Goal: Information Seeking & Learning: Learn about a topic

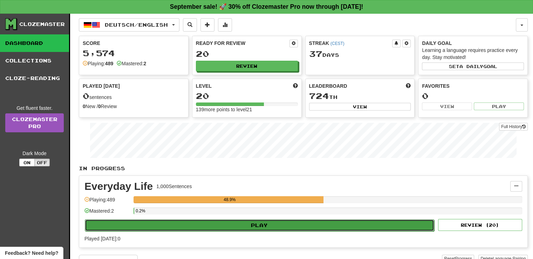
click at [274, 221] on button "Play" at bounding box center [259, 225] width 349 height 12
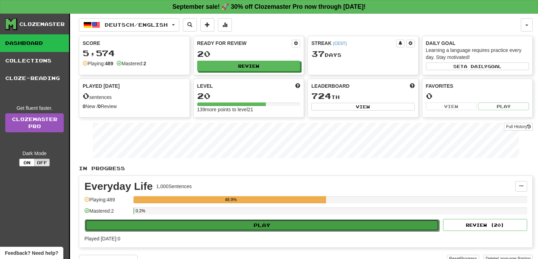
select select "**"
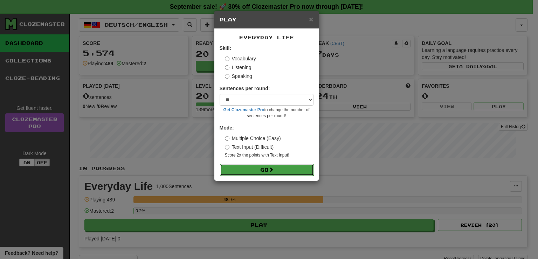
click at [255, 169] on button "Go" at bounding box center [267, 170] width 94 height 12
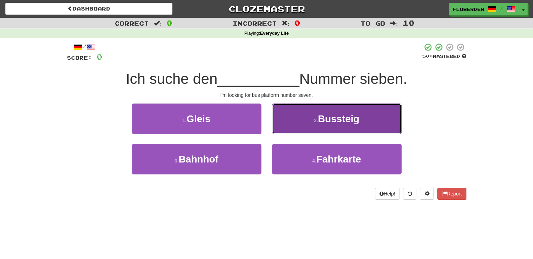
click at [296, 122] on button "2 . [GEOGRAPHIC_DATA]" at bounding box center [337, 118] width 130 height 30
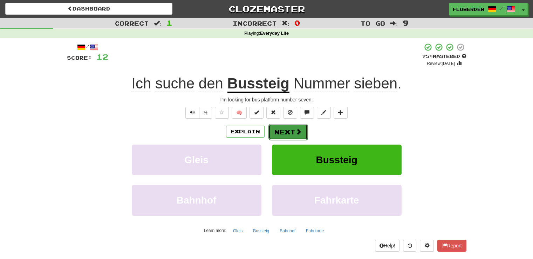
click at [294, 134] on button "Next" at bounding box center [287, 132] width 39 height 16
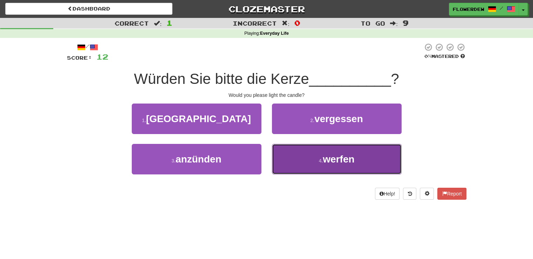
click at [293, 156] on button "4 . [GEOGRAPHIC_DATA]" at bounding box center [337, 159] width 130 height 30
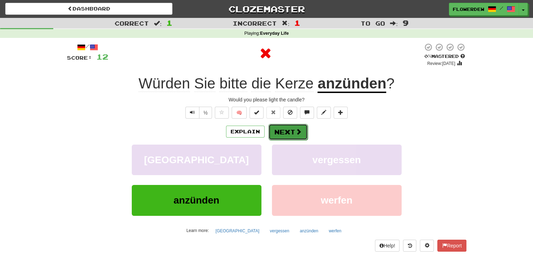
click at [280, 135] on button "Next" at bounding box center [287, 132] width 39 height 16
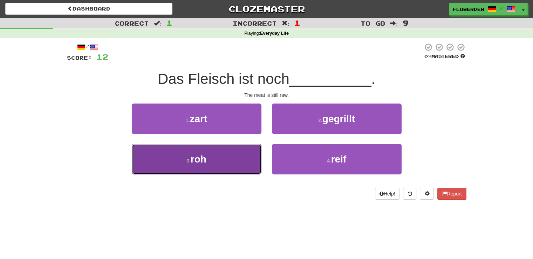
click at [238, 146] on button "3 . roh" at bounding box center [197, 159] width 130 height 30
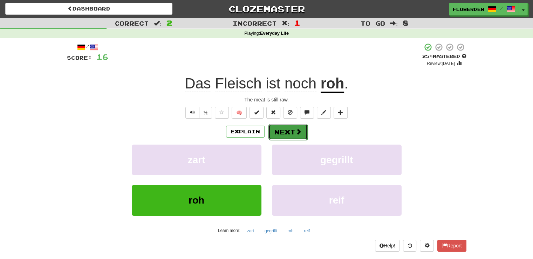
click at [288, 131] on button "Next" at bounding box center [287, 132] width 39 height 16
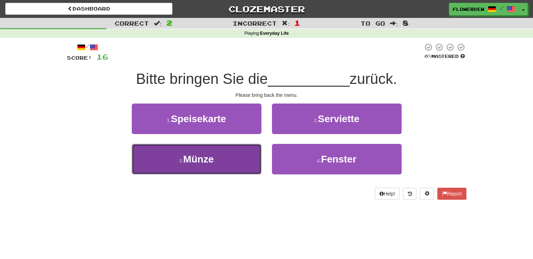
click at [245, 152] on button "3 . Münze" at bounding box center [197, 159] width 130 height 30
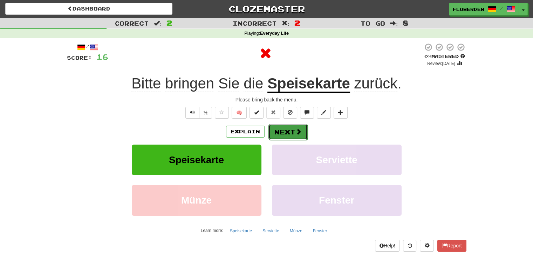
click at [285, 137] on button "Next" at bounding box center [287, 132] width 39 height 16
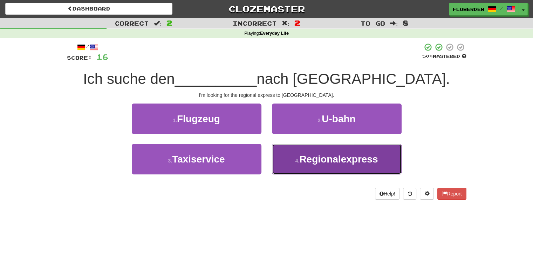
click at [318, 168] on button "4 . Regionalexpress" at bounding box center [337, 159] width 130 height 30
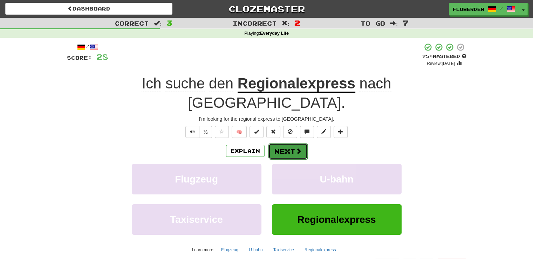
click at [286, 143] on button "Next" at bounding box center [287, 151] width 39 height 16
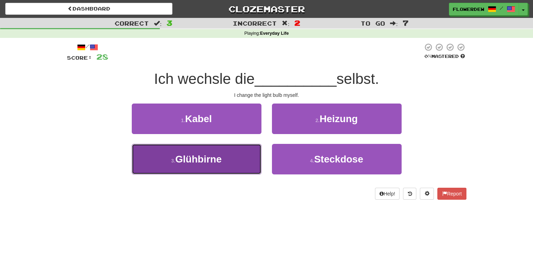
click at [247, 160] on button "3 . Glühbirne" at bounding box center [197, 159] width 130 height 30
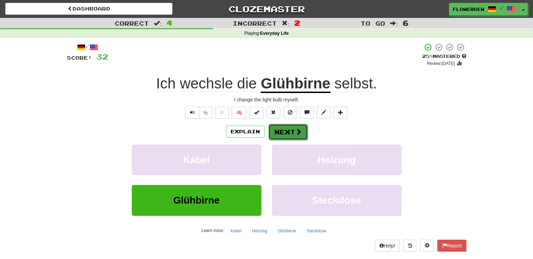
click at [304, 133] on button "Next" at bounding box center [287, 132] width 39 height 16
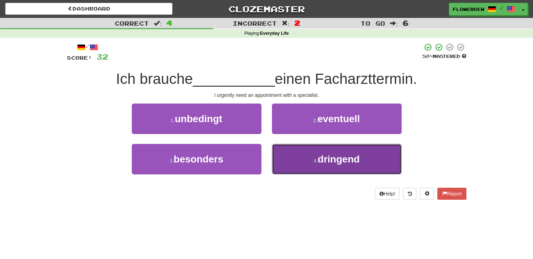
click at [300, 160] on button "4 . dringend" at bounding box center [337, 159] width 130 height 30
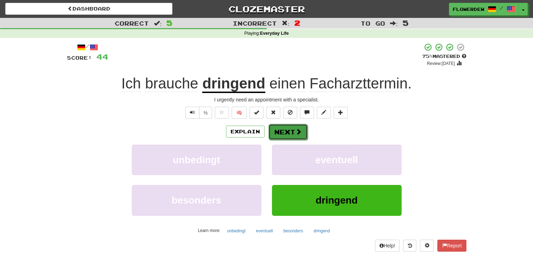
click at [297, 124] on button "Next" at bounding box center [287, 132] width 39 height 16
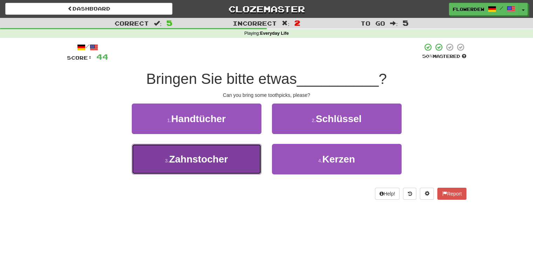
click at [246, 163] on button "3 . Zahnstocher" at bounding box center [197, 159] width 130 height 30
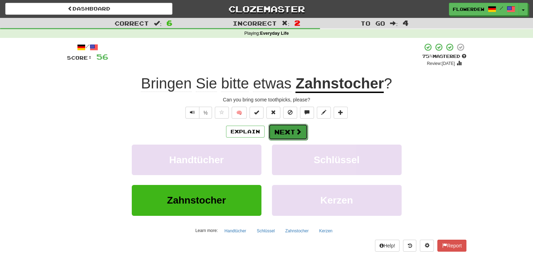
click at [282, 129] on button "Next" at bounding box center [287, 132] width 39 height 16
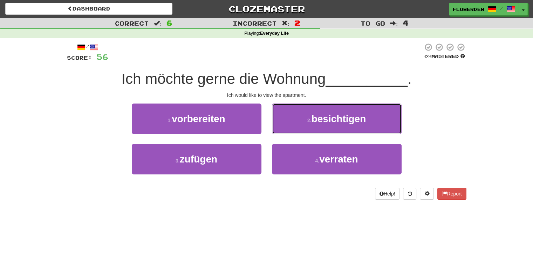
click at [282, 129] on button "2 . besichtigen" at bounding box center [337, 118] width 130 height 30
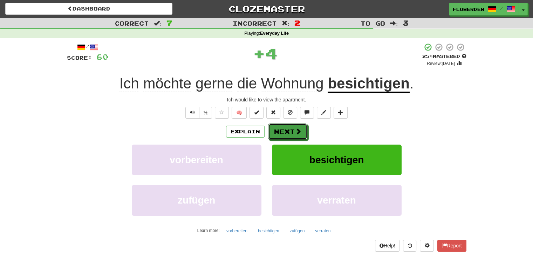
click at [282, 129] on button "Next" at bounding box center [287, 131] width 39 height 16
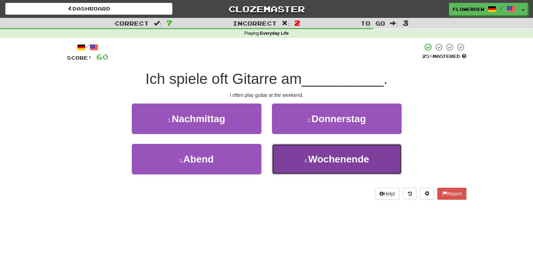
click at [287, 156] on button "4 . Wochenende" at bounding box center [337, 159] width 130 height 30
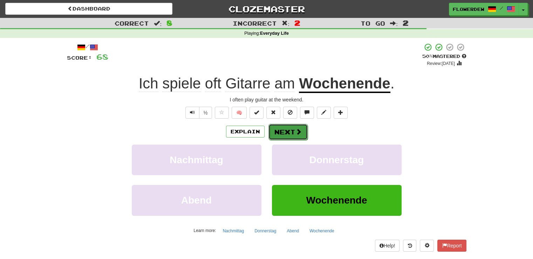
click at [289, 130] on button "Next" at bounding box center [287, 132] width 39 height 16
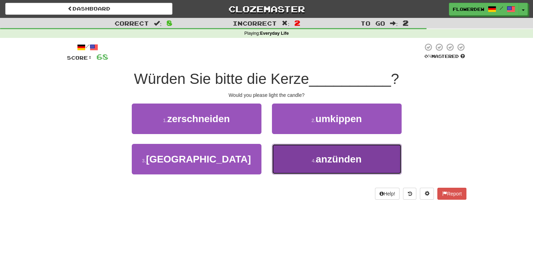
click at [288, 155] on button "4 . anzünden" at bounding box center [337, 159] width 130 height 30
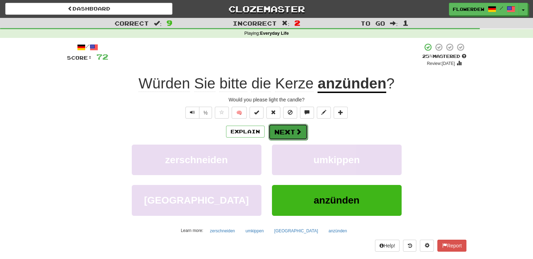
click at [291, 128] on button "Next" at bounding box center [287, 132] width 39 height 16
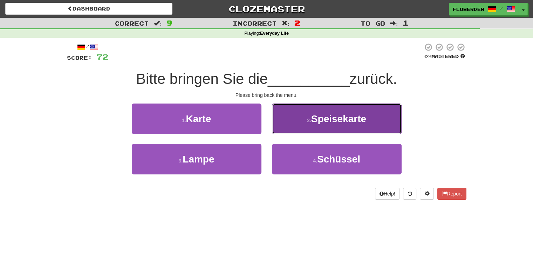
click at [291, 129] on button "2 . Speisekarte" at bounding box center [337, 118] width 130 height 30
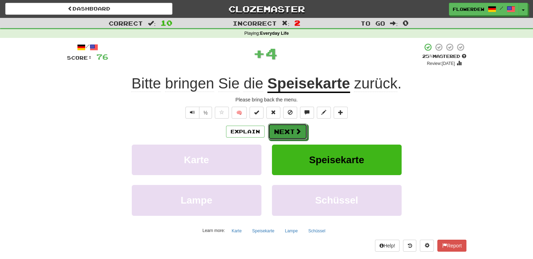
click at [291, 129] on button "Next" at bounding box center [287, 131] width 39 height 16
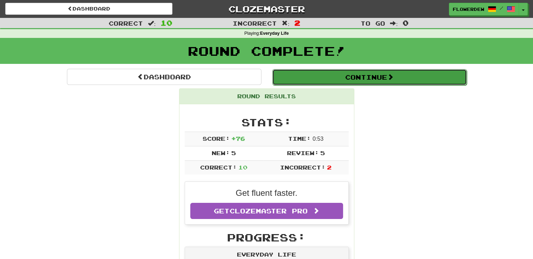
click at [306, 80] on button "Continue" at bounding box center [369, 77] width 194 height 16
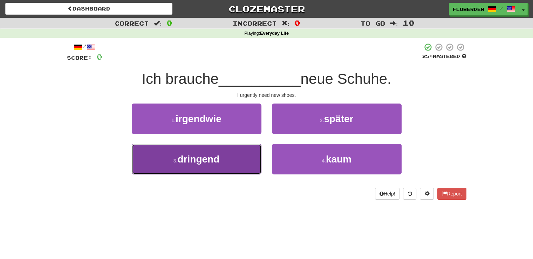
click at [232, 157] on button "3 . dringend" at bounding box center [197, 159] width 130 height 30
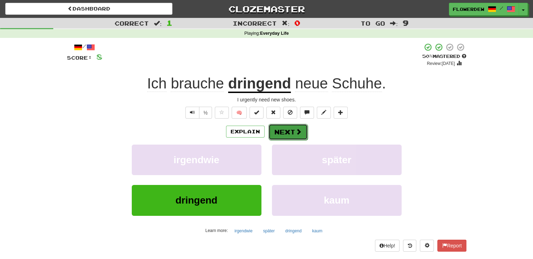
click at [279, 128] on button "Next" at bounding box center [287, 132] width 39 height 16
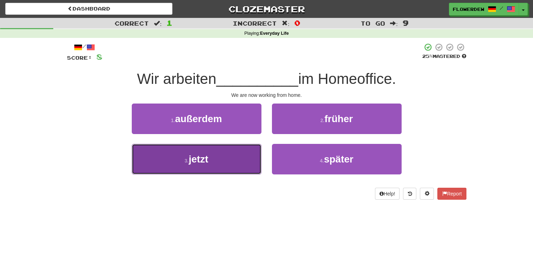
click at [244, 150] on button "3 . jetzt" at bounding box center [197, 159] width 130 height 30
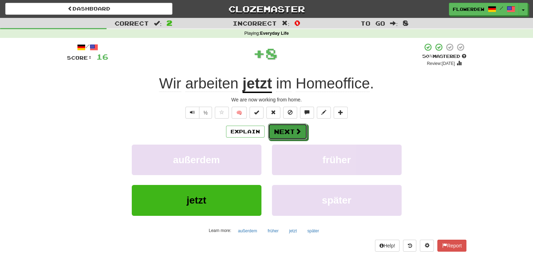
click at [287, 124] on button "Next" at bounding box center [287, 131] width 39 height 16
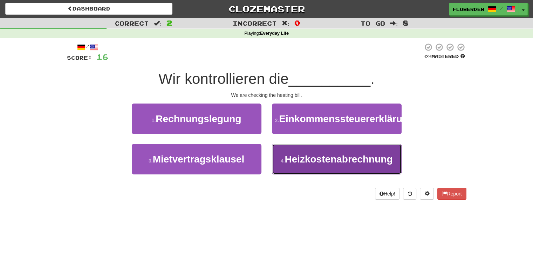
click at [282, 165] on button "4 . Heizkostenabrechnung" at bounding box center [337, 159] width 130 height 30
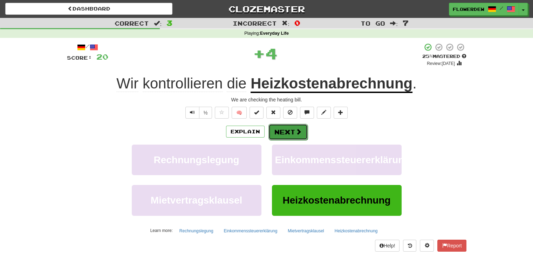
click at [282, 130] on button "Next" at bounding box center [287, 132] width 39 height 16
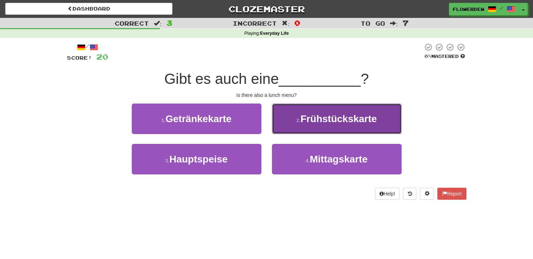
click at [304, 119] on span "Frühstückskarte" at bounding box center [338, 118] width 76 height 11
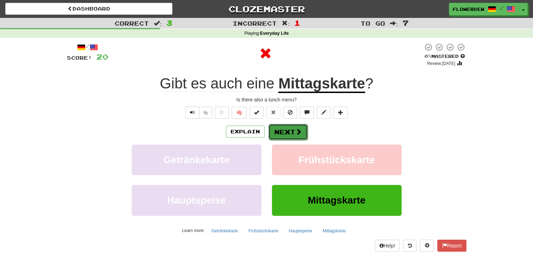
click at [291, 132] on button "Next" at bounding box center [287, 132] width 39 height 16
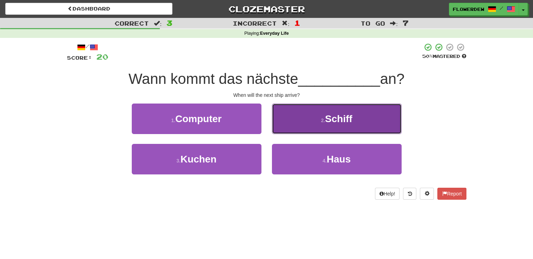
click at [288, 120] on button "2 . Schiff" at bounding box center [337, 118] width 130 height 30
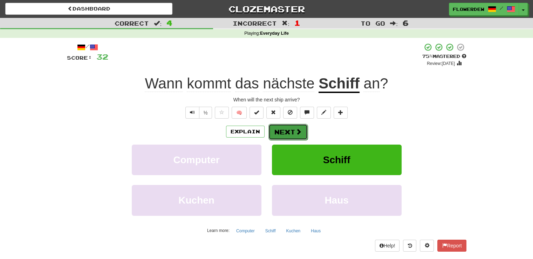
click at [288, 133] on button "Next" at bounding box center [287, 132] width 39 height 16
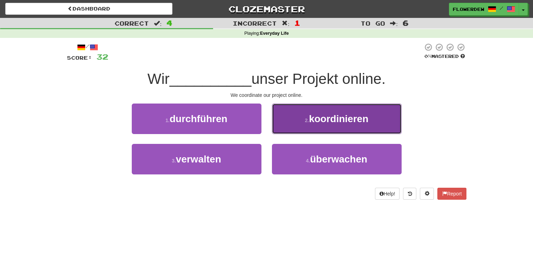
click at [288, 123] on button "2 . koordinieren" at bounding box center [337, 118] width 130 height 30
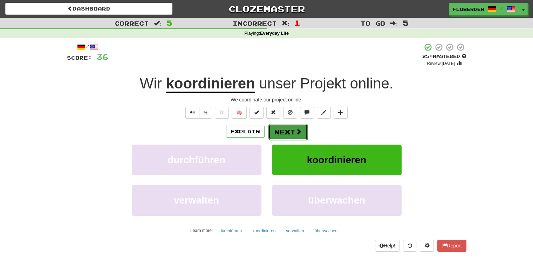
click at [288, 125] on button "Next" at bounding box center [287, 132] width 39 height 16
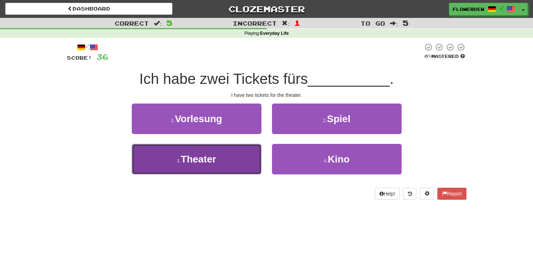
click at [245, 155] on button "3 . Theater" at bounding box center [197, 159] width 130 height 30
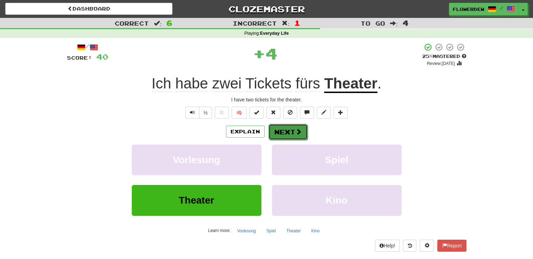
click at [282, 135] on button "Next" at bounding box center [287, 132] width 39 height 16
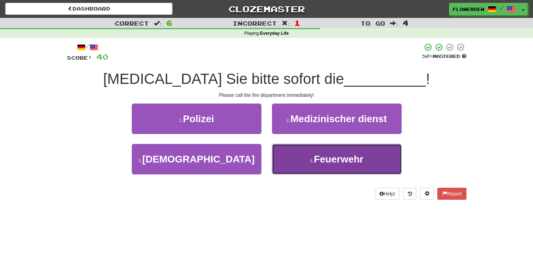
click at [296, 160] on button "4 . Feuerwehr" at bounding box center [337, 159] width 130 height 30
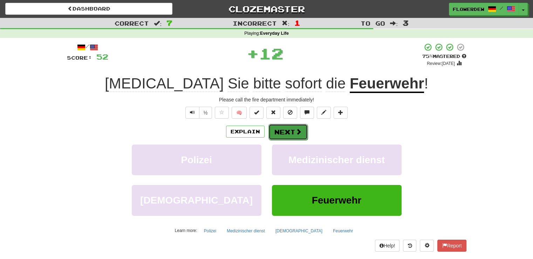
click at [292, 131] on button "Next" at bounding box center [287, 132] width 39 height 16
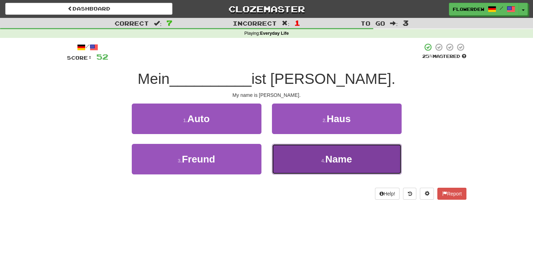
click at [292, 154] on button "4 . Name" at bounding box center [337, 159] width 130 height 30
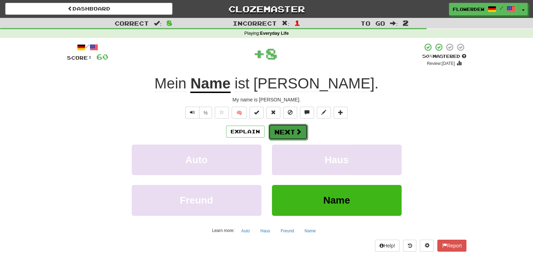
click at [291, 131] on button "Next" at bounding box center [287, 132] width 39 height 16
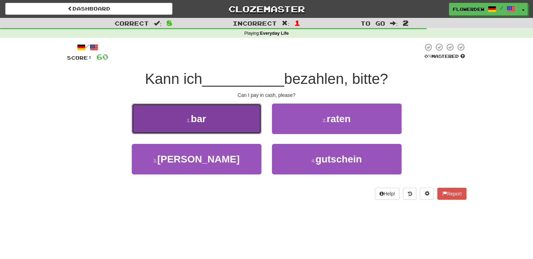
click at [256, 113] on button "1 . bar" at bounding box center [197, 118] width 130 height 30
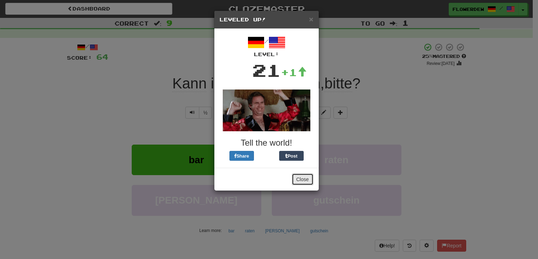
click at [304, 176] on button "Close" at bounding box center [303, 179] width 22 height 12
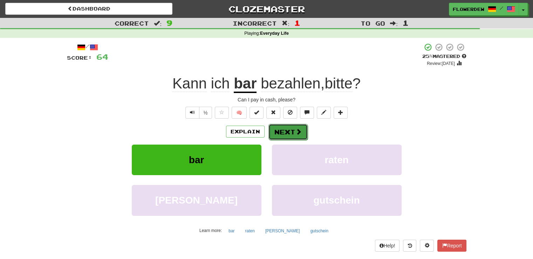
click at [286, 134] on button "Next" at bounding box center [287, 132] width 39 height 16
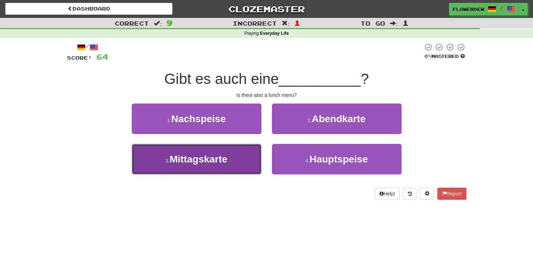
click at [236, 150] on button "3 . Mittagskarte" at bounding box center [197, 159] width 130 height 30
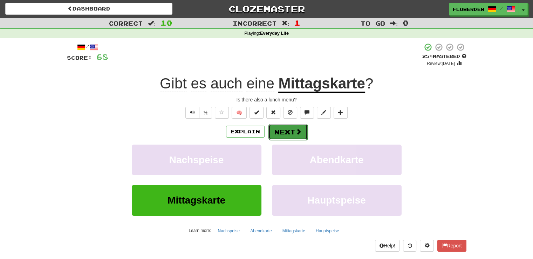
click at [280, 131] on button "Next" at bounding box center [287, 132] width 39 height 16
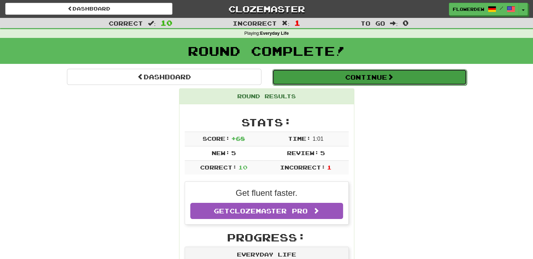
click at [291, 77] on button "Continue" at bounding box center [369, 77] width 194 height 16
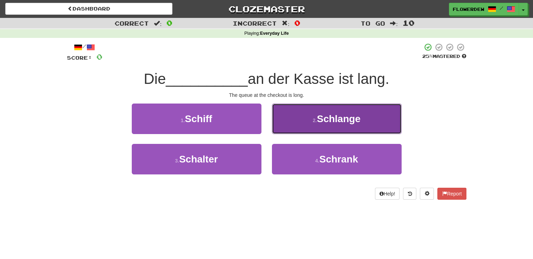
click at [285, 108] on button "2 . Schlange" at bounding box center [337, 118] width 130 height 30
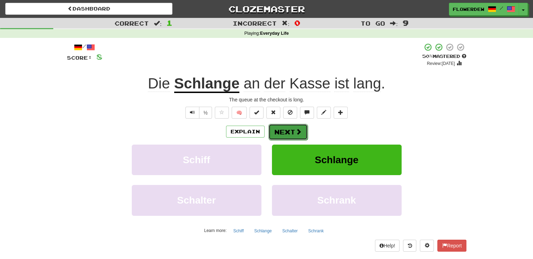
click at [278, 134] on button "Next" at bounding box center [287, 132] width 39 height 16
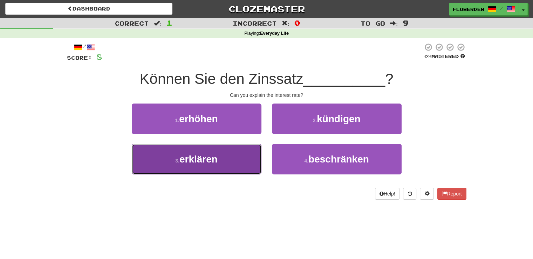
click at [257, 156] on button "3 . erklären" at bounding box center [197, 159] width 130 height 30
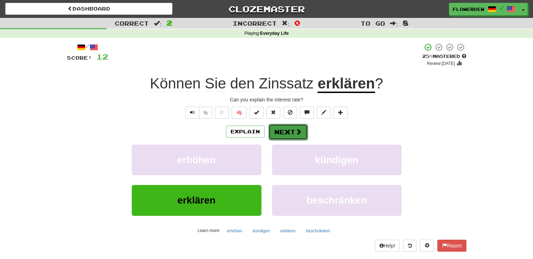
click at [286, 129] on button "Next" at bounding box center [287, 132] width 39 height 16
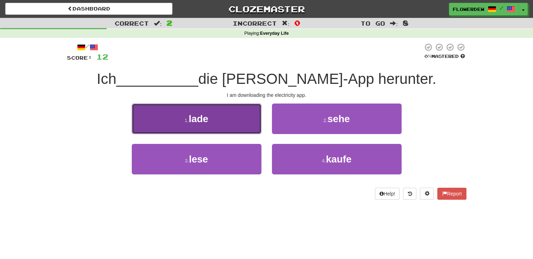
click at [250, 122] on button "1 . lade" at bounding box center [197, 118] width 130 height 30
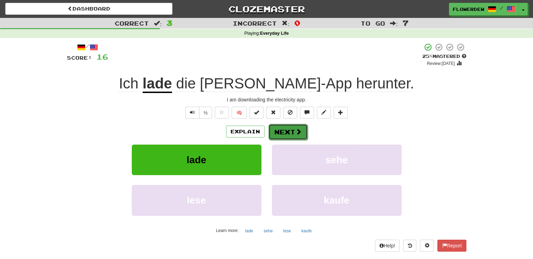
click at [287, 130] on button "Next" at bounding box center [287, 132] width 39 height 16
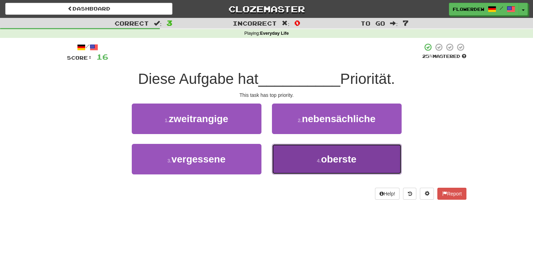
click at [309, 152] on button "4 . oberste" at bounding box center [337, 159] width 130 height 30
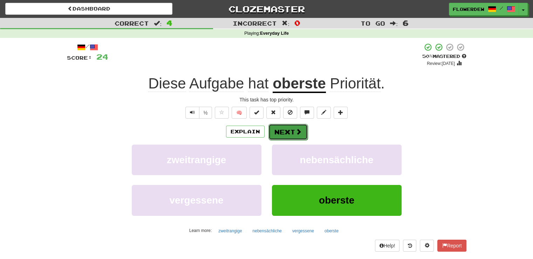
click at [297, 129] on span at bounding box center [298, 131] width 6 height 6
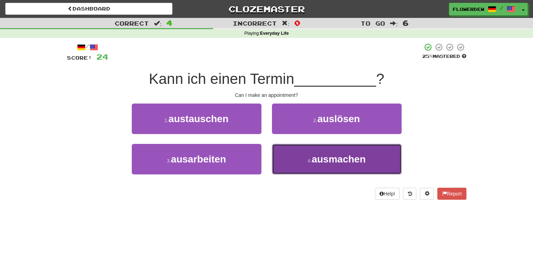
click at [278, 157] on button "4 . ausmachen" at bounding box center [337, 159] width 130 height 30
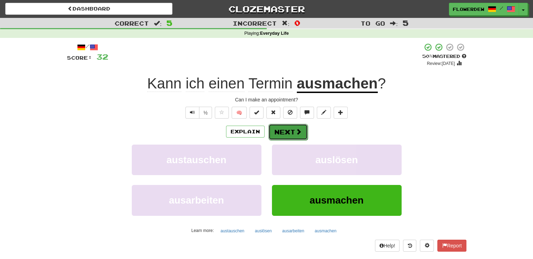
click at [287, 135] on button "Next" at bounding box center [287, 132] width 39 height 16
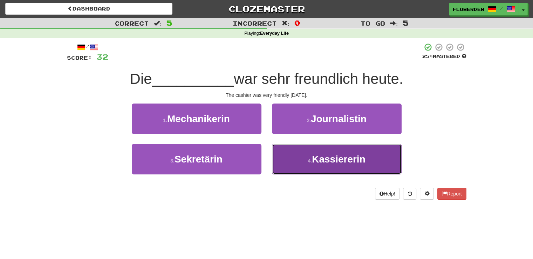
click at [289, 152] on button "4 . Kassiererin" at bounding box center [337, 159] width 130 height 30
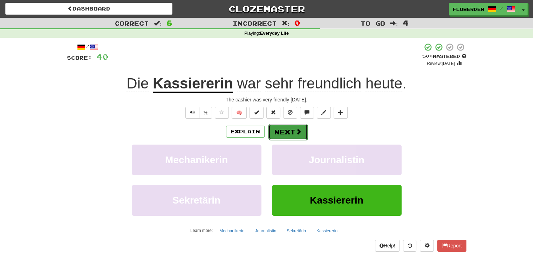
click at [290, 126] on button "Next" at bounding box center [287, 132] width 39 height 16
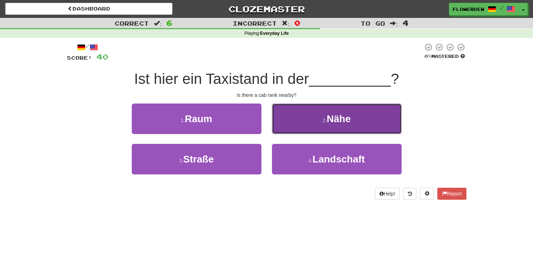
click at [290, 126] on button "2 . Nähe" at bounding box center [337, 118] width 130 height 30
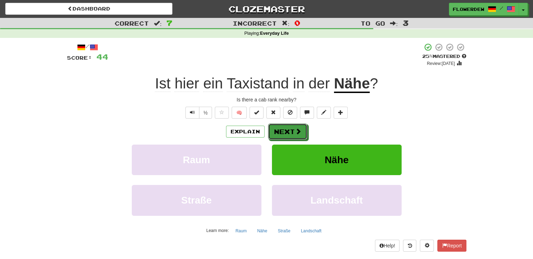
click at [290, 126] on button "Next" at bounding box center [287, 131] width 39 height 16
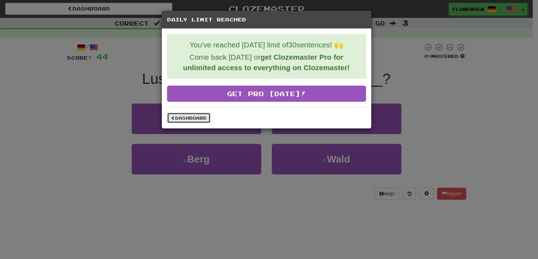
click at [194, 115] on link "Dashboard" at bounding box center [188, 117] width 43 height 11
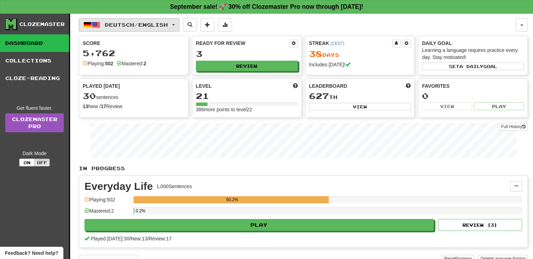
click at [140, 24] on span "Deutsch / English" at bounding box center [136, 25] width 63 height 6
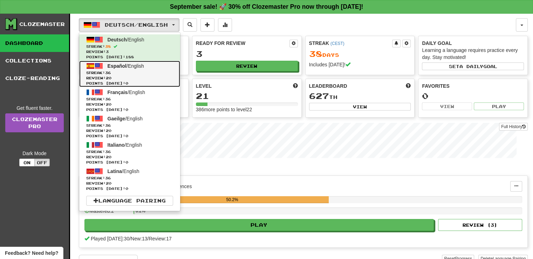
click at [144, 66] on span "Español / English" at bounding box center [126, 66] width 36 height 6
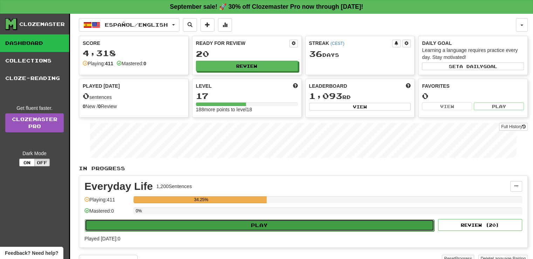
click at [203, 219] on button "Play" at bounding box center [259, 225] width 349 height 12
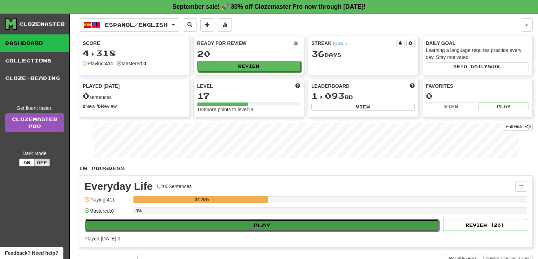
select select "**"
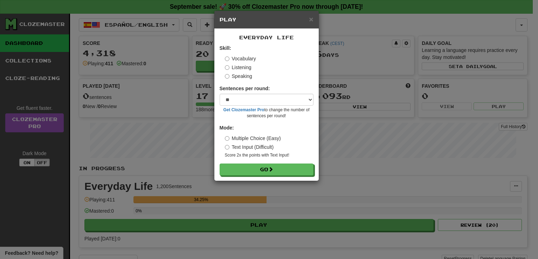
click at [265, 178] on div "Everyday Life Skill: Vocabulary Listening Speaking Sentences per round: * ** **…" at bounding box center [266, 105] width 104 height 152
click at [274, 170] on span at bounding box center [271, 169] width 5 height 5
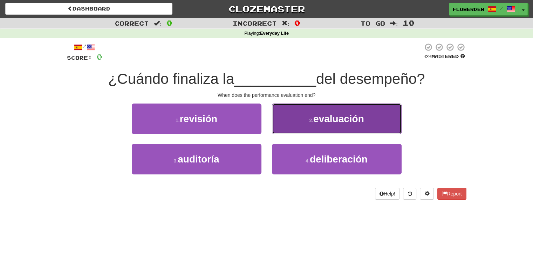
click at [280, 121] on button "2 . evaluación" at bounding box center [337, 118] width 130 height 30
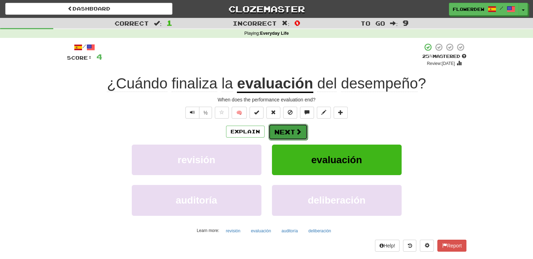
click at [281, 133] on button "Next" at bounding box center [287, 132] width 39 height 16
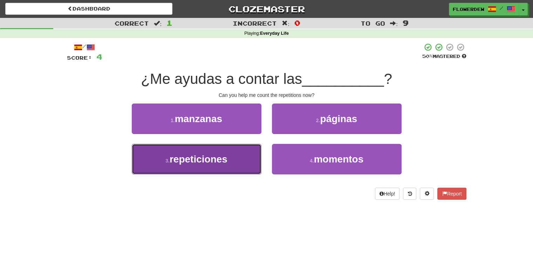
click at [247, 151] on button "3 . repeticiones" at bounding box center [197, 159] width 130 height 30
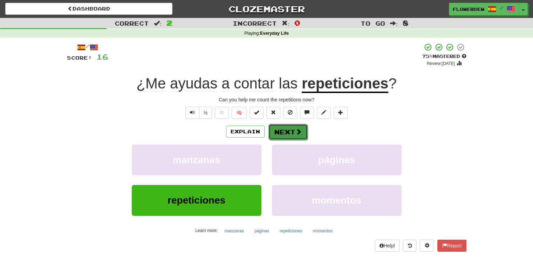
click at [296, 130] on span at bounding box center [298, 131] width 6 height 6
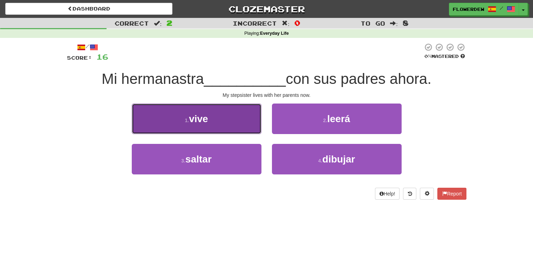
click at [254, 118] on button "1 . vive" at bounding box center [197, 118] width 130 height 30
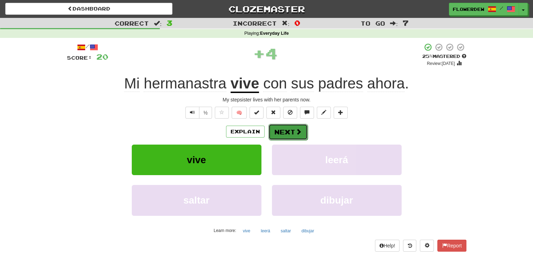
click at [291, 128] on button "Next" at bounding box center [287, 132] width 39 height 16
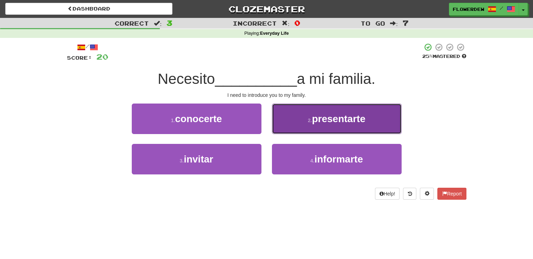
click at [300, 118] on button "2 . presentarte" at bounding box center [337, 118] width 130 height 30
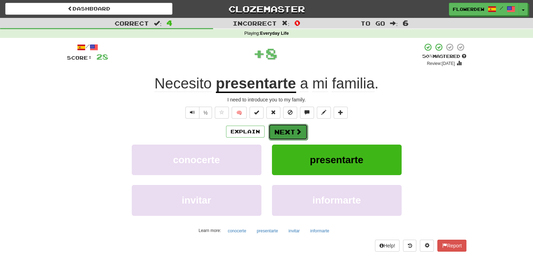
click at [291, 130] on button "Next" at bounding box center [287, 132] width 39 height 16
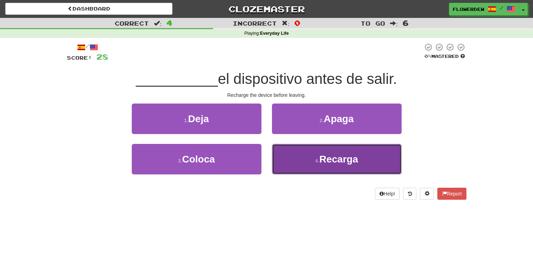
click at [294, 157] on button "4 . Recarga" at bounding box center [337, 159] width 130 height 30
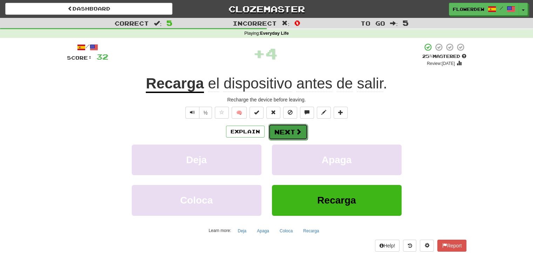
click at [293, 129] on button "Next" at bounding box center [287, 132] width 39 height 16
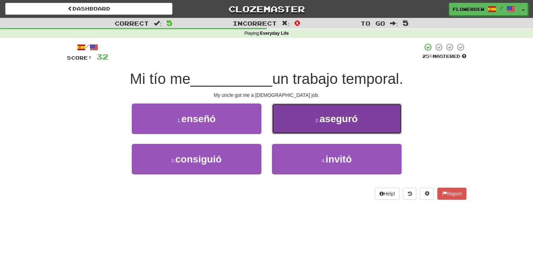
click at [284, 131] on button "2 . aseguró" at bounding box center [337, 118] width 130 height 30
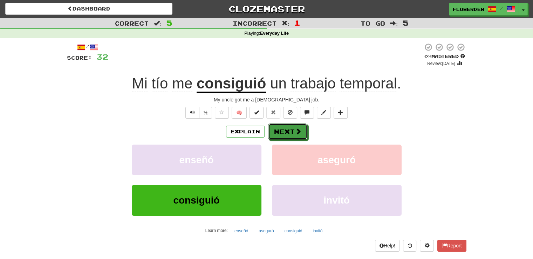
click at [284, 131] on button "Next" at bounding box center [287, 131] width 39 height 16
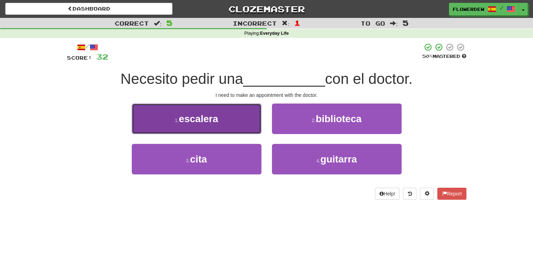
click at [249, 131] on button "1 . escalera" at bounding box center [197, 118] width 130 height 30
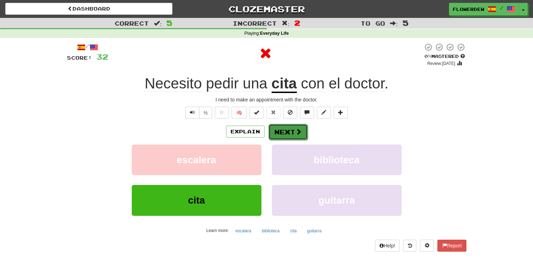
click at [276, 134] on button "Next" at bounding box center [287, 132] width 39 height 16
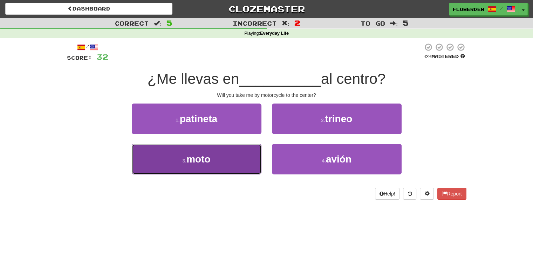
click at [248, 158] on button "3 . moto" at bounding box center [197, 159] width 130 height 30
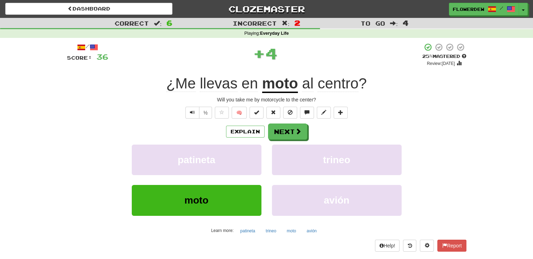
click at [289, 141] on div "Explain Next patineta trineo moto avión Learn more: patineta trineo moto avión" at bounding box center [266, 179] width 399 height 112
click at [292, 131] on button "Next" at bounding box center [287, 132] width 39 height 16
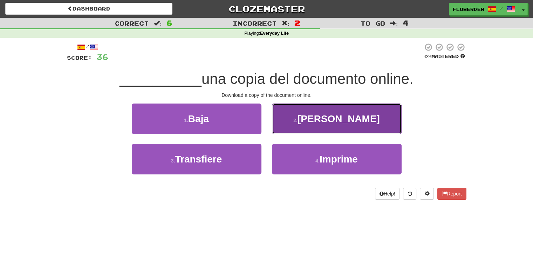
click at [287, 129] on button "2 . Lee" at bounding box center [337, 118] width 130 height 30
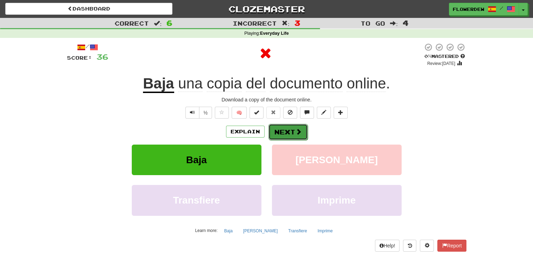
click at [287, 132] on button "Next" at bounding box center [287, 132] width 39 height 16
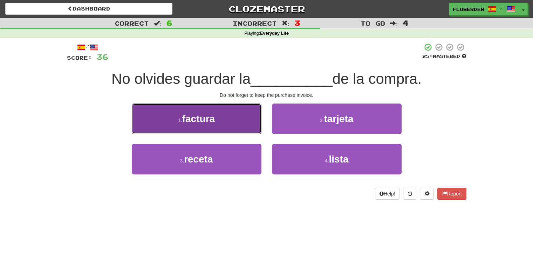
click at [247, 124] on button "1 . factura" at bounding box center [197, 118] width 130 height 30
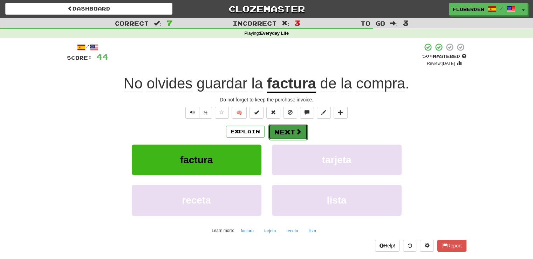
click at [283, 129] on button "Next" at bounding box center [287, 132] width 39 height 16
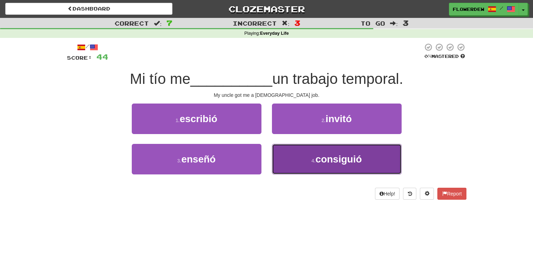
click at [279, 149] on button "4 . consiguió" at bounding box center [337, 159] width 130 height 30
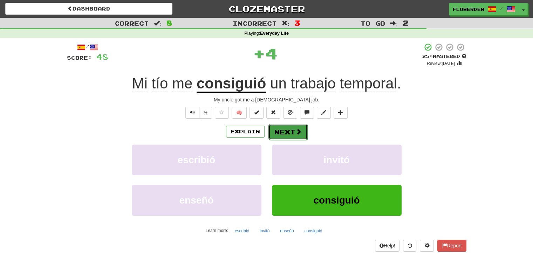
click at [285, 134] on button "Next" at bounding box center [287, 132] width 39 height 16
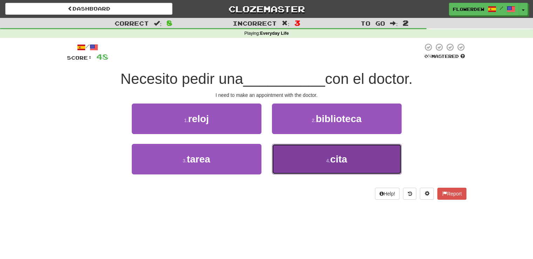
click at [284, 156] on button "4 . cita" at bounding box center [337, 159] width 130 height 30
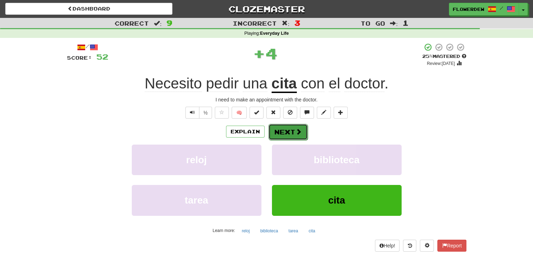
click at [290, 130] on button "Next" at bounding box center [287, 132] width 39 height 16
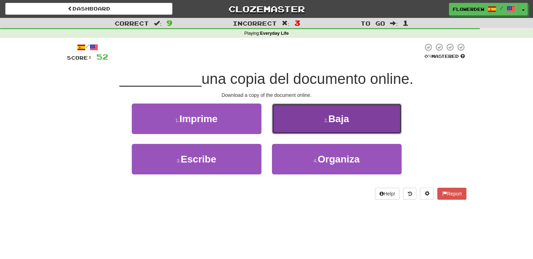
click at [292, 131] on button "2 . Baja" at bounding box center [337, 118] width 130 height 30
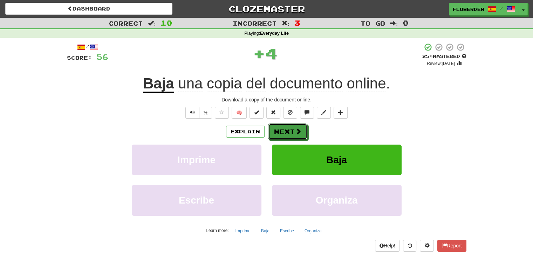
click at [292, 131] on button "Next" at bounding box center [287, 131] width 39 height 16
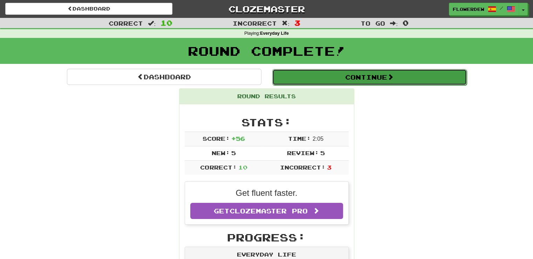
click at [321, 77] on button "Continue" at bounding box center [369, 77] width 194 height 16
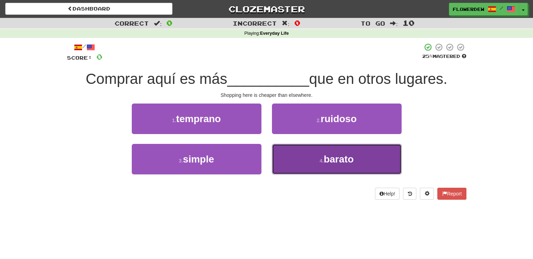
click at [296, 152] on button "4 . barato" at bounding box center [337, 159] width 130 height 30
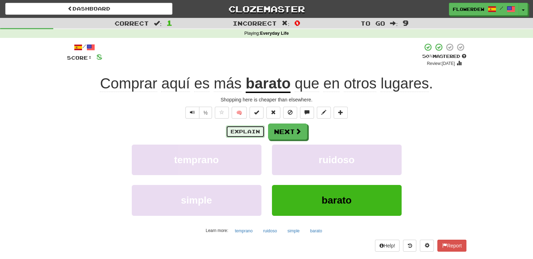
click at [251, 127] on button "Explain" at bounding box center [245, 131] width 39 height 12
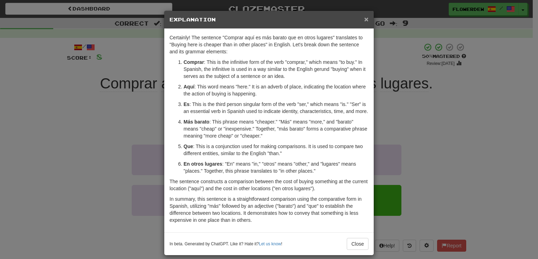
click at [365, 16] on span "×" at bounding box center [366, 19] width 4 height 8
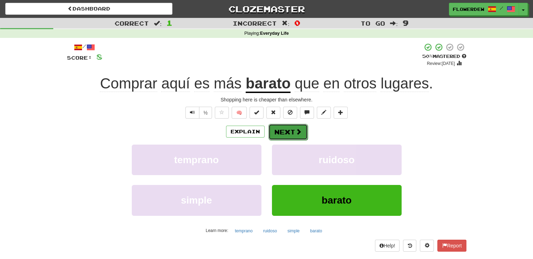
click at [305, 127] on button "Next" at bounding box center [287, 132] width 39 height 16
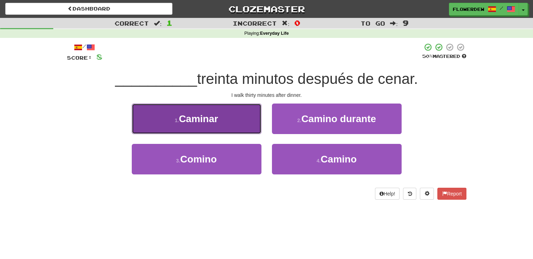
click at [246, 116] on button "1 . Caminar" at bounding box center [197, 118] width 130 height 30
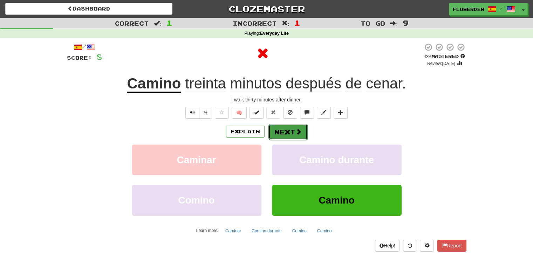
click at [276, 127] on button "Next" at bounding box center [287, 132] width 39 height 16
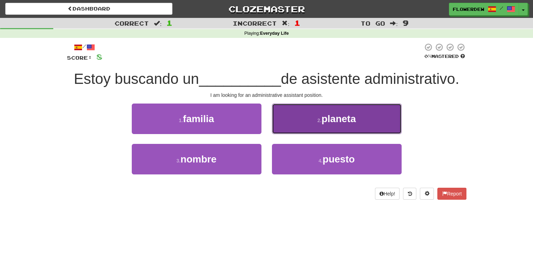
click at [282, 117] on button "2 . planeta" at bounding box center [337, 118] width 130 height 30
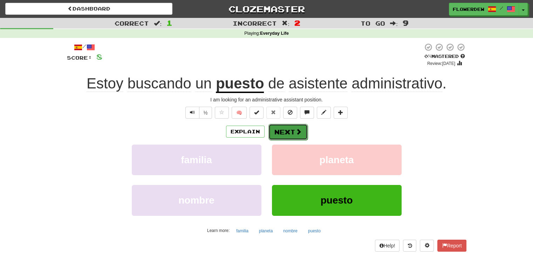
click at [280, 127] on button "Next" at bounding box center [287, 132] width 39 height 16
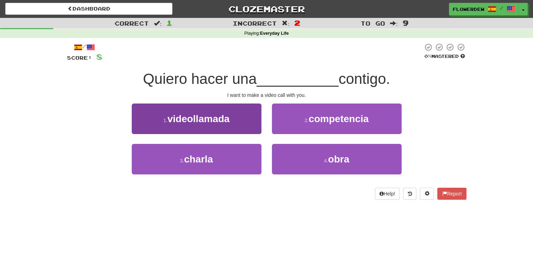
drag, startPoint x: 261, startPoint y: 117, endPoint x: 252, endPoint y: 119, distance: 9.2
click at [252, 119] on div "1 . videollamada" at bounding box center [197, 123] width 140 height 40
click at [252, 119] on button "1 . videollamada" at bounding box center [197, 118] width 130 height 30
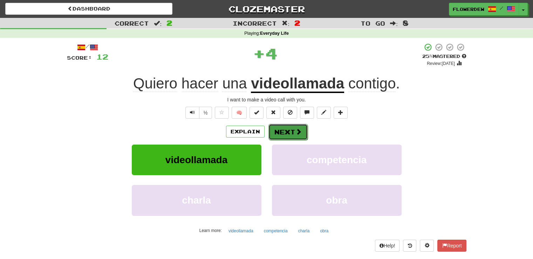
click at [276, 135] on button "Next" at bounding box center [287, 132] width 39 height 16
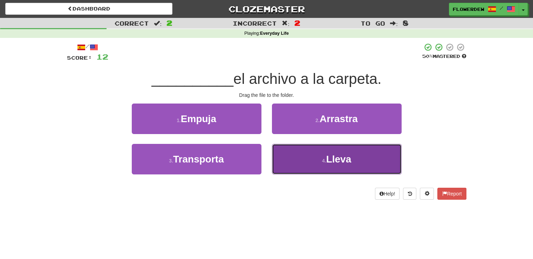
click at [280, 162] on button "4 . Lleva" at bounding box center [337, 159] width 130 height 30
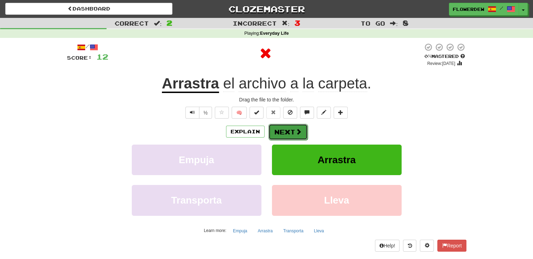
click at [285, 130] on button "Next" at bounding box center [287, 132] width 39 height 16
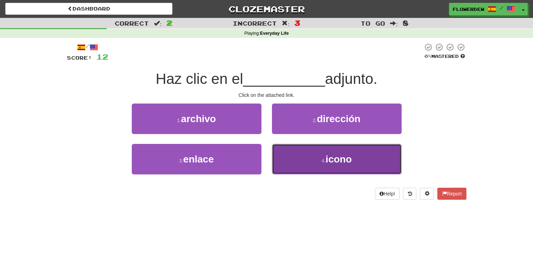
click at [287, 157] on button "4 . icono" at bounding box center [337, 159] width 130 height 30
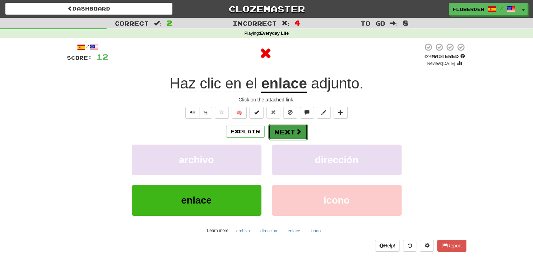
click at [283, 125] on button "Next" at bounding box center [287, 132] width 39 height 16
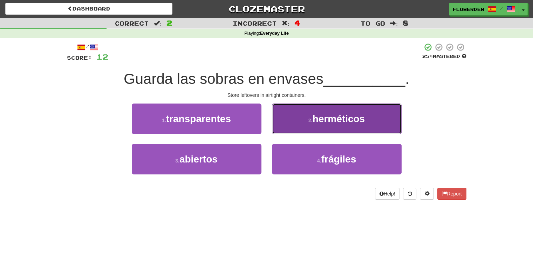
click at [299, 134] on button "2 . herméticos" at bounding box center [337, 118] width 130 height 30
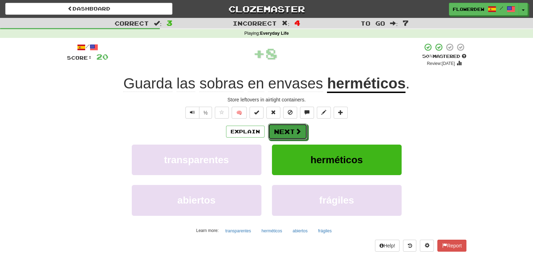
click at [299, 134] on span at bounding box center [298, 131] width 6 height 6
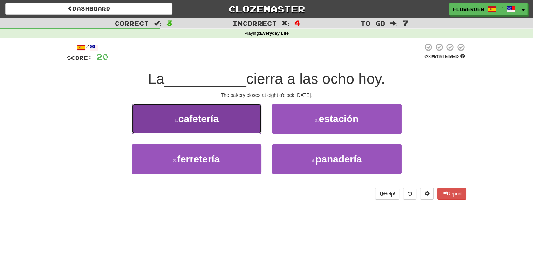
click at [250, 121] on button "1 . cafetería" at bounding box center [197, 118] width 130 height 30
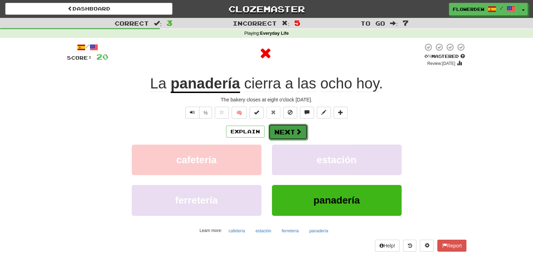
click at [285, 128] on button "Next" at bounding box center [287, 132] width 39 height 16
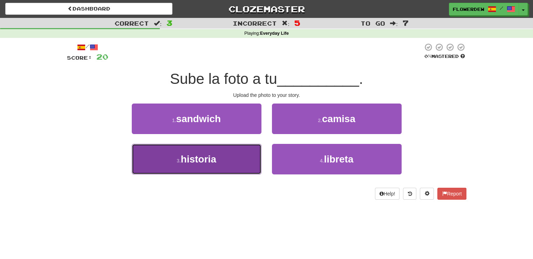
click at [240, 156] on button "3 . historia" at bounding box center [197, 159] width 130 height 30
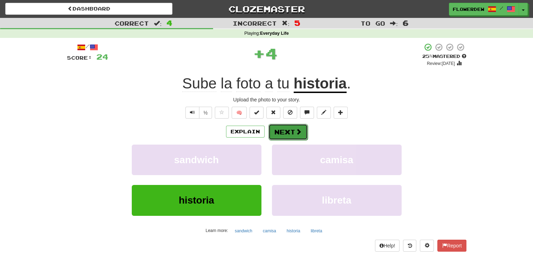
click at [299, 134] on span at bounding box center [298, 131] width 6 height 6
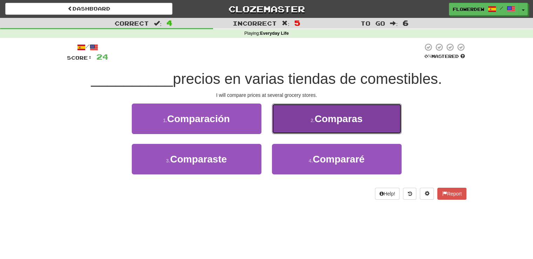
click at [301, 121] on button "2 . Comparas" at bounding box center [337, 118] width 130 height 30
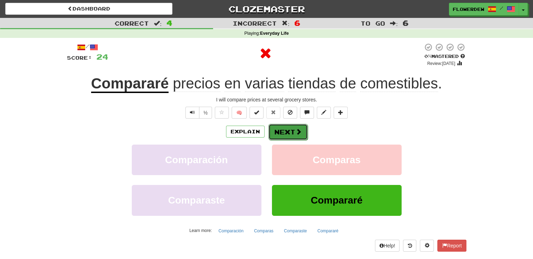
click at [286, 130] on button "Next" at bounding box center [287, 132] width 39 height 16
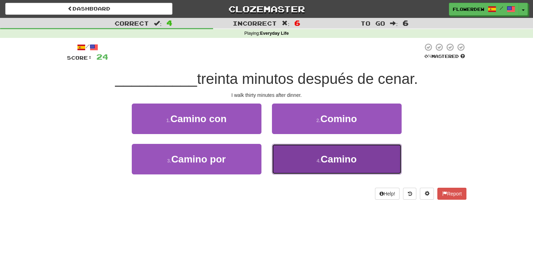
click at [285, 153] on button "4 . Camino" at bounding box center [337, 159] width 130 height 30
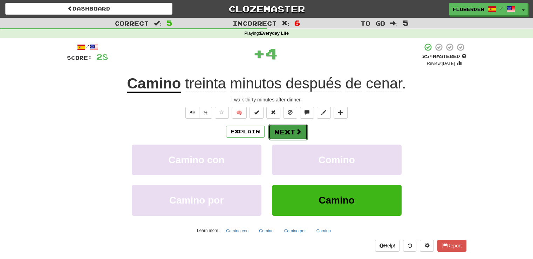
click at [296, 125] on button "Next" at bounding box center [287, 132] width 39 height 16
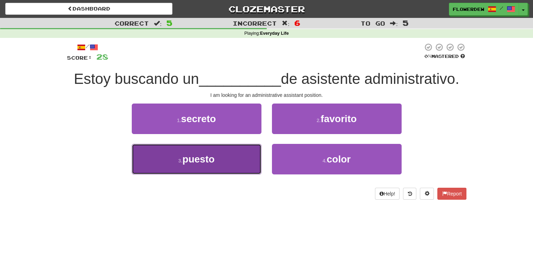
click at [254, 154] on button "3 . puesto" at bounding box center [197, 159] width 130 height 30
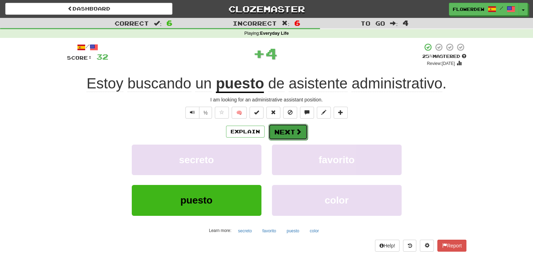
click at [288, 131] on button "Next" at bounding box center [287, 132] width 39 height 16
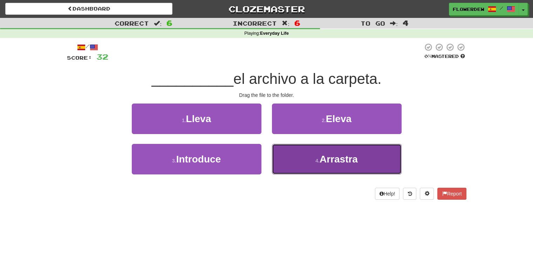
click at [278, 149] on button "4 . Arrastra" at bounding box center [337, 159] width 130 height 30
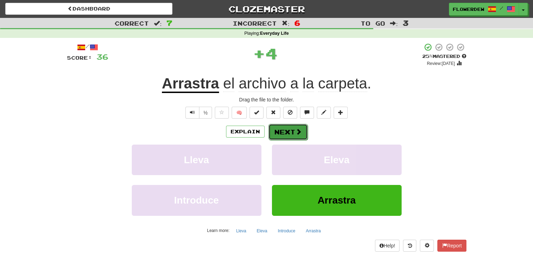
click at [284, 130] on button "Next" at bounding box center [287, 132] width 39 height 16
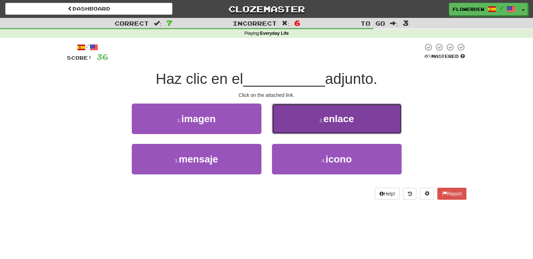
click at [284, 121] on button "2 . enlace" at bounding box center [337, 118] width 130 height 30
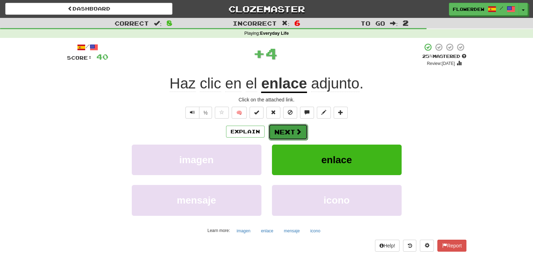
click at [284, 127] on button "Next" at bounding box center [287, 132] width 39 height 16
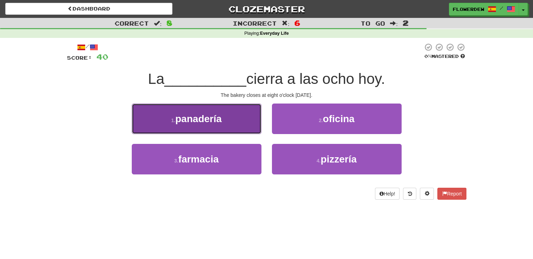
click at [243, 119] on button "1 . panadería" at bounding box center [197, 118] width 130 height 30
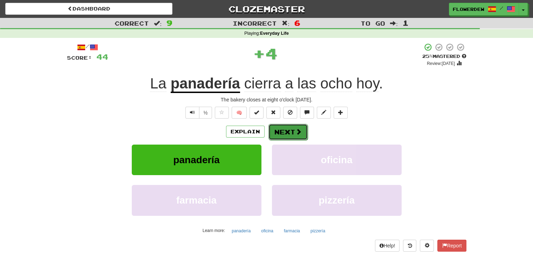
click at [282, 128] on button "Next" at bounding box center [287, 132] width 39 height 16
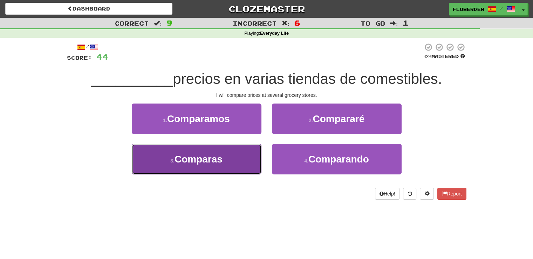
click at [241, 156] on button "3 . Comparas" at bounding box center [197, 159] width 130 height 30
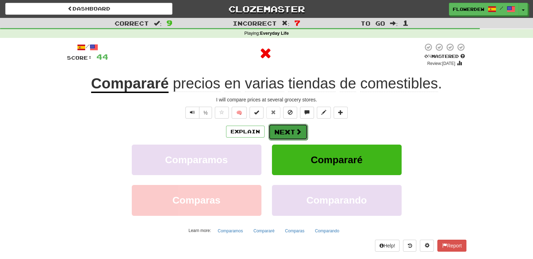
click at [280, 133] on button "Next" at bounding box center [287, 132] width 39 height 16
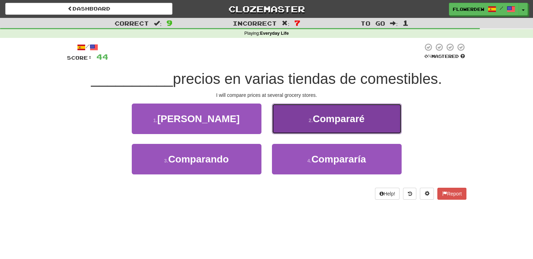
click at [288, 132] on button "2 . Compararé" at bounding box center [337, 118] width 130 height 30
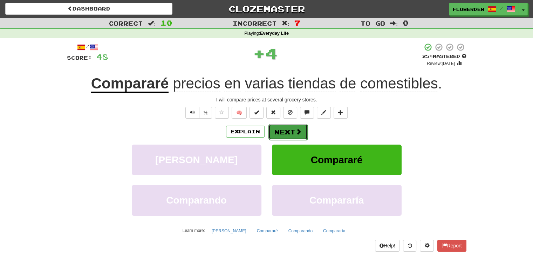
click at [280, 136] on button "Next" at bounding box center [287, 132] width 39 height 16
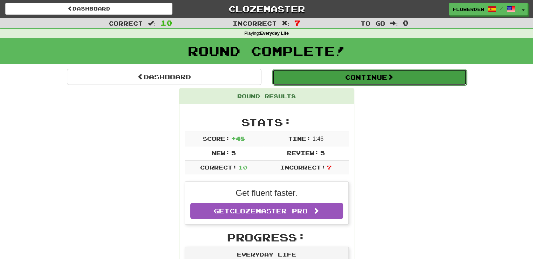
click at [314, 80] on button "Continue" at bounding box center [369, 77] width 194 height 16
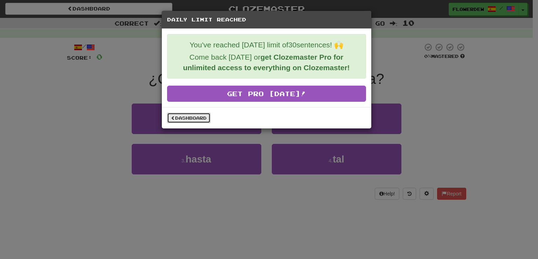
click at [190, 122] on link "Dashboard" at bounding box center [188, 117] width 43 height 11
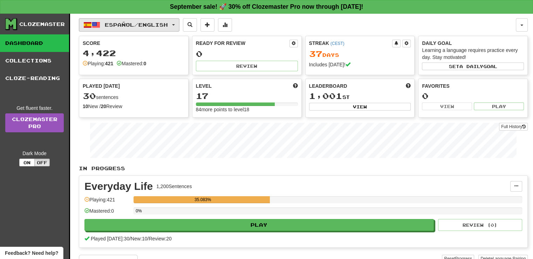
click at [159, 29] on button "Español / English" at bounding box center [129, 24] width 101 height 13
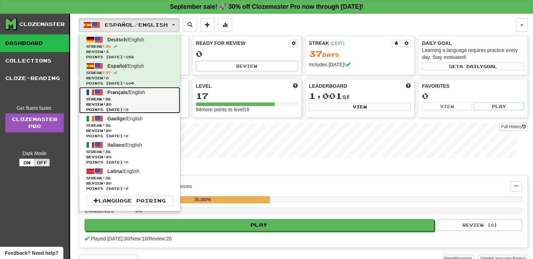
click at [163, 95] on link "Français / English Streak: 36 Review: 20 Points today: 0" at bounding box center [129, 100] width 101 height 26
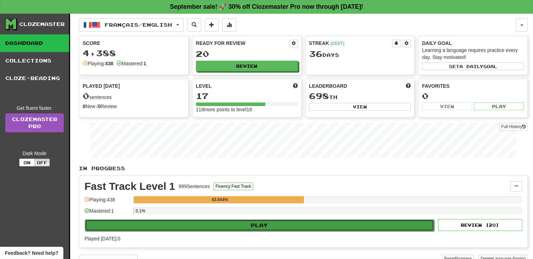
click at [215, 221] on button "Play" at bounding box center [259, 225] width 349 height 12
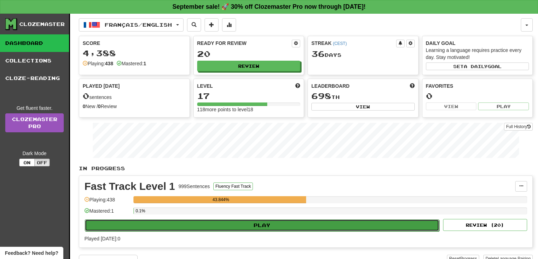
select select "**"
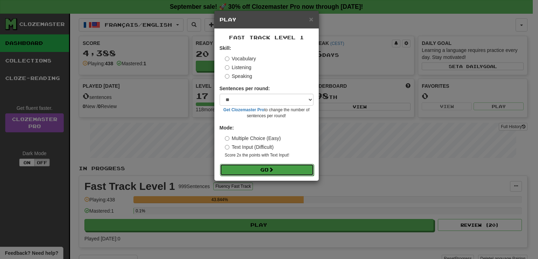
click at [250, 172] on button "Go" at bounding box center [267, 170] width 94 height 12
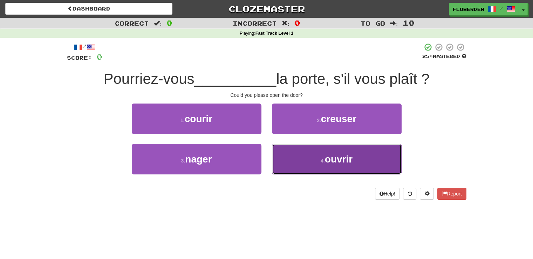
click at [277, 152] on button "4 . ouvrir" at bounding box center [337, 159] width 130 height 30
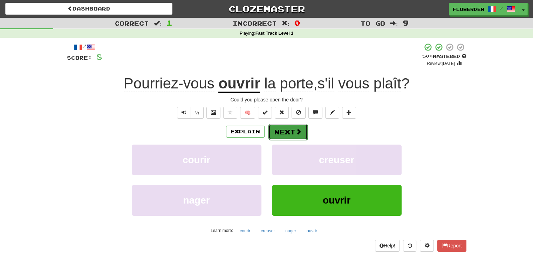
click at [280, 134] on button "Next" at bounding box center [287, 132] width 39 height 16
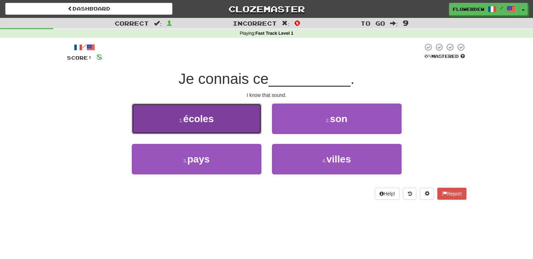
click at [256, 119] on button "1 . écoles" at bounding box center [197, 118] width 130 height 30
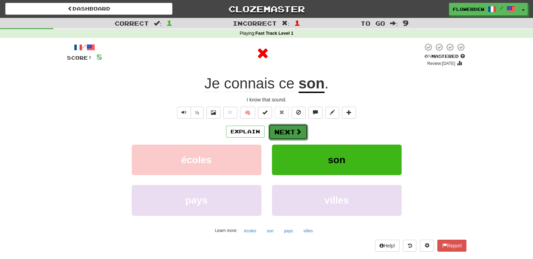
click at [291, 124] on button "Next" at bounding box center [287, 132] width 39 height 16
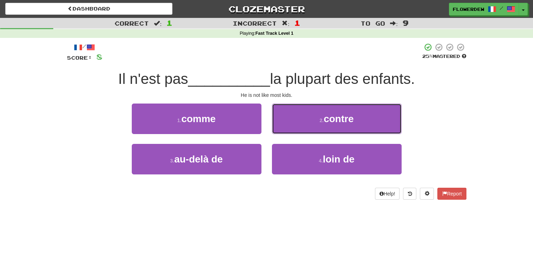
click at [291, 124] on button "2 . contre" at bounding box center [337, 118] width 130 height 30
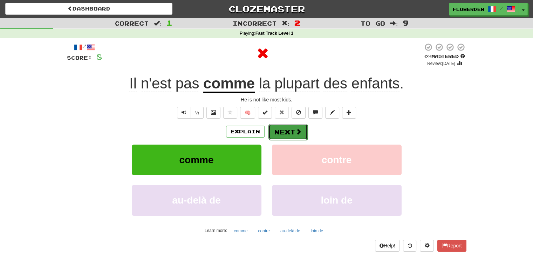
click at [291, 129] on button "Next" at bounding box center [287, 132] width 39 height 16
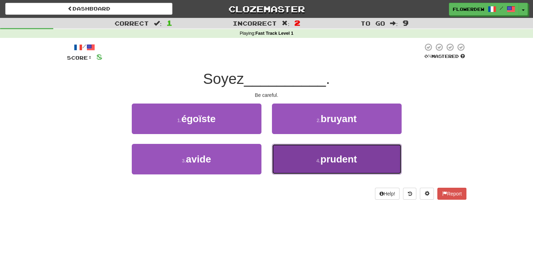
click at [290, 151] on button "4 . prudent" at bounding box center [337, 159] width 130 height 30
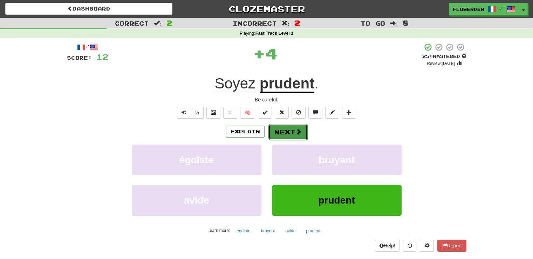
click at [293, 130] on button "Next" at bounding box center [287, 132] width 39 height 16
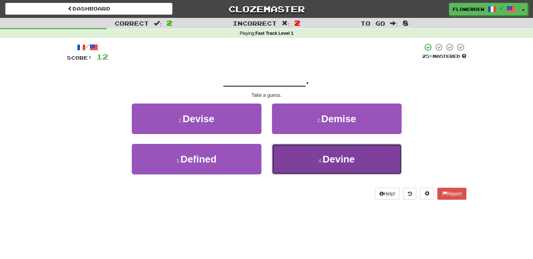
click at [281, 157] on button "4 . Devine" at bounding box center [337, 159] width 130 height 30
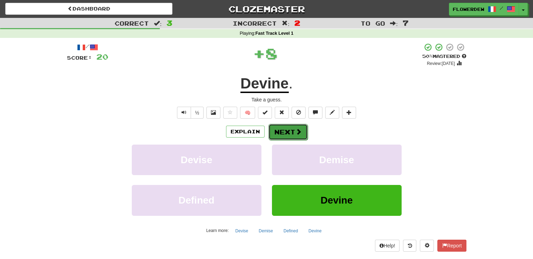
click at [283, 131] on button "Next" at bounding box center [287, 132] width 39 height 16
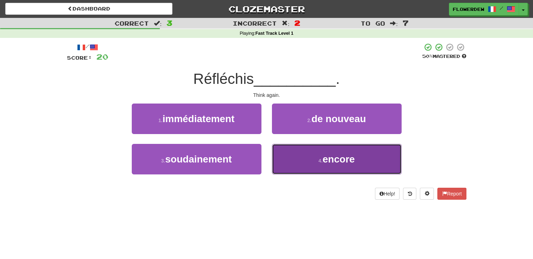
click at [280, 159] on button "4 . encore" at bounding box center [337, 159] width 130 height 30
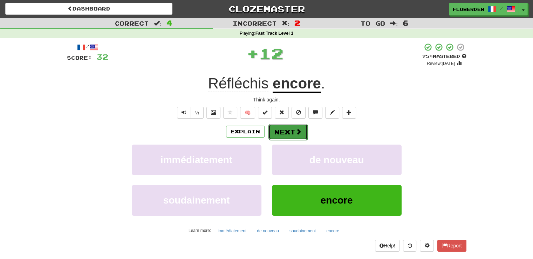
click at [280, 138] on button "Next" at bounding box center [287, 132] width 39 height 16
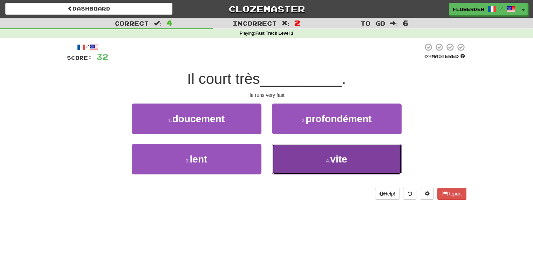
click at [291, 149] on button "4 . vite" at bounding box center [337, 159] width 130 height 30
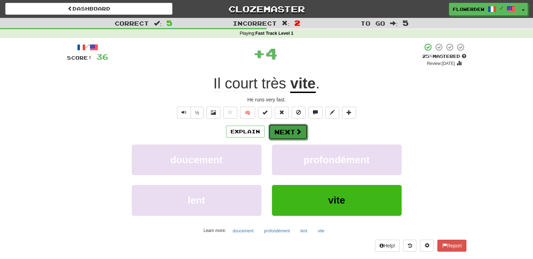
click at [291, 127] on button "Next" at bounding box center [287, 132] width 39 height 16
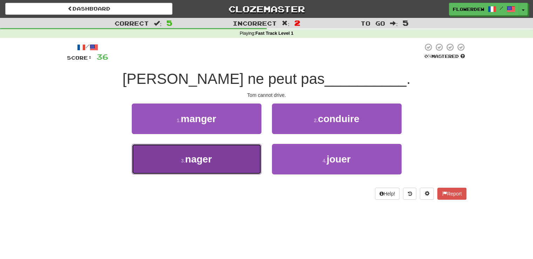
click at [250, 165] on button "3 . nager" at bounding box center [197, 159] width 130 height 30
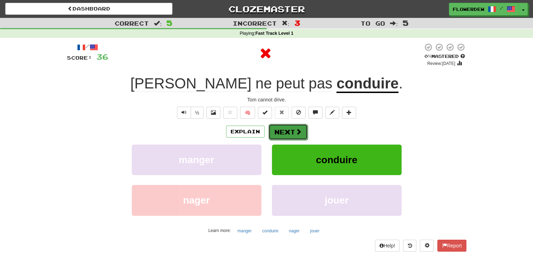
click at [289, 131] on button "Next" at bounding box center [287, 132] width 39 height 16
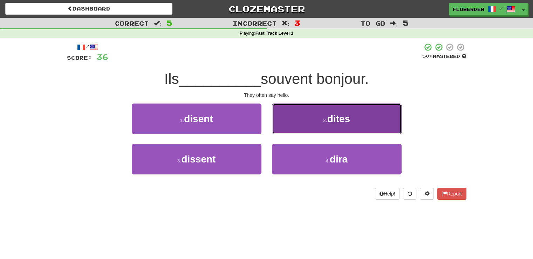
click at [288, 114] on button "2 . dites" at bounding box center [337, 118] width 130 height 30
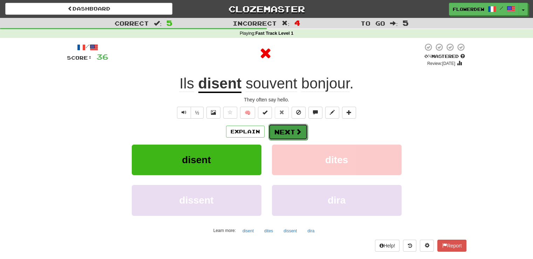
click at [285, 124] on button "Next" at bounding box center [287, 132] width 39 height 16
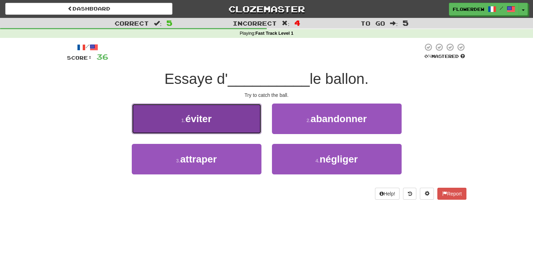
click at [259, 119] on button "1 . éviter" at bounding box center [197, 118] width 130 height 30
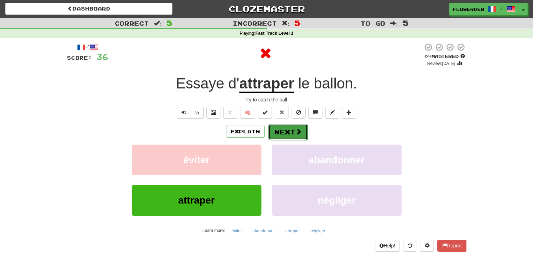
click at [297, 125] on button "Next" at bounding box center [287, 132] width 39 height 16
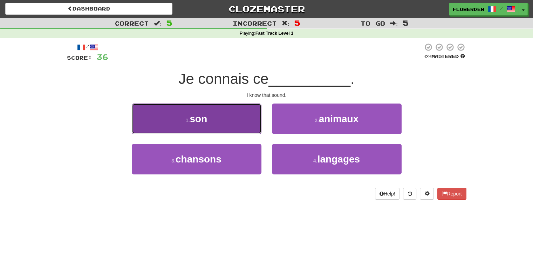
click at [244, 122] on button "1 . son" at bounding box center [197, 118] width 130 height 30
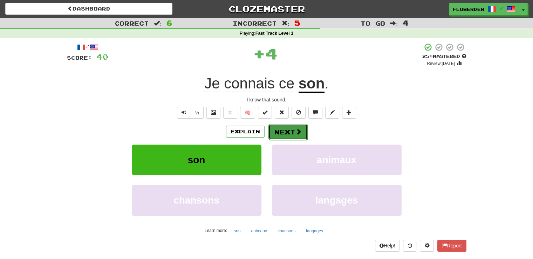
click at [276, 129] on button "Next" at bounding box center [287, 132] width 39 height 16
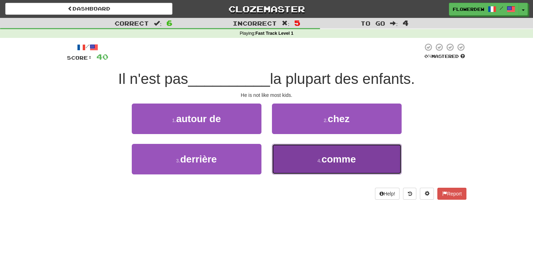
click at [283, 150] on button "4 . comme" at bounding box center [337, 159] width 130 height 30
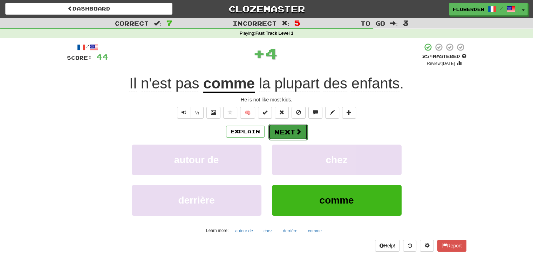
click at [282, 130] on button "Next" at bounding box center [287, 132] width 39 height 16
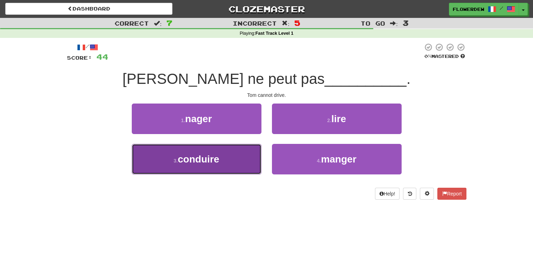
click at [249, 155] on button "3 . conduire" at bounding box center [197, 159] width 130 height 30
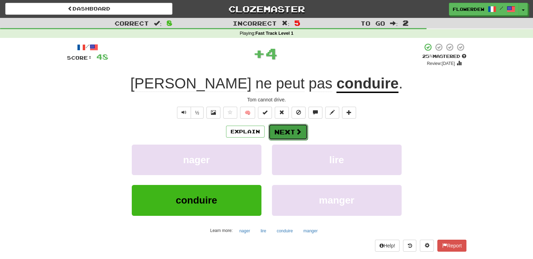
click at [282, 130] on button "Next" at bounding box center [287, 132] width 39 height 16
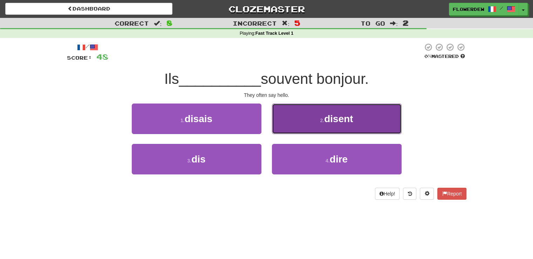
click at [282, 124] on button "2 . disent" at bounding box center [337, 118] width 130 height 30
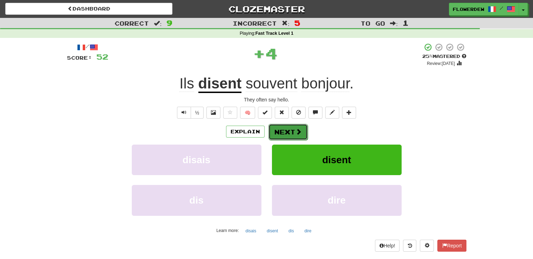
click at [282, 130] on button "Next" at bounding box center [287, 132] width 39 height 16
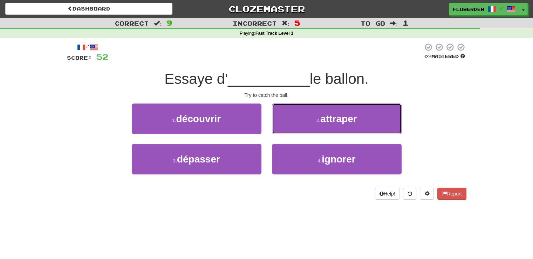
click at [282, 130] on button "2 . attraper" at bounding box center [337, 118] width 130 height 30
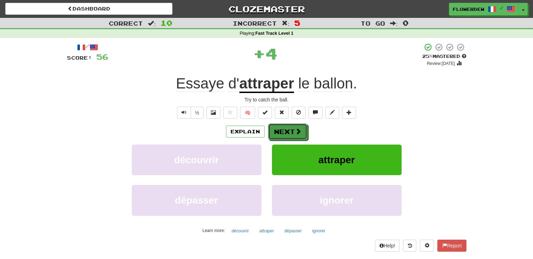
click at [282, 130] on button "Next" at bounding box center [287, 131] width 39 height 16
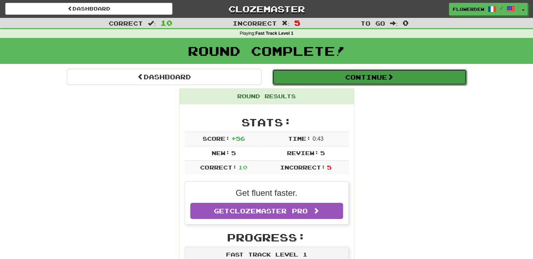
click at [302, 77] on button "Continue" at bounding box center [369, 77] width 194 height 16
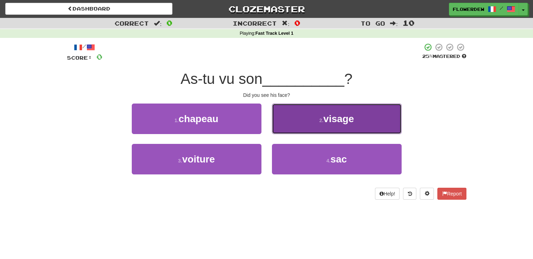
click at [309, 114] on button "2 . visage" at bounding box center [337, 118] width 130 height 30
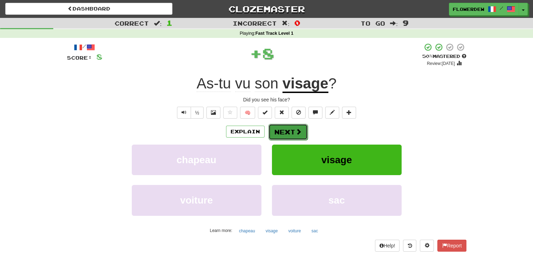
click at [296, 124] on button "Next" at bounding box center [287, 132] width 39 height 16
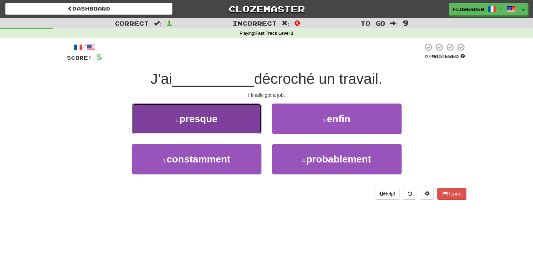
click at [256, 122] on button "1 . presque" at bounding box center [197, 118] width 130 height 30
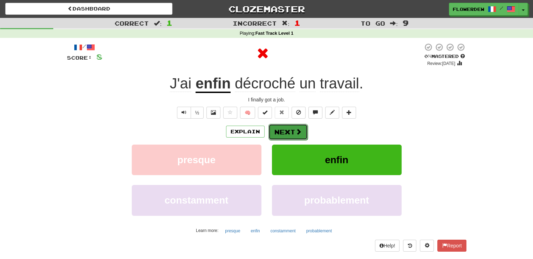
click at [282, 134] on button "Next" at bounding box center [287, 132] width 39 height 16
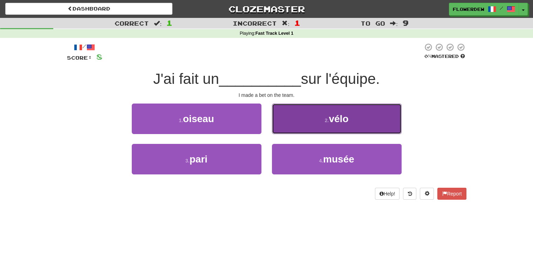
click at [283, 119] on button "2 . vélo" at bounding box center [337, 118] width 130 height 30
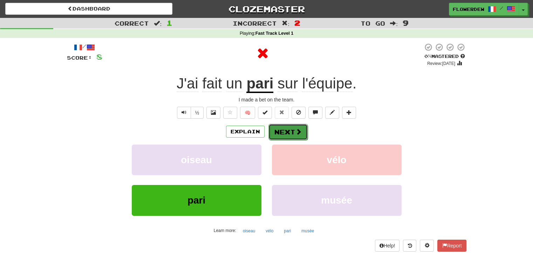
click at [282, 128] on button "Next" at bounding box center [287, 132] width 39 height 16
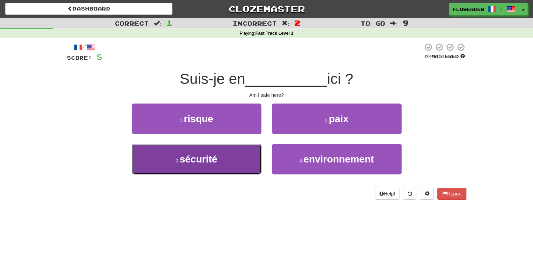
click at [246, 158] on button "3 . sécurité" at bounding box center [197, 159] width 130 height 30
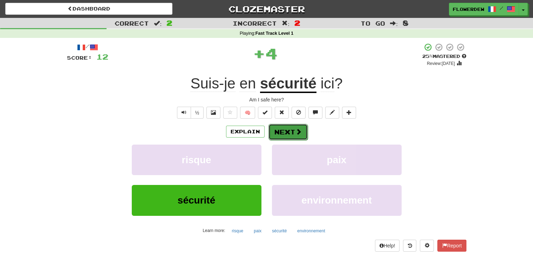
click at [289, 130] on button "Next" at bounding box center [287, 132] width 39 height 16
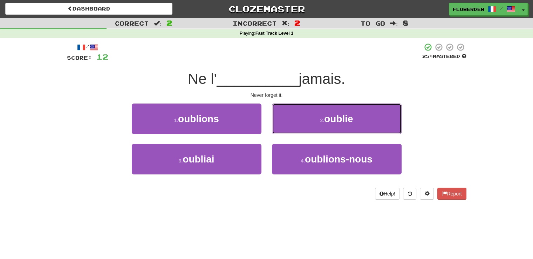
click at [289, 130] on button "2 . oublie" at bounding box center [337, 118] width 130 height 30
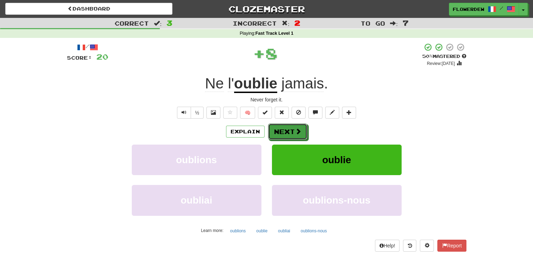
click at [289, 130] on button "Next" at bounding box center [287, 131] width 39 height 16
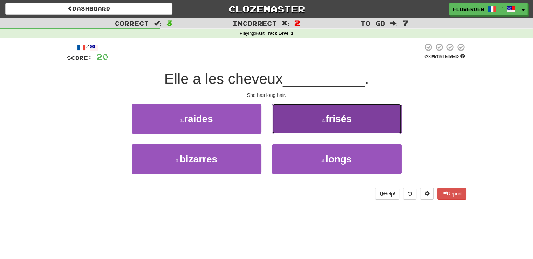
click at [293, 124] on button "2 . frisés" at bounding box center [337, 118] width 130 height 30
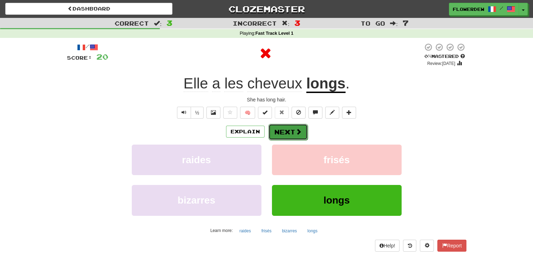
click at [291, 129] on button "Next" at bounding box center [287, 132] width 39 height 16
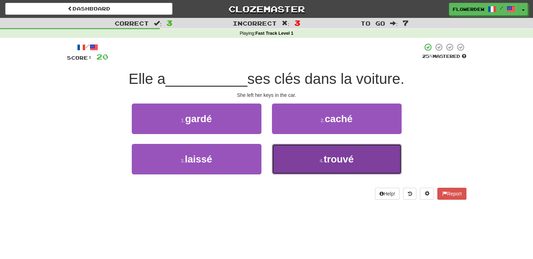
click at [289, 148] on button "4 . trouvé" at bounding box center [337, 159] width 130 height 30
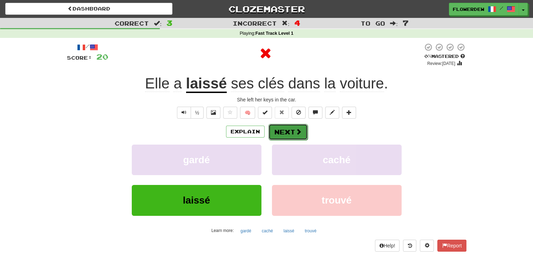
click at [290, 124] on button "Next" at bounding box center [287, 132] width 39 height 16
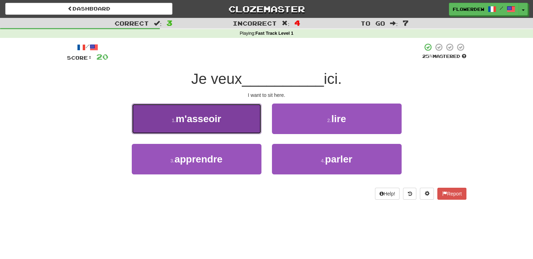
click at [254, 122] on button "1 . m'asseoir" at bounding box center [197, 118] width 130 height 30
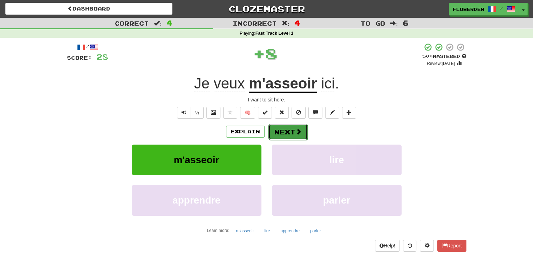
click at [289, 129] on button "Next" at bounding box center [287, 132] width 39 height 16
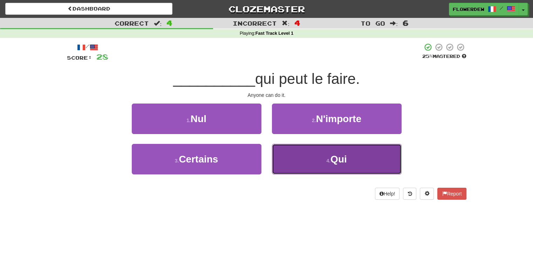
click at [290, 161] on button "4 . Qui" at bounding box center [337, 159] width 130 height 30
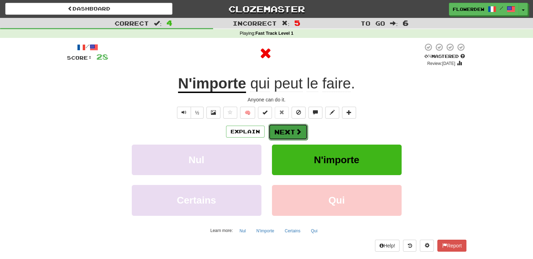
click at [284, 133] on button "Next" at bounding box center [287, 132] width 39 height 16
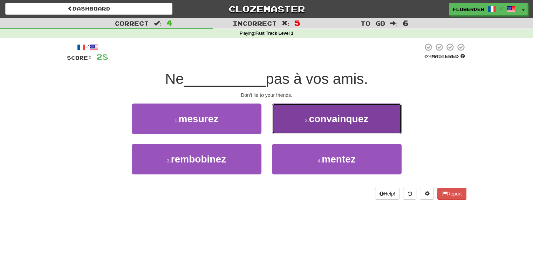
click at [276, 133] on button "2 . convainquez" at bounding box center [337, 118] width 130 height 30
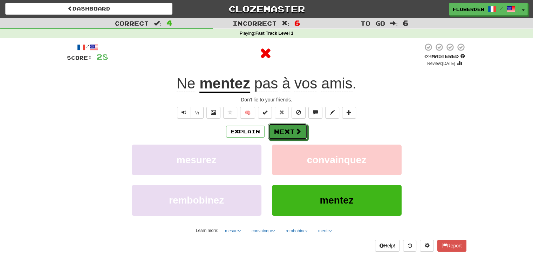
click at [276, 133] on button "Next" at bounding box center [287, 131] width 39 height 16
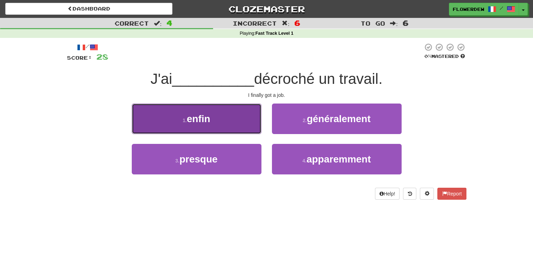
click at [241, 121] on button "1 . enfin" at bounding box center [197, 118] width 130 height 30
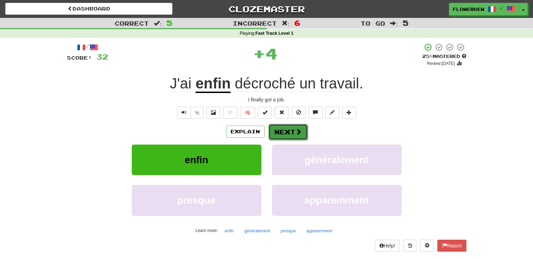
click at [284, 134] on button "Next" at bounding box center [287, 132] width 39 height 16
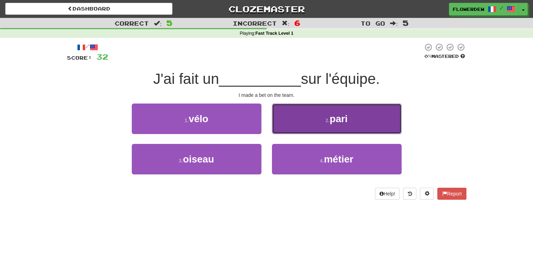
click at [294, 122] on button "2 . pari" at bounding box center [337, 118] width 130 height 30
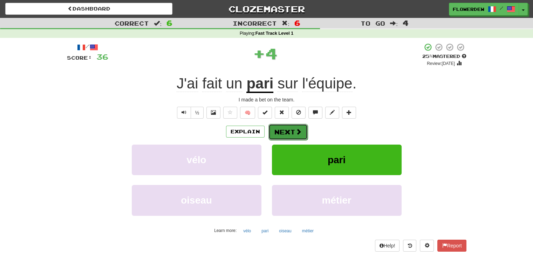
click at [286, 134] on button "Next" at bounding box center [287, 132] width 39 height 16
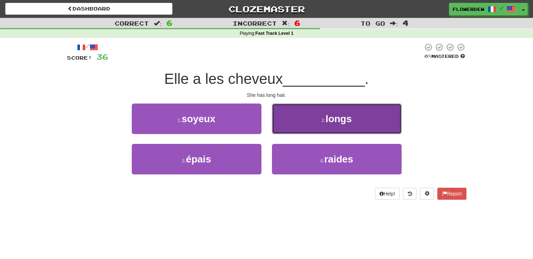
click at [299, 130] on button "2 . longs" at bounding box center [337, 118] width 130 height 30
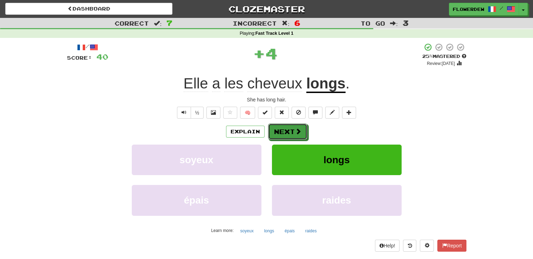
click at [299, 130] on span at bounding box center [298, 131] width 6 height 6
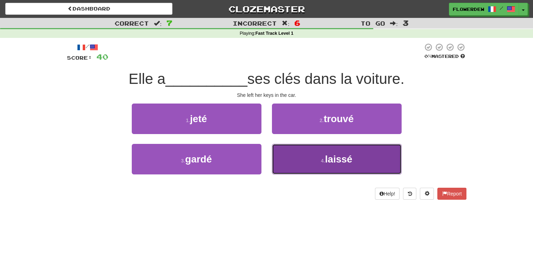
click at [304, 157] on button "4 . laissé" at bounding box center [337, 159] width 130 height 30
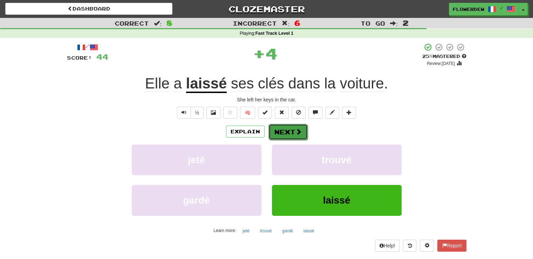
click at [291, 134] on button "Next" at bounding box center [287, 132] width 39 height 16
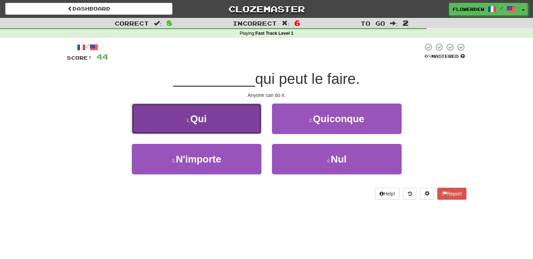
click at [254, 129] on button "1 . Qui" at bounding box center [197, 118] width 130 height 30
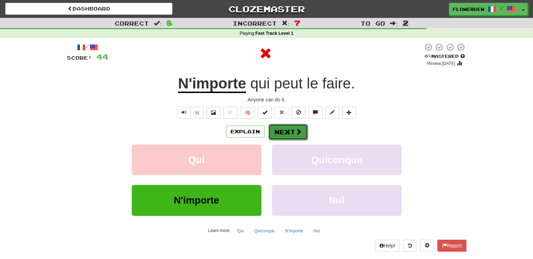
click at [292, 128] on button "Next" at bounding box center [287, 132] width 39 height 16
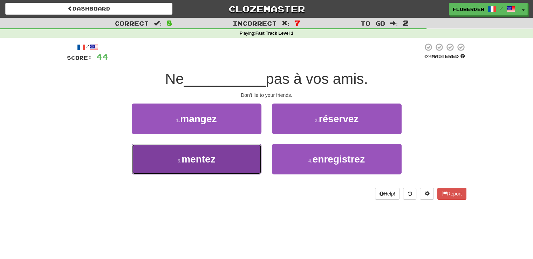
click at [230, 159] on button "3 . mentez" at bounding box center [197, 159] width 130 height 30
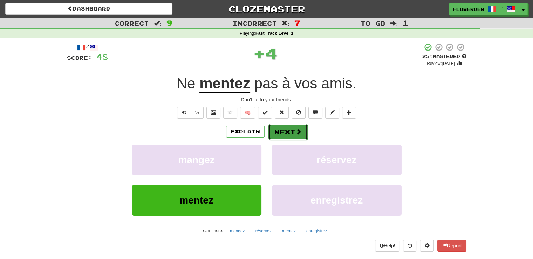
click at [270, 131] on button "Next" at bounding box center [287, 132] width 39 height 16
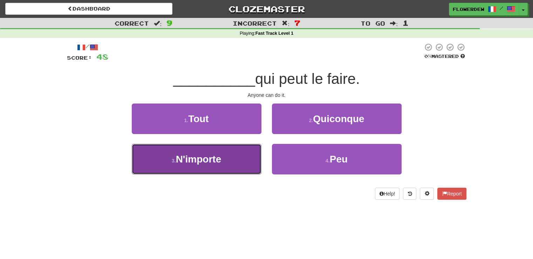
click at [230, 161] on button "3 . N'importe" at bounding box center [197, 159] width 130 height 30
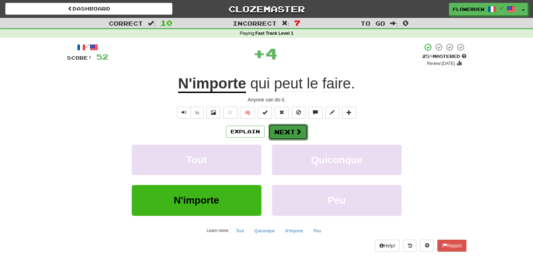
click at [287, 136] on button "Next" at bounding box center [287, 132] width 39 height 16
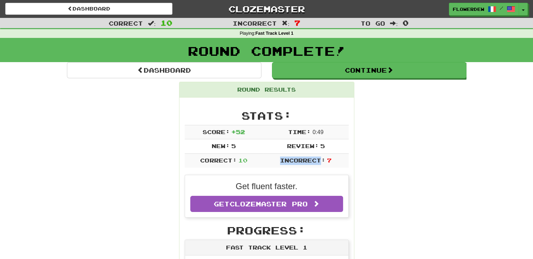
click at [287, 136] on tbody "Score: + 52 Time: 0 : 49 New: 5 Review: 5 Correct: 10 Incorrect: 7" at bounding box center [267, 146] width 164 height 43
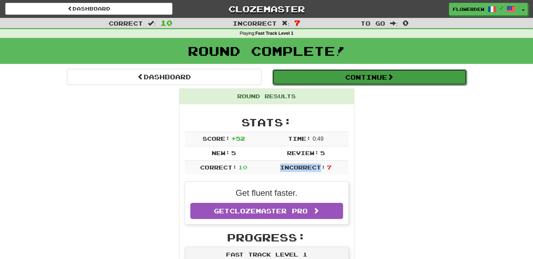
click at [321, 78] on button "Continue" at bounding box center [369, 77] width 194 height 16
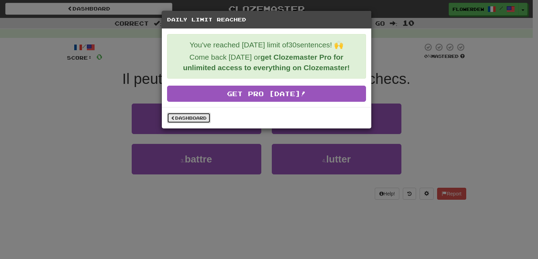
click at [187, 117] on link "Dashboard" at bounding box center [188, 117] width 43 height 11
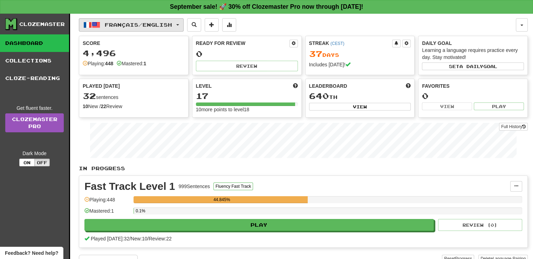
drag, startPoint x: 139, startPoint y: 18, endPoint x: 139, endPoint y: 23, distance: 6.0
click at [139, 23] on button "Français / English" at bounding box center [131, 24] width 105 height 13
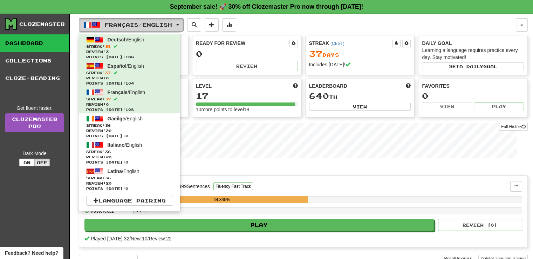
click at [139, 23] on span "Français / English" at bounding box center [138, 25] width 67 height 6
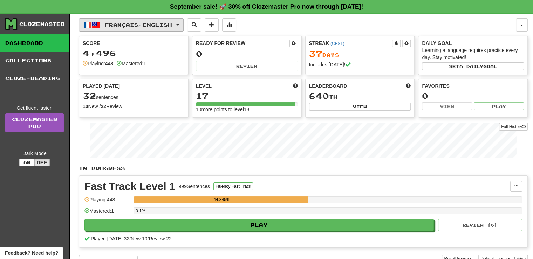
click at [139, 23] on span "Français / English" at bounding box center [138, 25] width 67 height 6
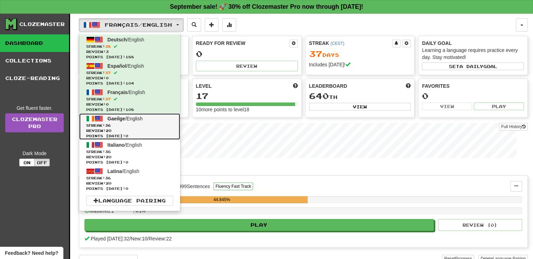
click at [131, 121] on link "Gaeilge / English Streak: 36 Review: 20 Points [DATE]: 0" at bounding box center [129, 126] width 101 height 26
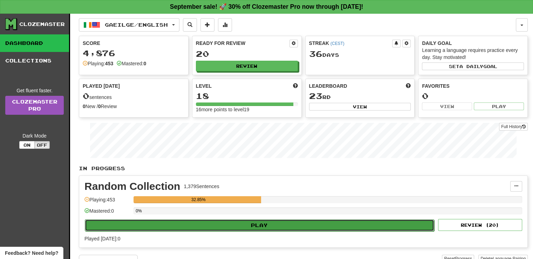
click at [151, 219] on button "Play" at bounding box center [259, 225] width 349 height 12
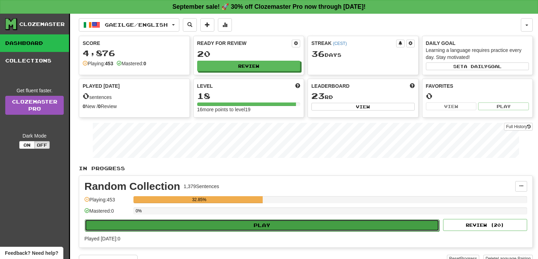
select select "**"
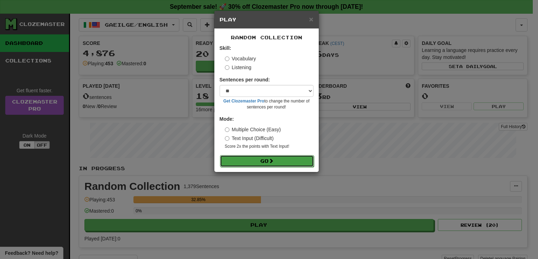
click at [231, 159] on button "Go" at bounding box center [267, 161] width 94 height 12
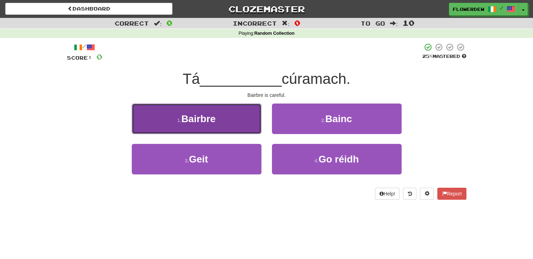
click at [244, 124] on button "1 . [GEOGRAPHIC_DATA]" at bounding box center [197, 118] width 130 height 30
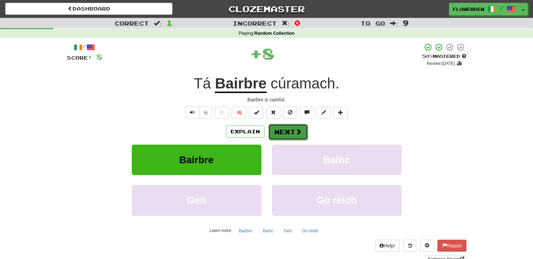
click at [282, 137] on button "Next" at bounding box center [287, 132] width 39 height 16
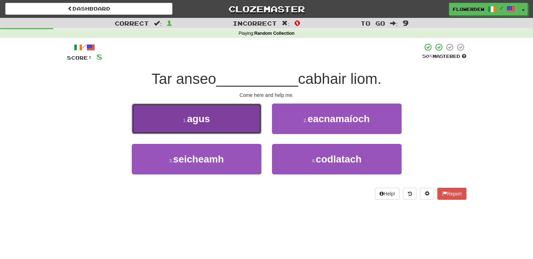
click at [252, 119] on button "1 . agus" at bounding box center [197, 118] width 130 height 30
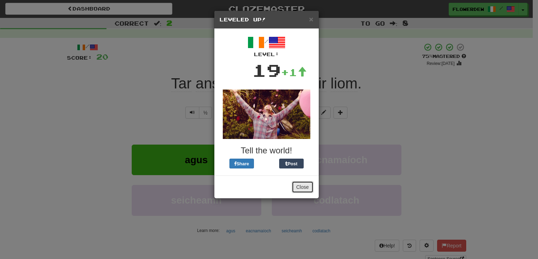
click at [297, 188] on button "Close" at bounding box center [303, 187] width 22 height 12
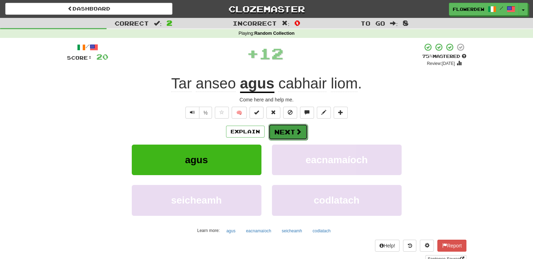
click at [273, 137] on button "Next" at bounding box center [287, 132] width 39 height 16
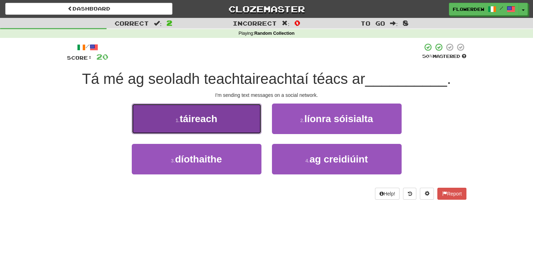
click at [250, 117] on button "1 . táireach" at bounding box center [197, 118] width 130 height 30
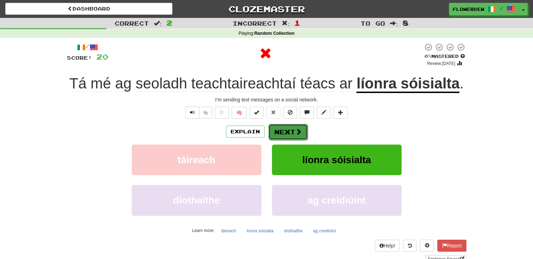
click at [296, 131] on span at bounding box center [298, 131] width 6 height 6
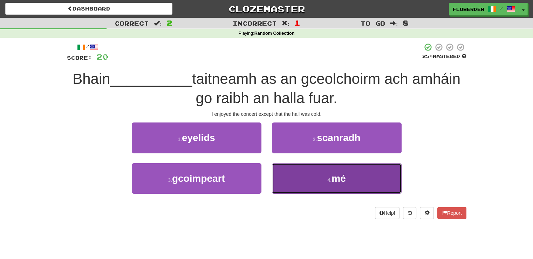
click at [297, 174] on button "4 . mé" at bounding box center [337, 178] width 130 height 30
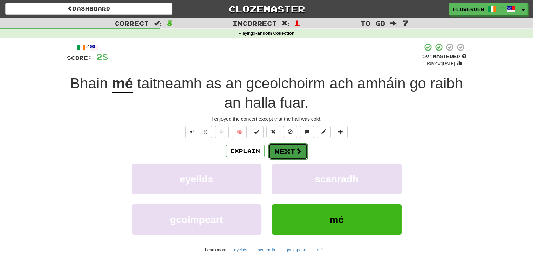
click at [292, 152] on button "Next" at bounding box center [287, 151] width 39 height 16
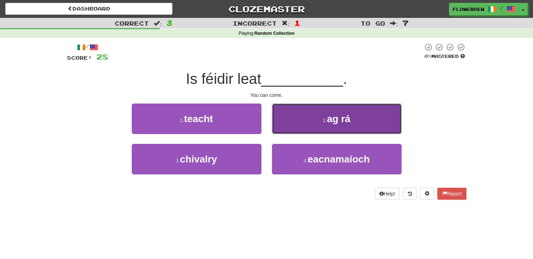
click at [294, 128] on button "2 . ag rá" at bounding box center [337, 118] width 130 height 30
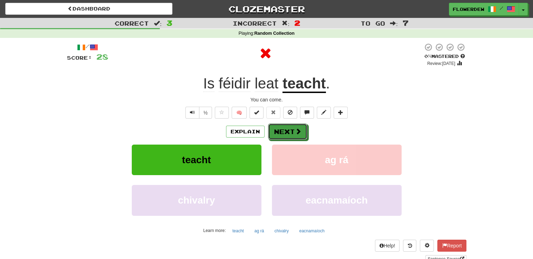
click at [294, 128] on button "Next" at bounding box center [287, 131] width 39 height 16
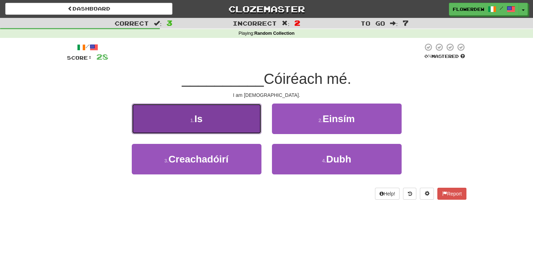
click at [259, 126] on button "1 . Is" at bounding box center [197, 118] width 130 height 30
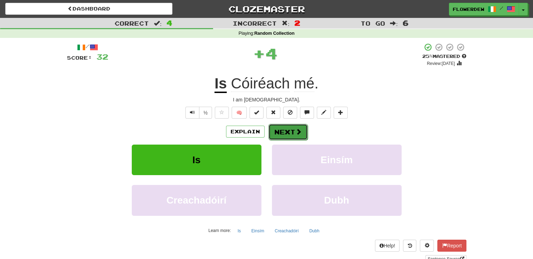
click at [288, 129] on button "Next" at bounding box center [287, 132] width 39 height 16
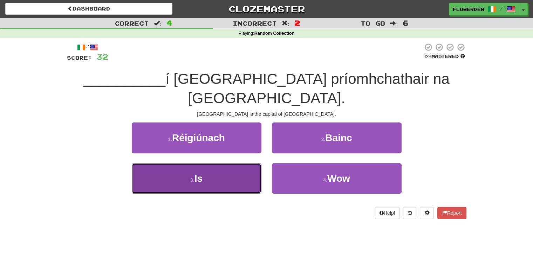
click at [240, 163] on button "3 . Is" at bounding box center [197, 178] width 130 height 30
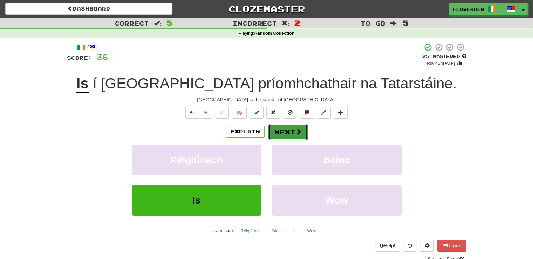
click at [293, 132] on button "Next" at bounding box center [287, 132] width 39 height 16
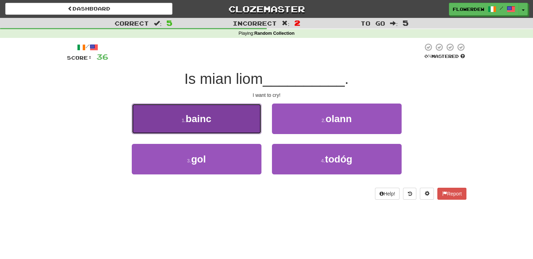
click at [255, 123] on button "1 . bainc" at bounding box center [197, 118] width 130 height 30
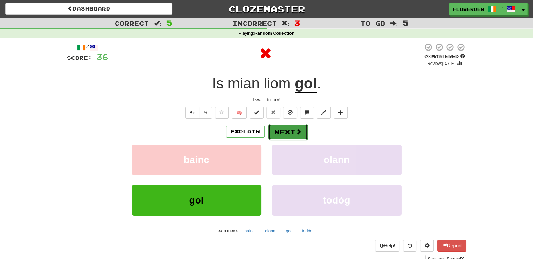
click at [286, 134] on button "Next" at bounding box center [287, 132] width 39 height 16
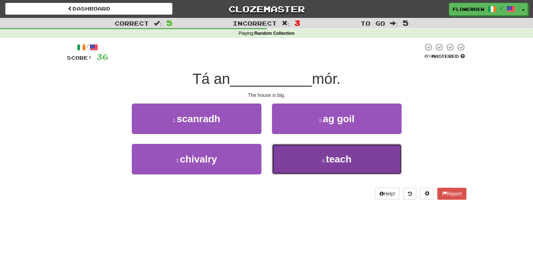
click at [286, 162] on button "4 . teach" at bounding box center [337, 159] width 130 height 30
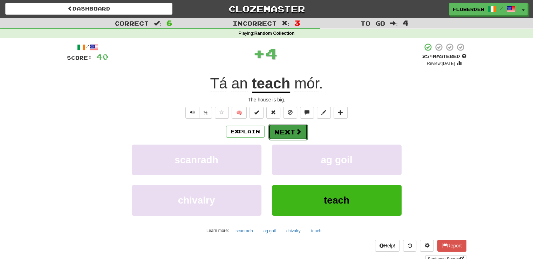
click at [287, 132] on button "Next" at bounding box center [287, 132] width 39 height 16
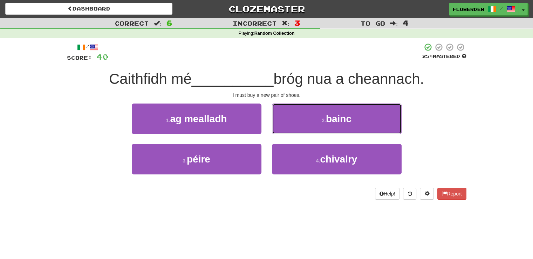
click at [287, 132] on button "2 . bainc" at bounding box center [337, 118] width 130 height 30
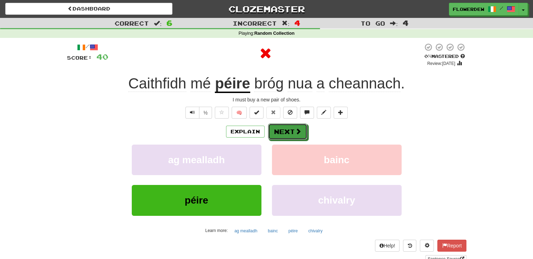
click at [287, 132] on button "Next" at bounding box center [287, 131] width 39 height 16
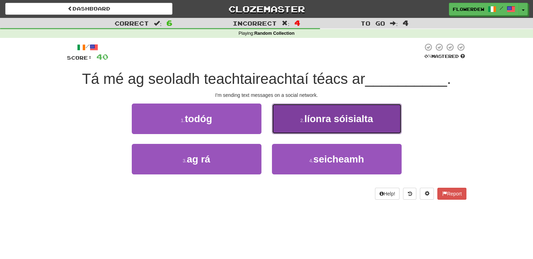
click at [292, 117] on button "2 . líonra sóisialta" at bounding box center [337, 118] width 130 height 30
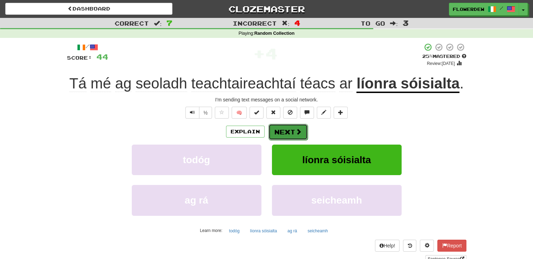
click at [282, 131] on button "Next" at bounding box center [287, 132] width 39 height 16
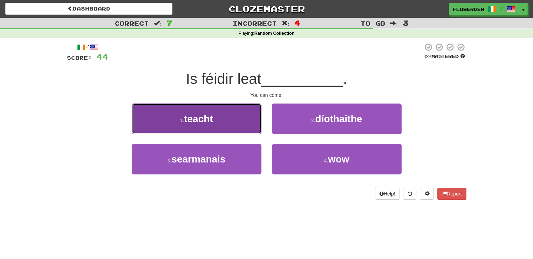
click at [258, 123] on button "1 . teacht" at bounding box center [197, 118] width 130 height 30
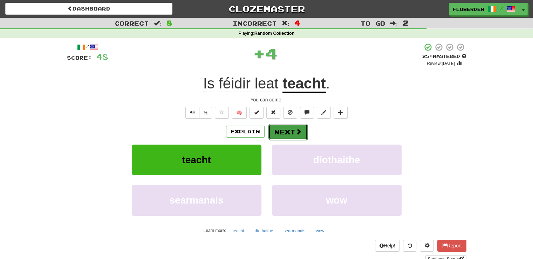
click at [281, 128] on button "Next" at bounding box center [287, 132] width 39 height 16
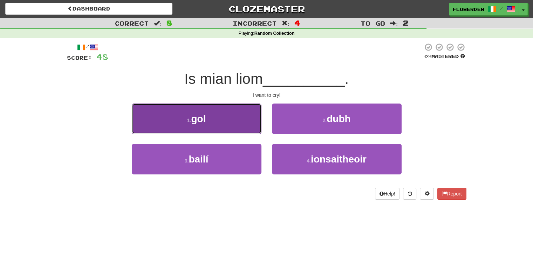
click at [246, 117] on button "1 . gol" at bounding box center [197, 118] width 130 height 30
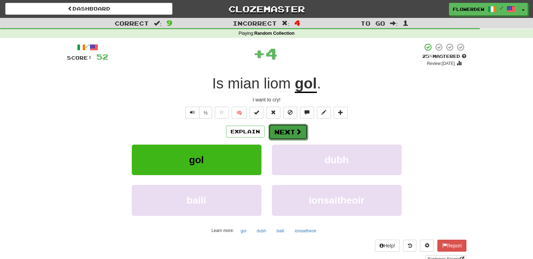
click at [292, 125] on button "Next" at bounding box center [287, 132] width 39 height 16
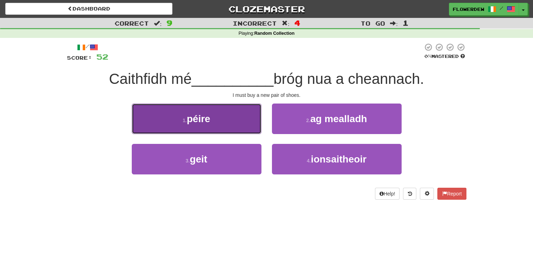
click at [258, 119] on button "1 . péire" at bounding box center [197, 118] width 130 height 30
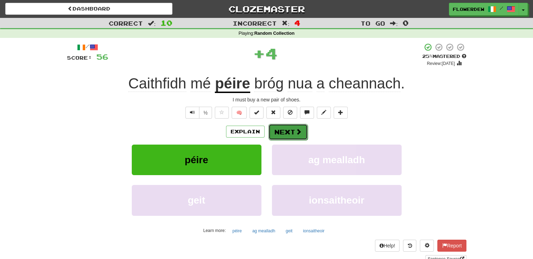
click at [293, 127] on button "Next" at bounding box center [287, 132] width 39 height 16
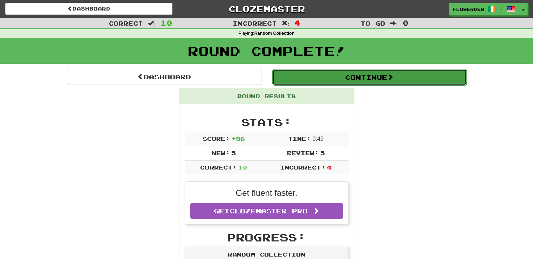
click at [306, 80] on button "Continue" at bounding box center [369, 77] width 194 height 16
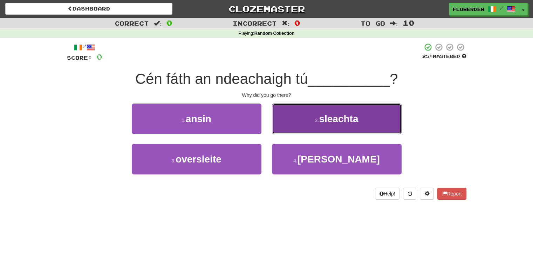
click at [300, 124] on button "2 . sleachta" at bounding box center [337, 118] width 130 height 30
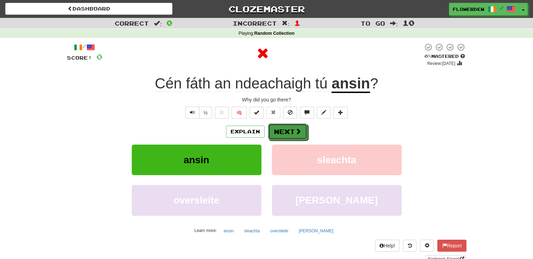
click at [300, 124] on button "Next" at bounding box center [287, 131] width 39 height 16
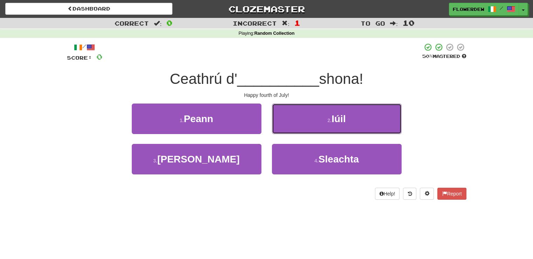
click at [300, 124] on button "2 . Iúil" at bounding box center [337, 118] width 130 height 30
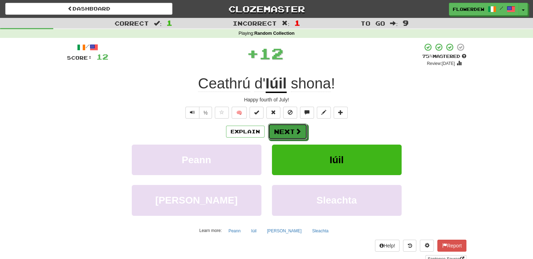
click at [300, 124] on button "Next" at bounding box center [287, 131] width 39 height 16
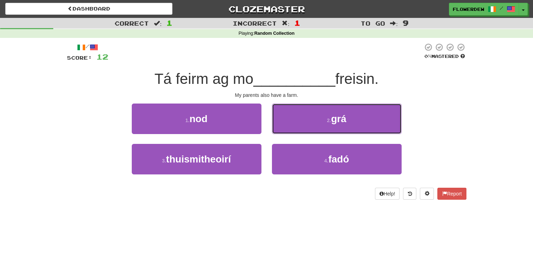
click at [300, 124] on button "2 . grá" at bounding box center [337, 118] width 130 height 30
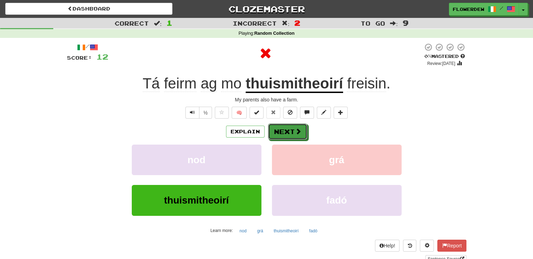
click at [300, 124] on button "Next" at bounding box center [287, 131] width 39 height 16
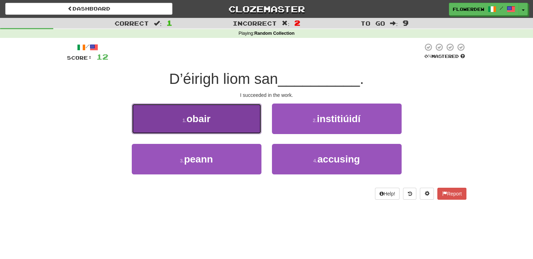
click at [256, 117] on button "1 . obair" at bounding box center [197, 118] width 130 height 30
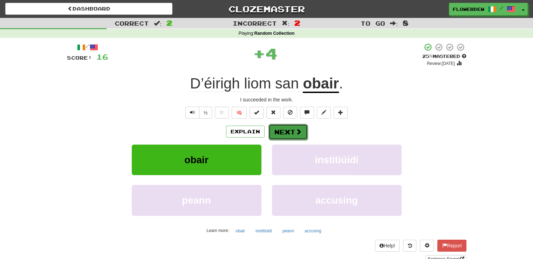
click at [285, 124] on button "Next" at bounding box center [287, 132] width 39 height 16
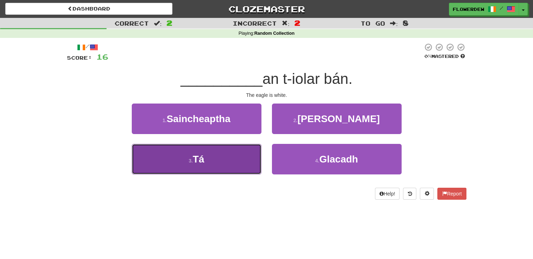
click at [248, 148] on button "3 . Tá" at bounding box center [197, 159] width 130 height 30
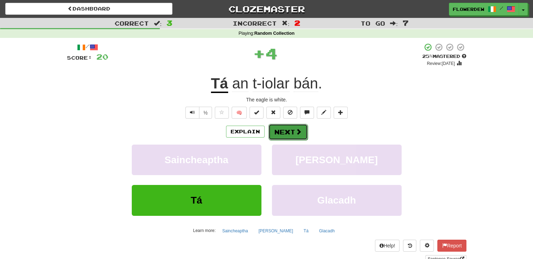
click at [290, 133] on button "Next" at bounding box center [287, 132] width 39 height 16
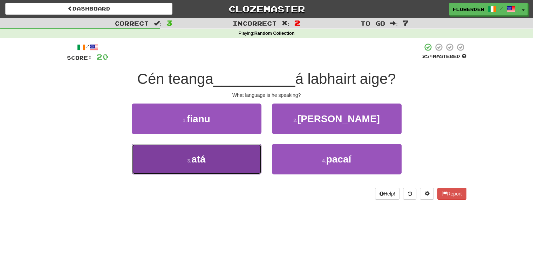
click at [248, 150] on button "3 . atá" at bounding box center [197, 159] width 130 height 30
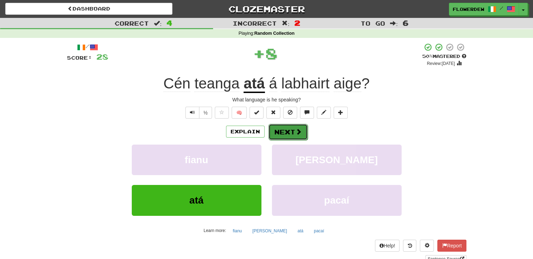
click at [286, 129] on button "Next" at bounding box center [287, 132] width 39 height 16
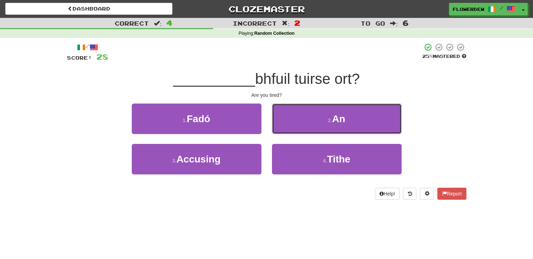
click at [286, 129] on button "2 . An" at bounding box center [337, 118] width 130 height 30
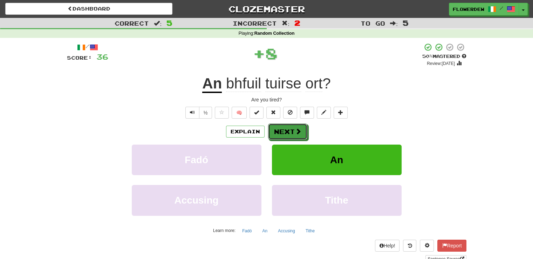
click at [286, 129] on button "Next" at bounding box center [287, 131] width 39 height 16
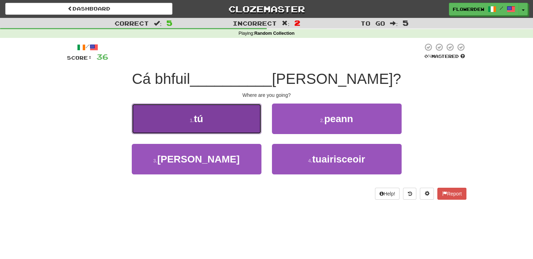
click at [253, 119] on button "1 . tú" at bounding box center [197, 118] width 130 height 30
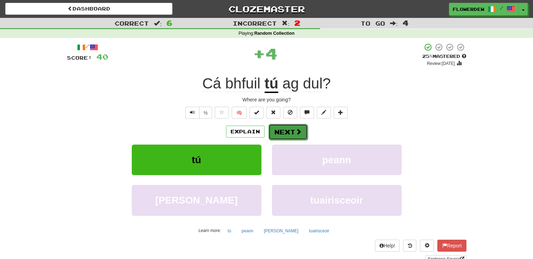
click at [276, 125] on button "Next" at bounding box center [287, 132] width 39 height 16
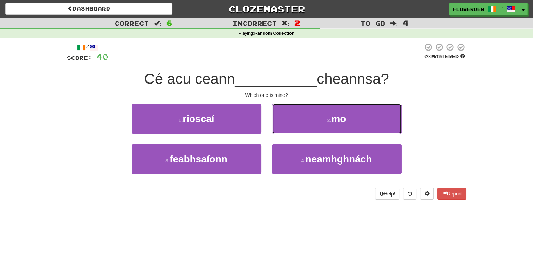
click at [276, 125] on button "2 . mo" at bounding box center [337, 118] width 130 height 30
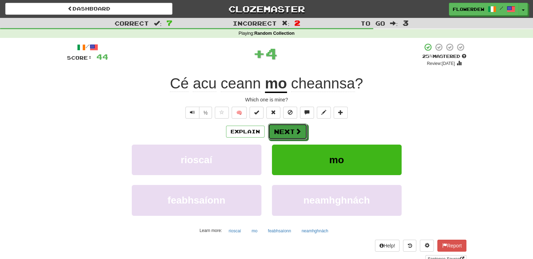
click at [276, 125] on button "Next" at bounding box center [287, 131] width 39 height 16
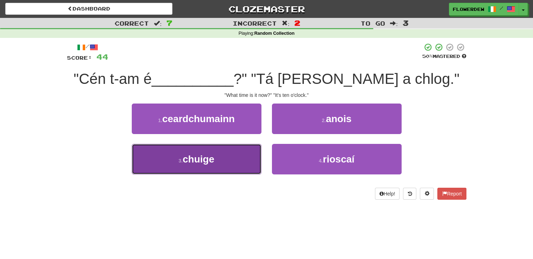
click at [230, 151] on button "3 . chuige" at bounding box center [197, 159] width 130 height 30
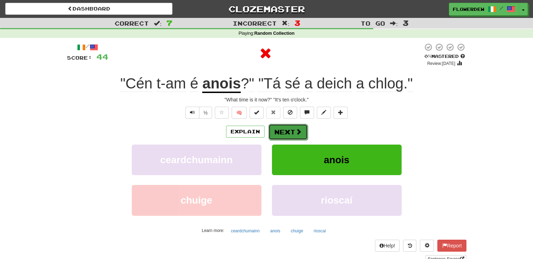
click at [285, 129] on button "Next" at bounding box center [287, 132] width 39 height 16
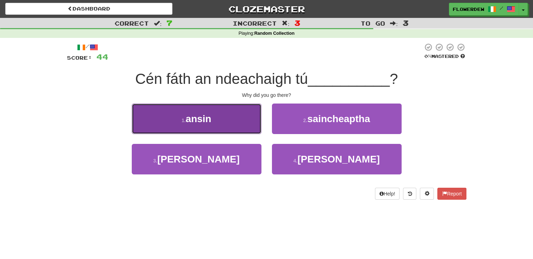
click at [242, 125] on button "1 . ansin" at bounding box center [197, 118] width 130 height 30
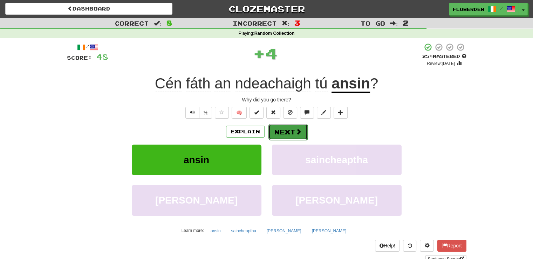
click at [286, 132] on button "Next" at bounding box center [287, 132] width 39 height 16
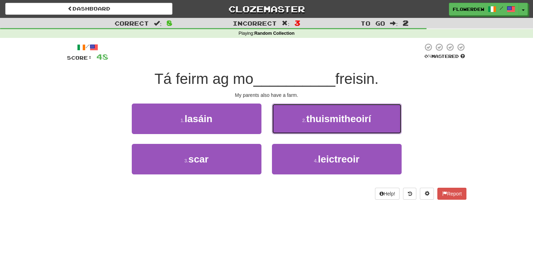
click at [286, 132] on button "2 . thuismitheoirí" at bounding box center [337, 118] width 130 height 30
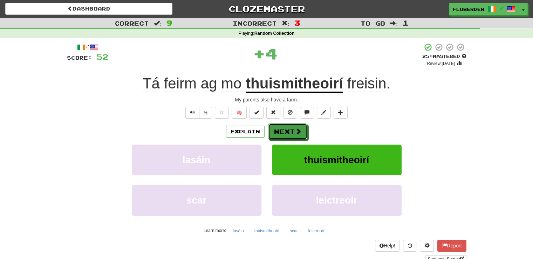
click at [286, 132] on button "Next" at bounding box center [287, 131] width 39 height 16
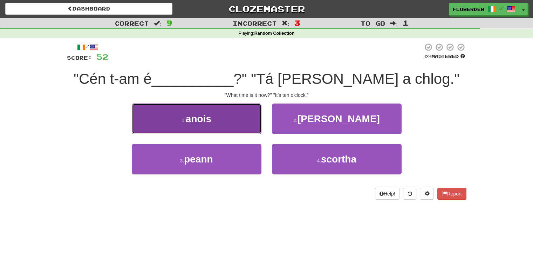
click at [238, 123] on button "1 . anois" at bounding box center [197, 118] width 130 height 30
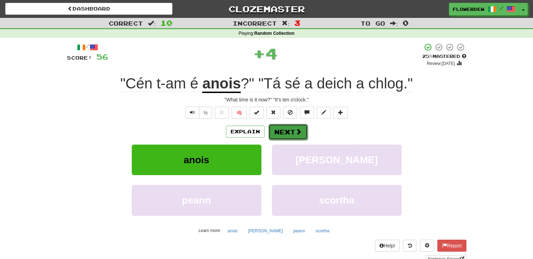
click at [277, 124] on button "Next" at bounding box center [287, 132] width 39 height 16
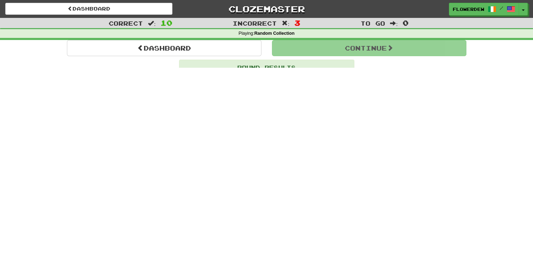
click at [277, 124] on div "Dashboard Clozemaster Flowerdew / Toggle Dropdown Dashboard Leaderboard Activit…" at bounding box center [266, 129] width 533 height 259
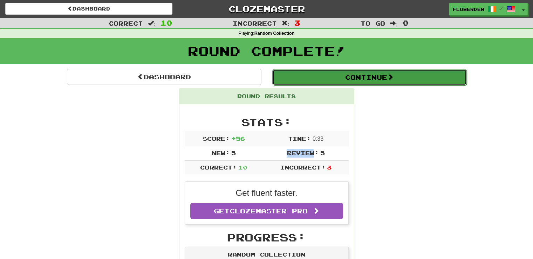
click at [299, 82] on button "Continue" at bounding box center [369, 77] width 194 height 16
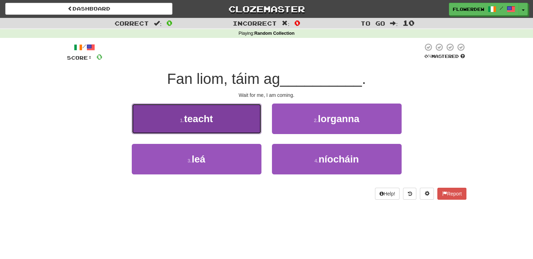
click at [251, 118] on button "1 . teacht" at bounding box center [197, 118] width 130 height 30
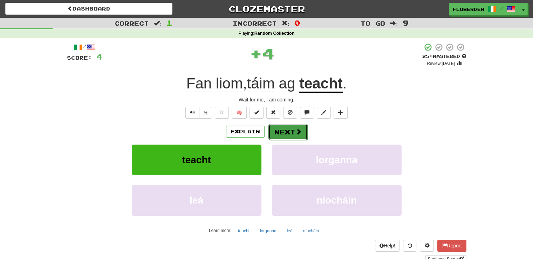
click at [297, 127] on button "Next" at bounding box center [287, 132] width 39 height 16
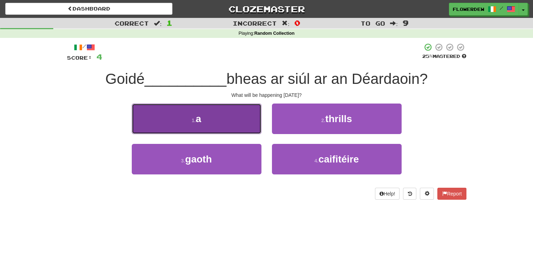
click at [257, 114] on button "1 . a" at bounding box center [197, 118] width 130 height 30
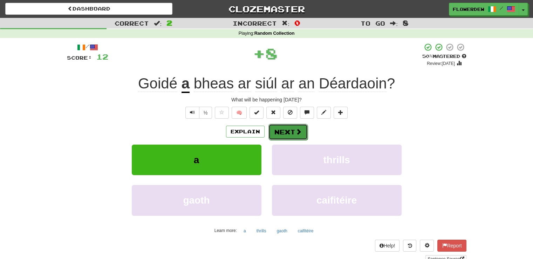
click at [293, 128] on button "Next" at bounding box center [287, 132] width 39 height 16
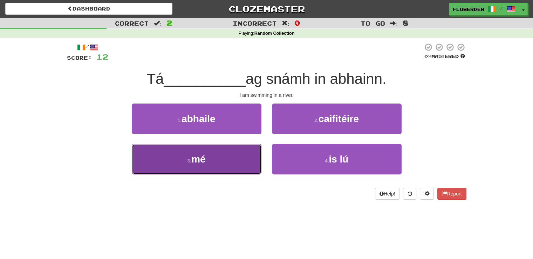
click at [251, 145] on button "3 . mé" at bounding box center [197, 159] width 130 height 30
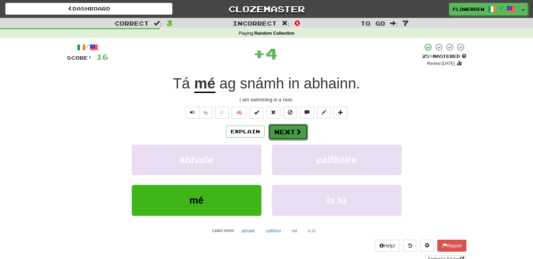
click at [288, 129] on button "Next" at bounding box center [287, 132] width 39 height 16
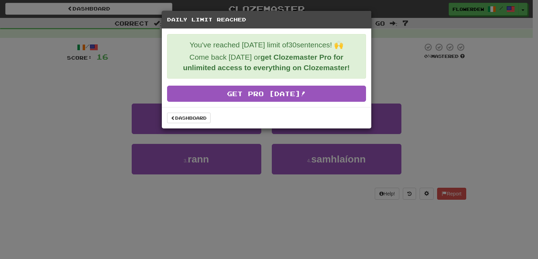
click at [193, 124] on div "Dashboard" at bounding box center [267, 117] width 210 height 21
click at [207, 118] on link "Dashboard" at bounding box center [188, 117] width 43 height 11
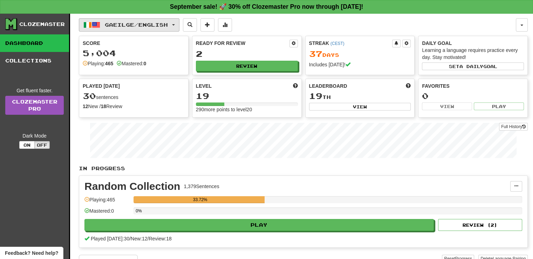
click at [148, 22] on span "Gaeilge / English" at bounding box center [136, 25] width 63 height 6
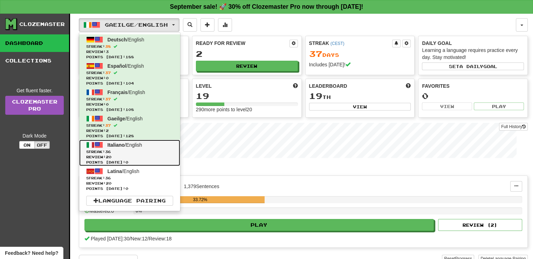
click at [149, 150] on span "Streak: 36" at bounding box center [129, 151] width 87 height 5
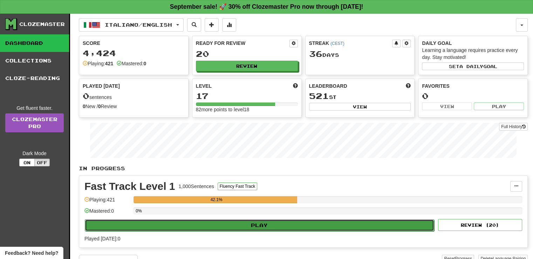
click at [153, 219] on button "Play" at bounding box center [259, 225] width 349 height 12
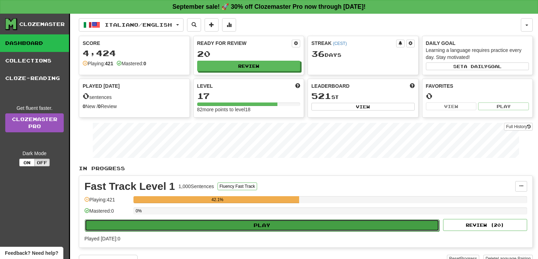
select select "**"
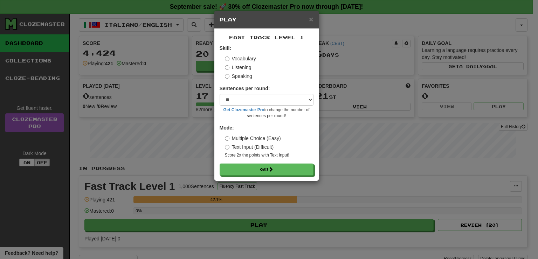
click at [238, 163] on form "Skill: Vocabulary Listening Speaking Sentences per round: * ** ** ** ** ** *** …" at bounding box center [267, 110] width 94 height 131
click at [238, 171] on button "Go" at bounding box center [267, 170] width 94 height 12
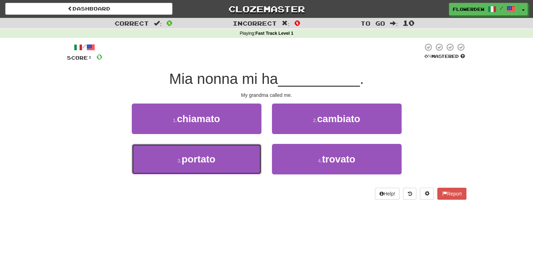
click at [238, 171] on button "3 . portato" at bounding box center [197, 159] width 130 height 30
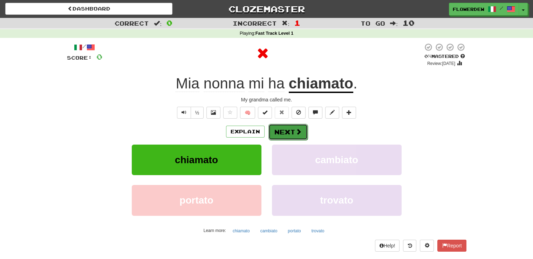
click at [269, 124] on button "Next" at bounding box center [287, 132] width 39 height 16
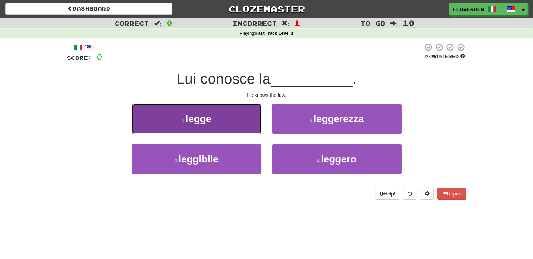
click at [240, 118] on button "1 . [PERSON_NAME]" at bounding box center [197, 118] width 130 height 30
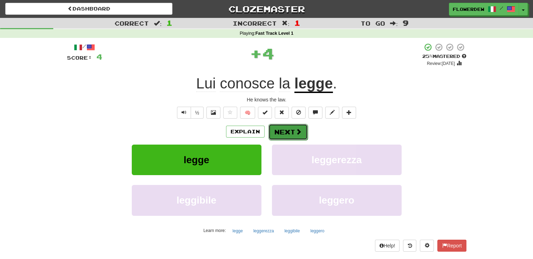
click at [276, 127] on button "Next" at bounding box center [287, 132] width 39 height 16
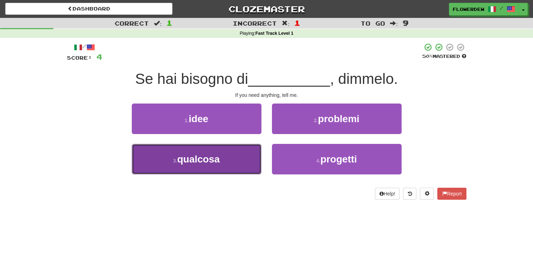
click at [243, 153] on button "3 . qualcosa" at bounding box center [197, 159] width 130 height 30
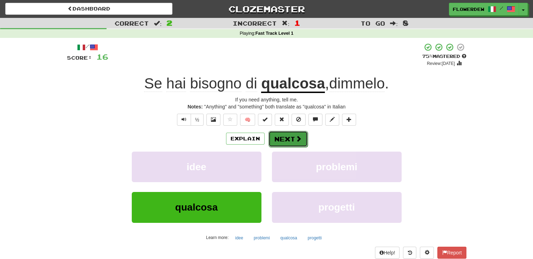
click at [281, 140] on button "Next" at bounding box center [287, 139] width 39 height 16
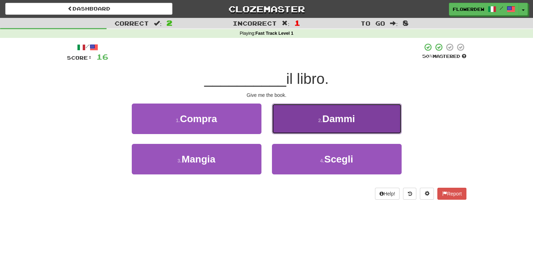
click at [285, 127] on button "2 . Dammi" at bounding box center [337, 118] width 130 height 30
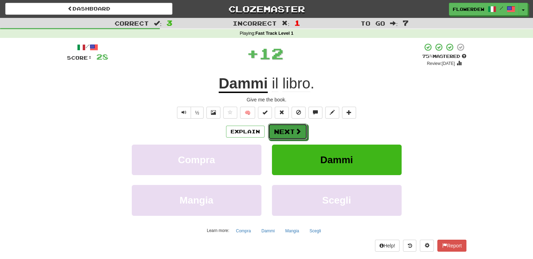
click at [285, 127] on button "Next" at bounding box center [287, 131] width 39 height 16
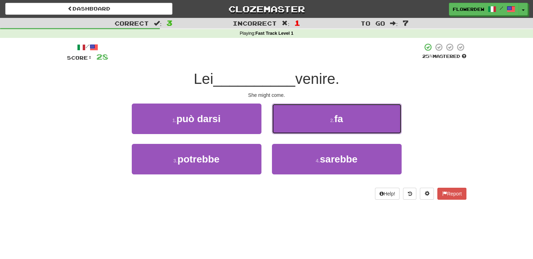
click at [285, 127] on button "2 . fa" at bounding box center [337, 118] width 130 height 30
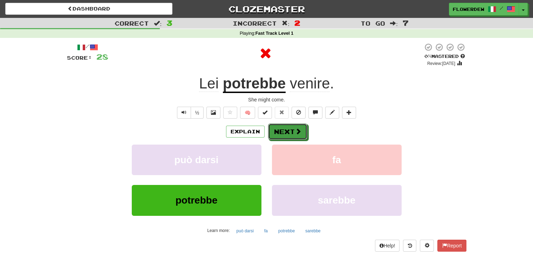
click at [285, 127] on button "Next" at bounding box center [287, 131] width 39 height 16
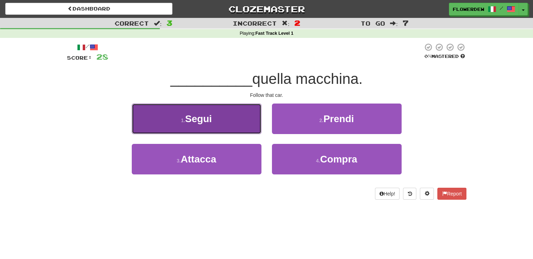
click at [249, 119] on button "1 . Segui" at bounding box center [197, 118] width 130 height 30
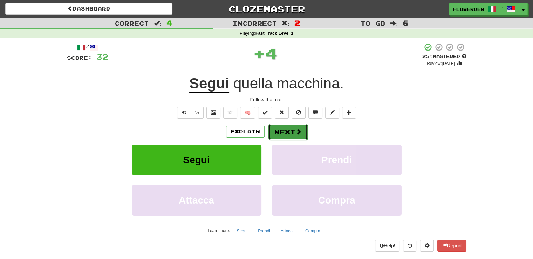
click at [276, 127] on button "Next" at bounding box center [287, 132] width 39 height 16
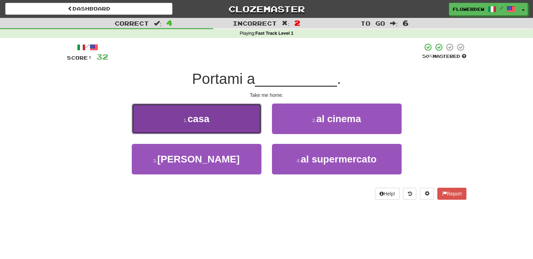
click at [240, 127] on button "1 . casa" at bounding box center [197, 118] width 130 height 30
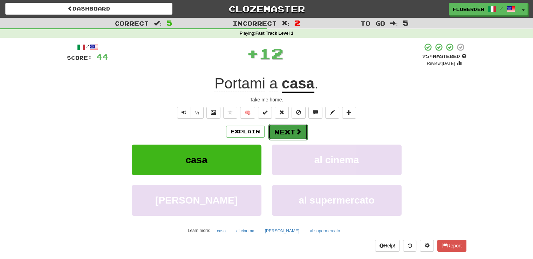
click at [279, 132] on button "Next" at bounding box center [287, 132] width 39 height 16
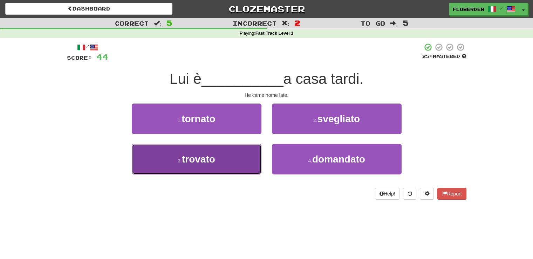
click at [250, 145] on button "3 . trovato" at bounding box center [197, 159] width 130 height 30
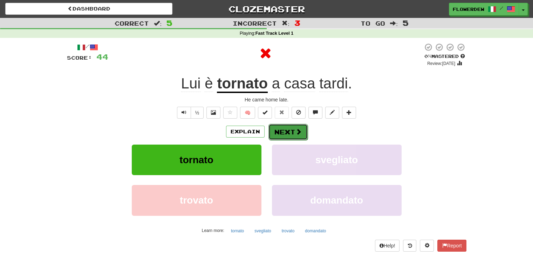
click at [280, 134] on button "Next" at bounding box center [287, 132] width 39 height 16
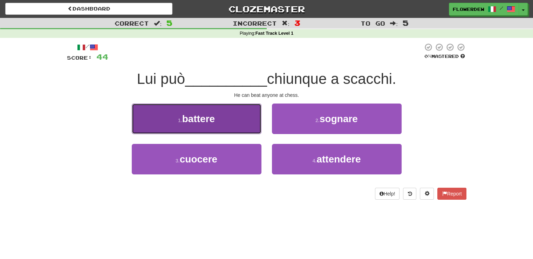
click at [247, 121] on button "1 . battere" at bounding box center [197, 118] width 130 height 30
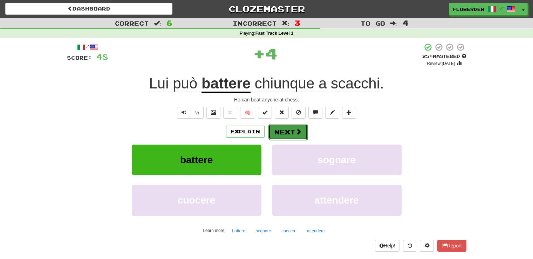
click at [287, 127] on button "Next" at bounding box center [287, 132] width 39 height 16
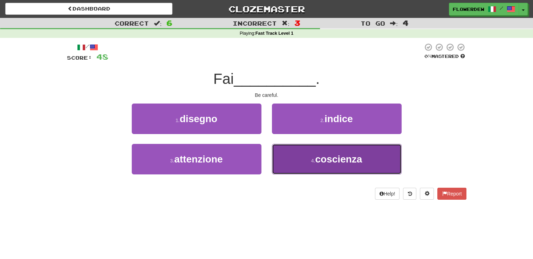
click at [289, 155] on button "4 . coscienza" at bounding box center [337, 159] width 130 height 30
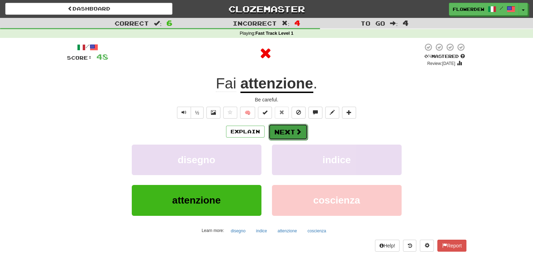
click at [288, 128] on button "Next" at bounding box center [287, 132] width 39 height 16
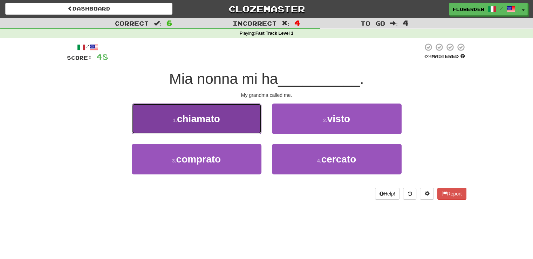
click at [243, 129] on button "1 . chiamato" at bounding box center [197, 118] width 130 height 30
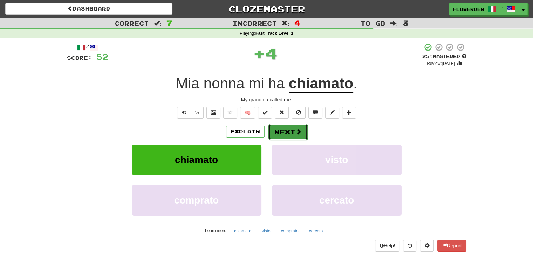
click at [278, 131] on button "Next" at bounding box center [287, 132] width 39 height 16
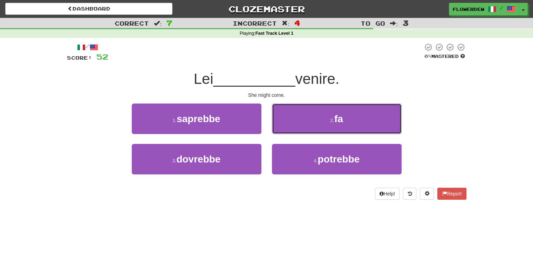
click at [278, 131] on button "2 . fa" at bounding box center [337, 118] width 130 height 30
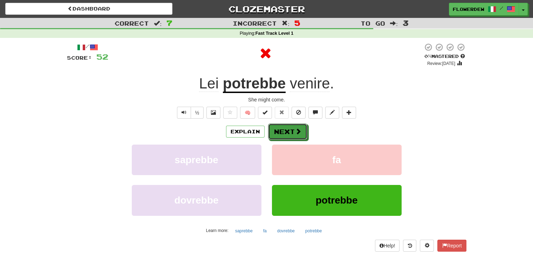
click at [278, 131] on button "Next" at bounding box center [287, 131] width 39 height 16
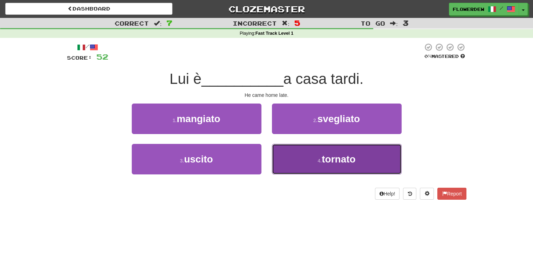
click at [282, 148] on button "4 . tornato" at bounding box center [337, 159] width 130 height 30
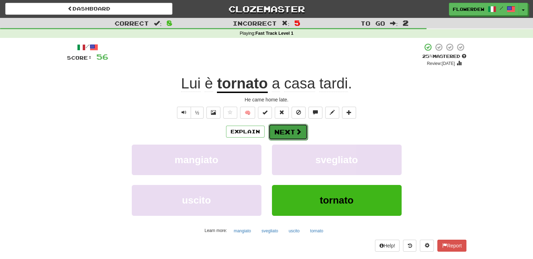
click at [286, 128] on button "Next" at bounding box center [287, 132] width 39 height 16
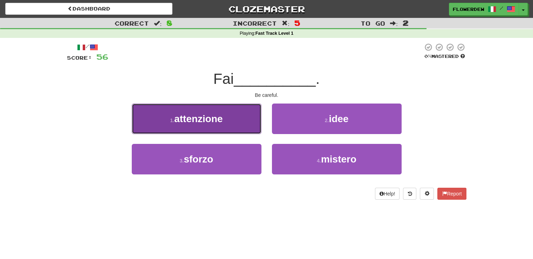
click at [243, 121] on button "1 . attenzione" at bounding box center [197, 118] width 130 height 30
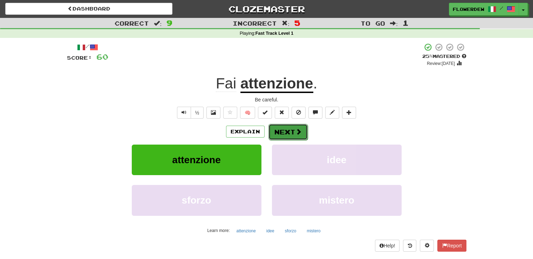
click at [291, 127] on button "Next" at bounding box center [287, 132] width 39 height 16
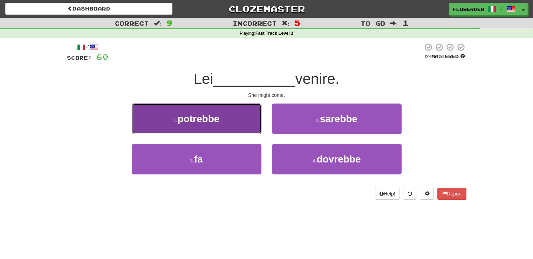
click at [244, 117] on button "1 . potrebbe" at bounding box center [197, 118] width 130 height 30
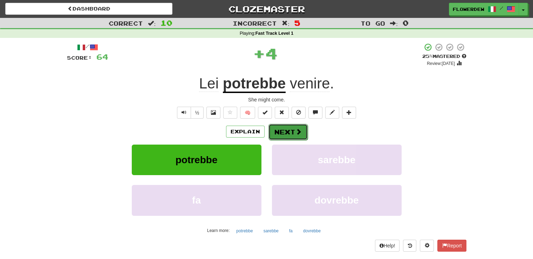
click at [281, 127] on button "Next" at bounding box center [287, 132] width 39 height 16
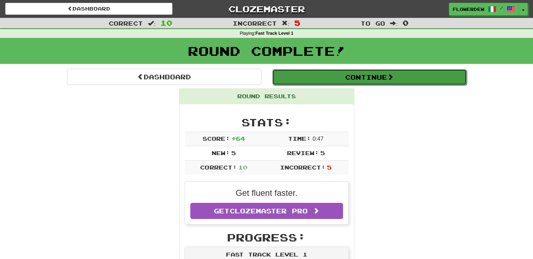
click at [299, 81] on button "Continue" at bounding box center [369, 77] width 194 height 16
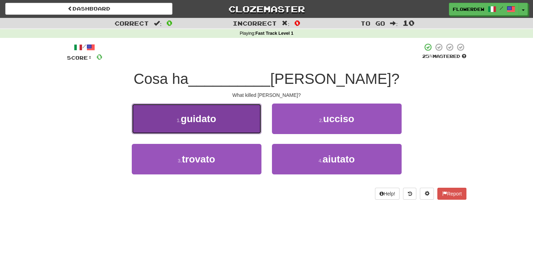
click at [244, 106] on button "1 . guidato" at bounding box center [197, 118] width 130 height 30
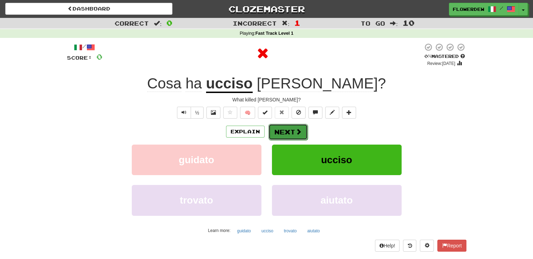
click at [283, 128] on button "Next" at bounding box center [287, 132] width 39 height 16
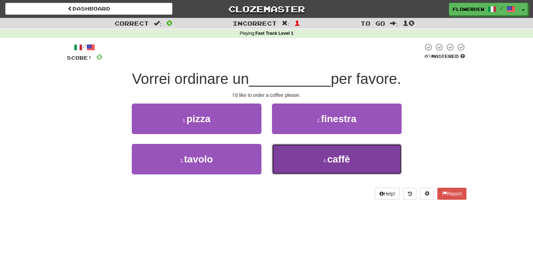
click at [276, 157] on button "4 . caffè" at bounding box center [337, 159] width 130 height 30
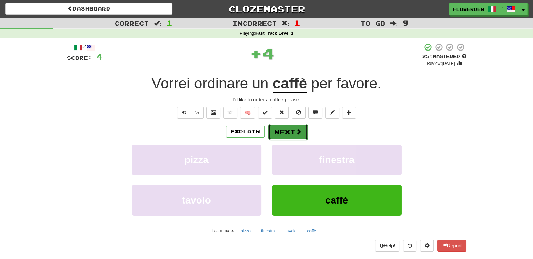
click at [286, 134] on button "Next" at bounding box center [287, 132] width 39 height 16
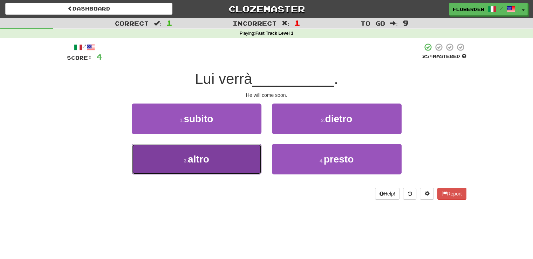
click at [238, 156] on button "3 . altro" at bounding box center [197, 159] width 130 height 30
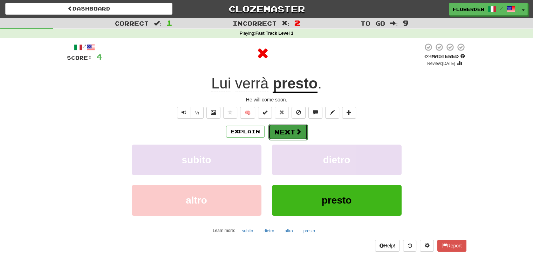
click at [276, 131] on button "Next" at bounding box center [287, 132] width 39 height 16
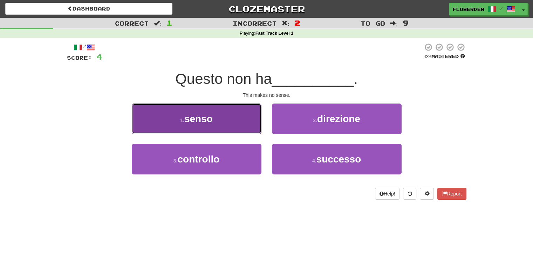
click at [248, 124] on button "1 . senso" at bounding box center [197, 118] width 130 height 30
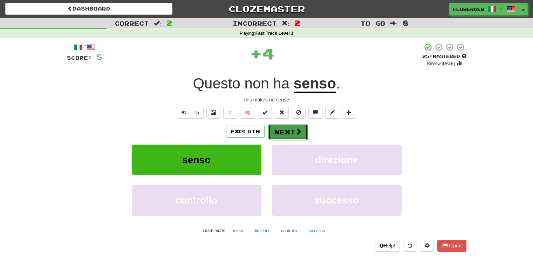
click at [279, 129] on button "Next" at bounding box center [287, 132] width 39 height 16
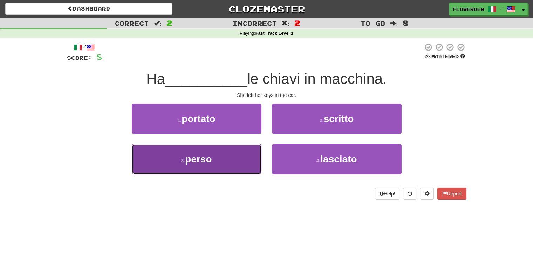
click at [251, 149] on button "3 . perso" at bounding box center [197, 159] width 130 height 30
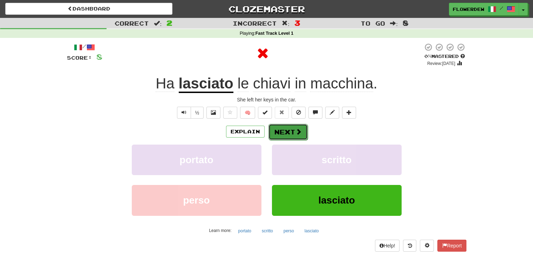
click at [295, 128] on span at bounding box center [298, 131] width 6 height 6
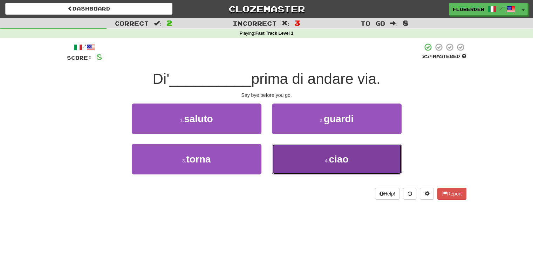
click at [295, 155] on button "4 . ciao" at bounding box center [337, 159] width 130 height 30
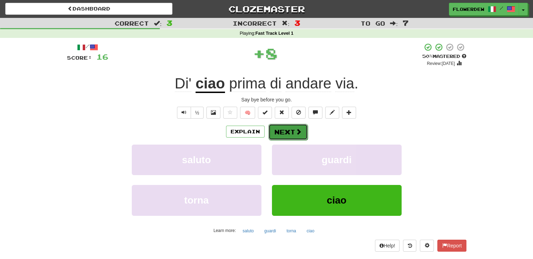
click at [297, 127] on button "Next" at bounding box center [287, 132] width 39 height 16
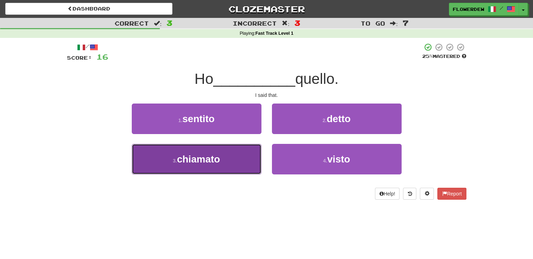
click at [247, 147] on button "3 . chiamato" at bounding box center [197, 159] width 130 height 30
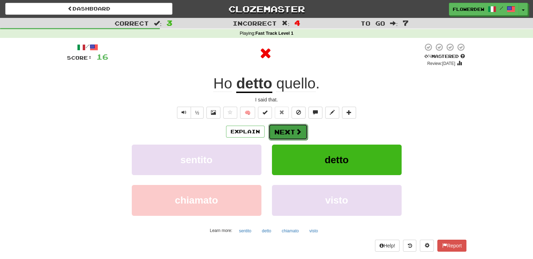
click at [292, 135] on button "Next" at bounding box center [287, 132] width 39 height 16
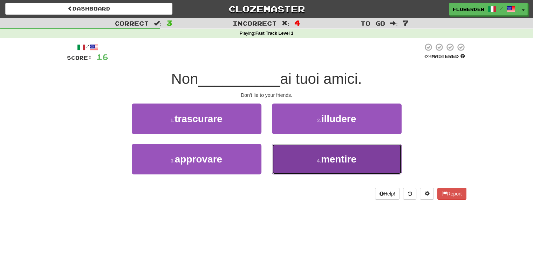
click at [293, 157] on button "4 . mentire" at bounding box center [337, 159] width 130 height 30
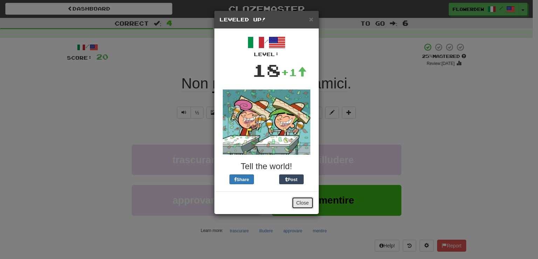
click at [303, 204] on button "Close" at bounding box center [303, 203] width 22 height 12
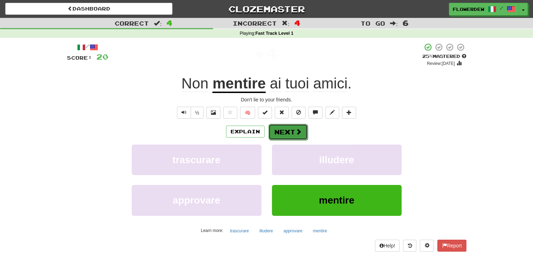
click at [299, 136] on button "Next" at bounding box center [287, 132] width 39 height 16
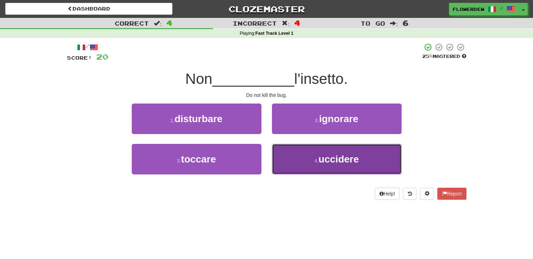
click at [294, 160] on button "4 . uccidere" at bounding box center [337, 159] width 130 height 30
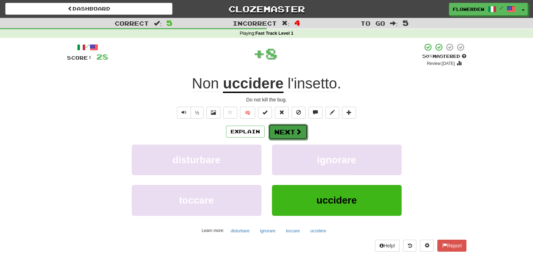
click at [289, 135] on button "Next" at bounding box center [287, 132] width 39 height 16
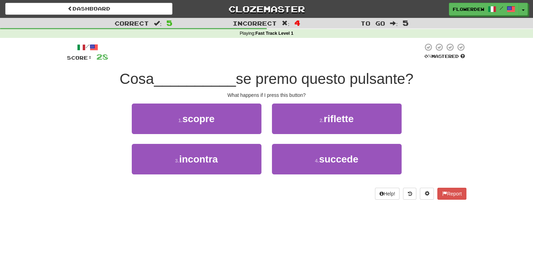
click at [252, 143] on div "1 . scopre" at bounding box center [197, 123] width 140 height 40
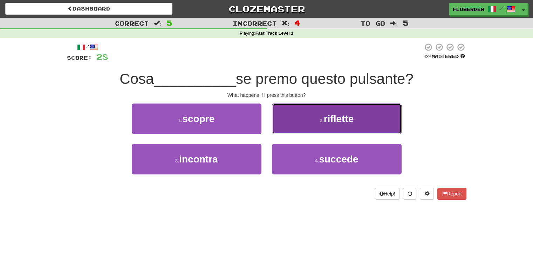
click at [283, 124] on button "2 . riflette" at bounding box center [337, 118] width 130 height 30
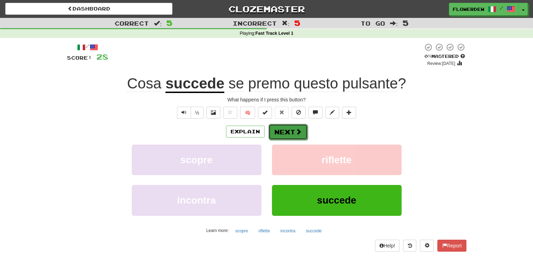
click at [284, 131] on button "Next" at bounding box center [287, 132] width 39 height 16
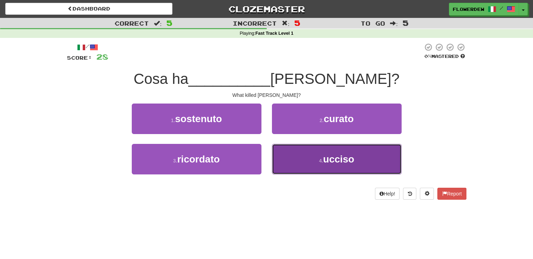
click at [282, 155] on button "4 . ucciso" at bounding box center [337, 159] width 130 height 30
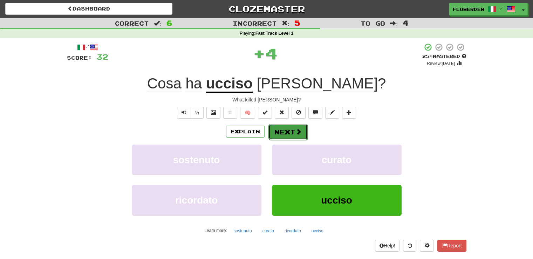
click at [285, 134] on button "Next" at bounding box center [287, 132] width 39 height 16
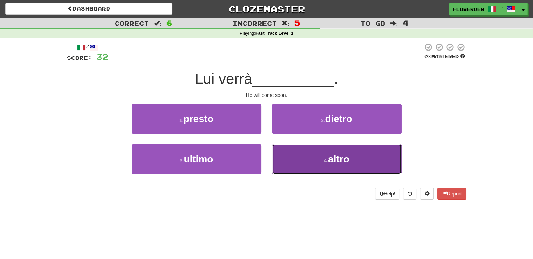
click at [285, 154] on button "4 . altro" at bounding box center [337, 159] width 130 height 30
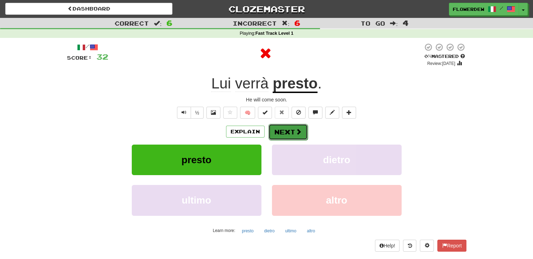
click at [291, 127] on button "Next" at bounding box center [287, 132] width 39 height 16
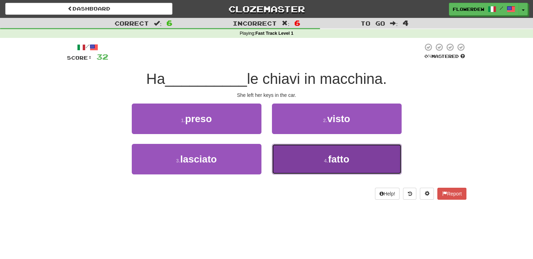
click at [276, 153] on button "4 . fatto" at bounding box center [337, 159] width 130 height 30
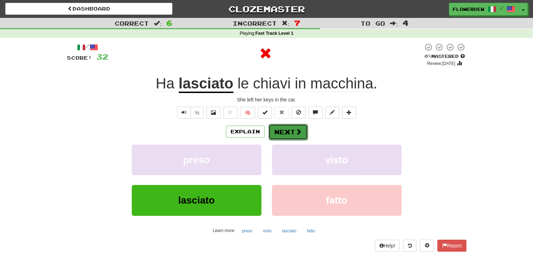
click at [290, 129] on button "Next" at bounding box center [287, 132] width 39 height 16
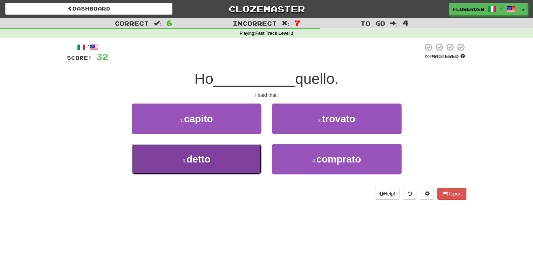
click at [259, 147] on button "3 . detto" at bounding box center [197, 159] width 130 height 30
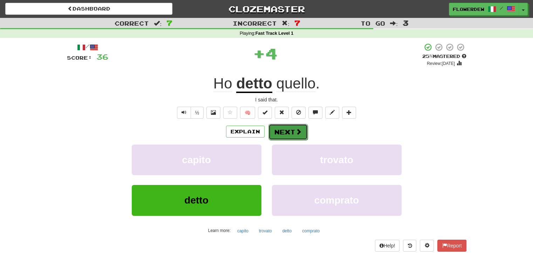
click at [289, 130] on button "Next" at bounding box center [287, 132] width 39 height 16
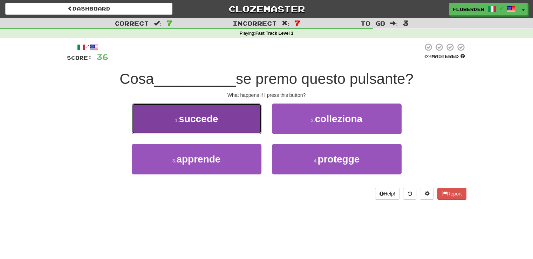
click at [241, 121] on button "1 . succede" at bounding box center [197, 118] width 130 height 30
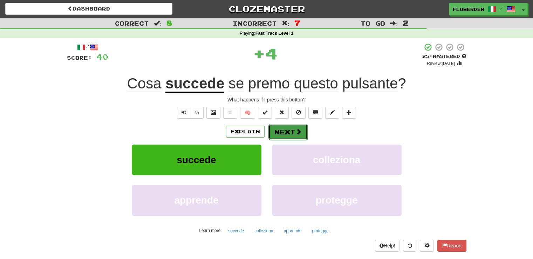
click at [284, 130] on button "Next" at bounding box center [287, 132] width 39 height 16
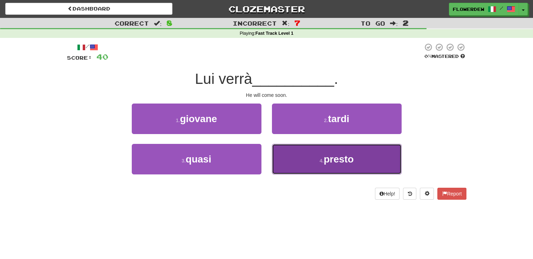
click at [280, 156] on button "4 . presto" at bounding box center [337, 159] width 130 height 30
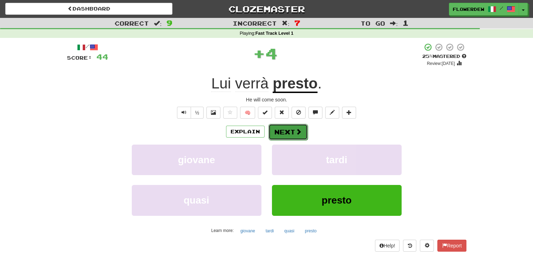
click at [282, 128] on button "Next" at bounding box center [287, 132] width 39 height 16
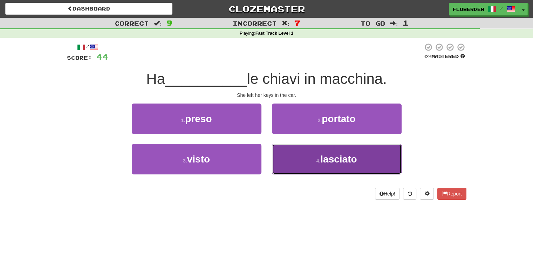
click at [295, 157] on button "4 . lasciato" at bounding box center [337, 159] width 130 height 30
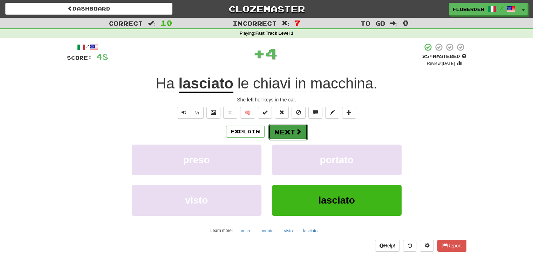
click at [295, 133] on span at bounding box center [298, 131] width 6 height 6
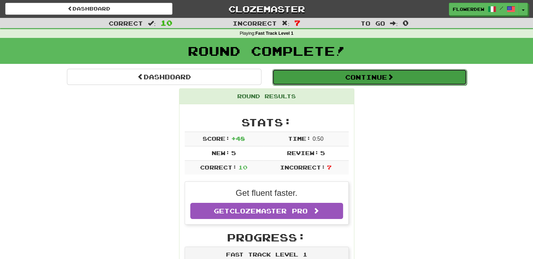
click at [313, 81] on button "Continue" at bounding box center [369, 77] width 194 height 16
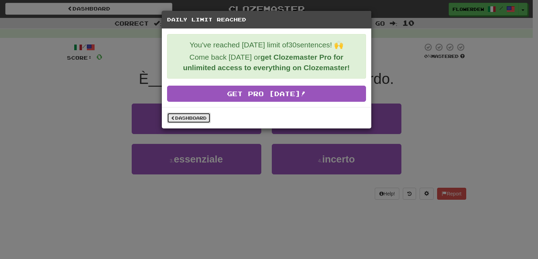
click at [198, 115] on link "Dashboard" at bounding box center [188, 117] width 43 height 11
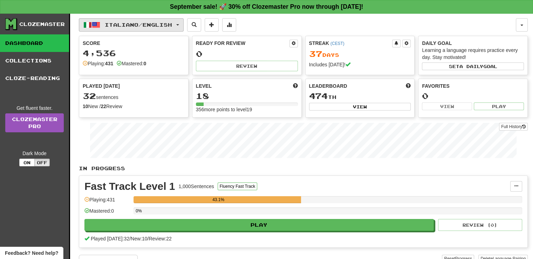
click at [149, 26] on span "Italiano / English" at bounding box center [138, 25] width 67 height 6
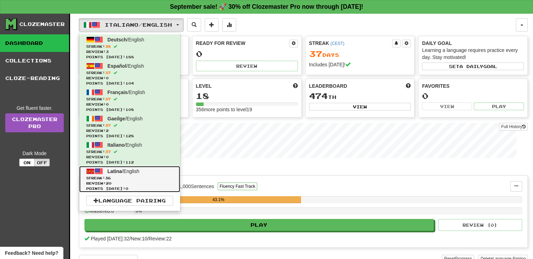
click at [139, 182] on span "Review: 20" at bounding box center [129, 182] width 87 height 5
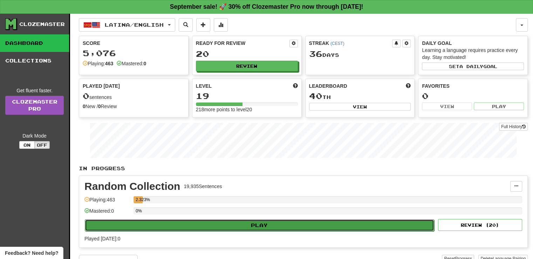
click at [185, 226] on button "Play" at bounding box center [259, 225] width 349 height 12
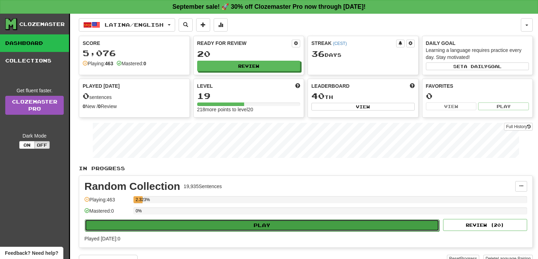
select select "**"
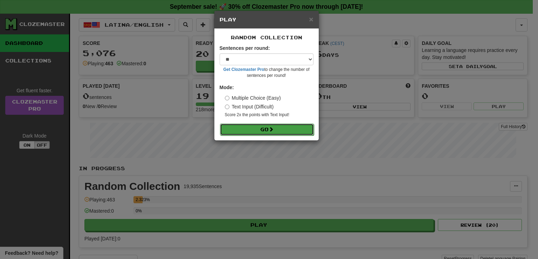
click at [235, 131] on button "Go" at bounding box center [267, 129] width 94 height 12
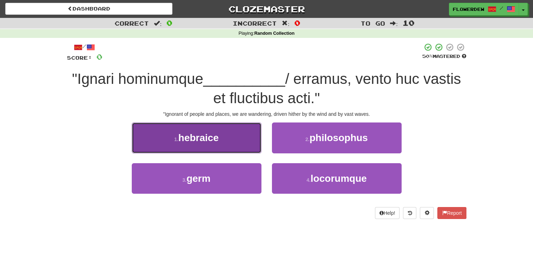
click at [243, 151] on button "1 . [GEOGRAPHIC_DATA]" at bounding box center [197, 137] width 130 height 30
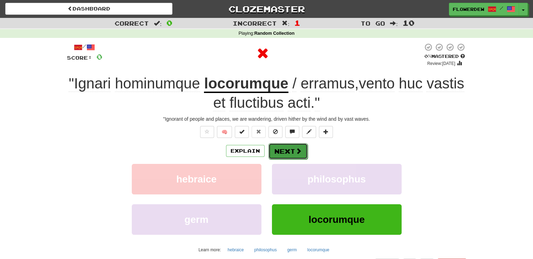
click at [279, 151] on button "Next" at bounding box center [287, 151] width 39 height 16
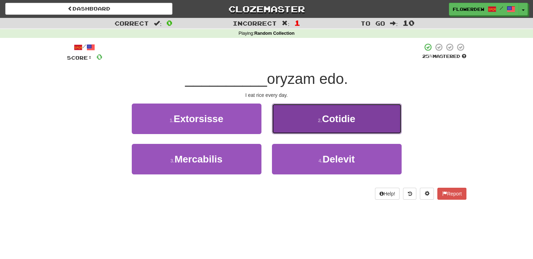
click at [293, 122] on button "2 . Cotidie" at bounding box center [337, 118] width 130 height 30
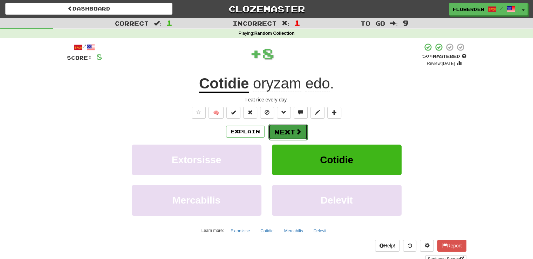
click at [284, 130] on button "Next" at bounding box center [287, 132] width 39 height 16
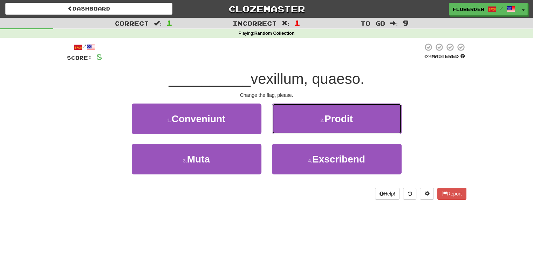
click at [284, 130] on button "2 . Prodit" at bounding box center [337, 118] width 130 height 30
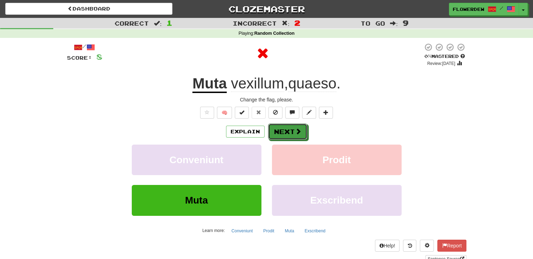
click at [284, 130] on button "Next" at bounding box center [287, 131] width 39 height 16
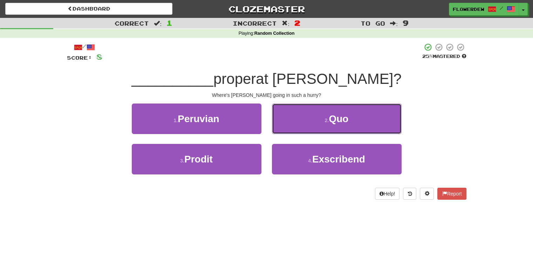
click at [284, 130] on button "2 . Quo" at bounding box center [337, 118] width 130 height 30
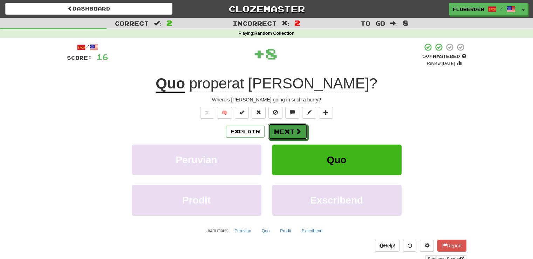
click at [284, 130] on button "Next" at bounding box center [287, 131] width 39 height 16
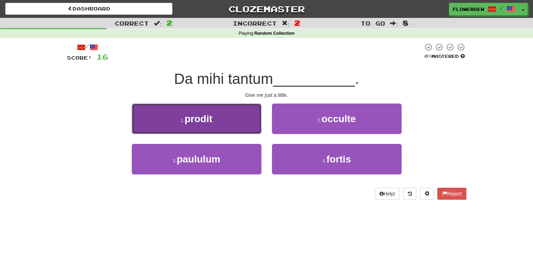
click at [260, 121] on button "1 . prodit" at bounding box center [197, 118] width 130 height 30
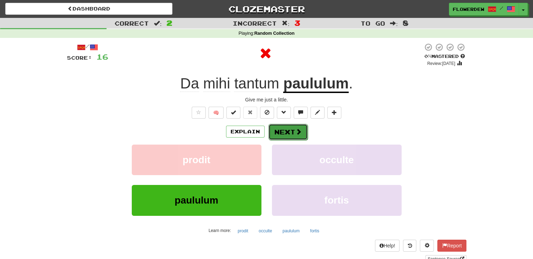
click at [286, 132] on button "Next" at bounding box center [287, 132] width 39 height 16
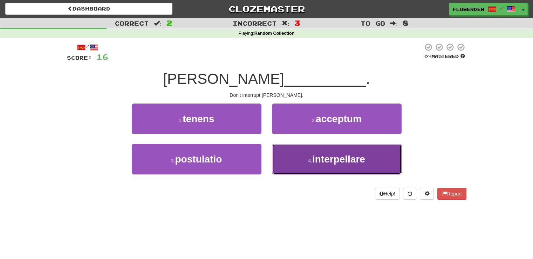
click at [278, 163] on button "4 . interpellare" at bounding box center [337, 159] width 130 height 30
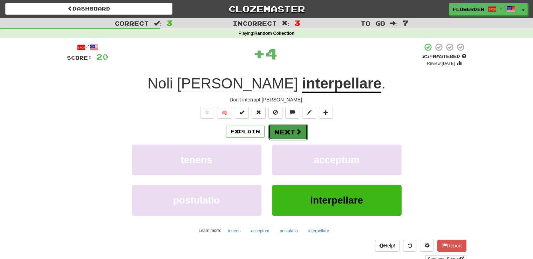
click at [288, 133] on button "Next" at bounding box center [287, 132] width 39 height 16
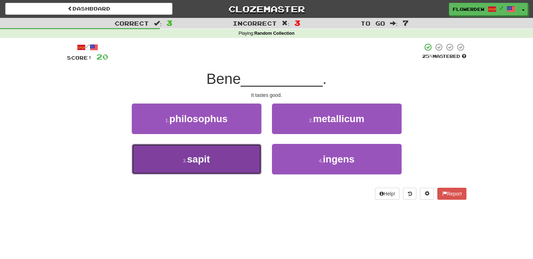
click at [248, 155] on button "3 . sapit" at bounding box center [197, 159] width 130 height 30
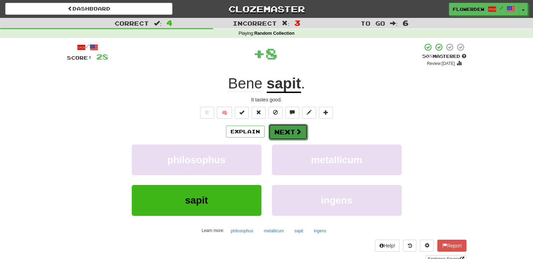
click at [282, 136] on button "Next" at bounding box center [287, 132] width 39 height 16
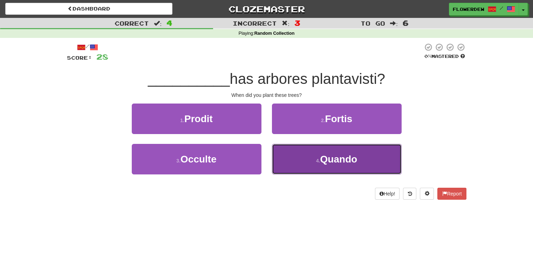
click at [292, 165] on button "4 . Quando" at bounding box center [337, 159] width 130 height 30
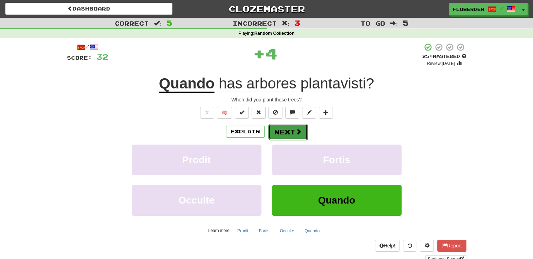
click at [293, 131] on button "Next" at bounding box center [287, 132] width 39 height 16
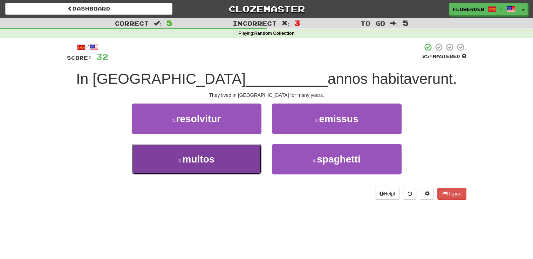
click at [245, 160] on button "3 . multos" at bounding box center [197, 159] width 130 height 30
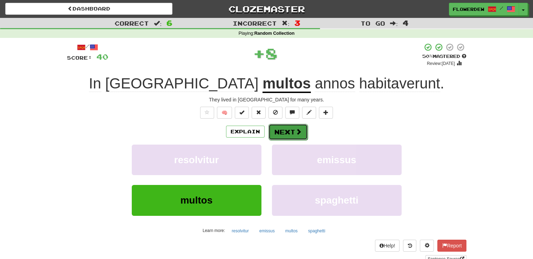
click at [291, 137] on button "Next" at bounding box center [287, 132] width 39 height 16
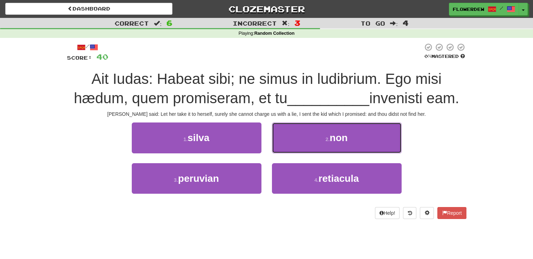
click at [291, 137] on button "2 . non" at bounding box center [337, 137] width 130 height 30
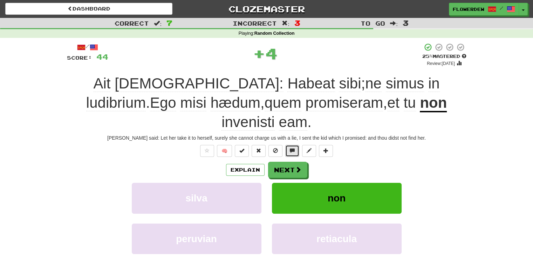
click at [291, 145] on button at bounding box center [292, 151] width 14 height 12
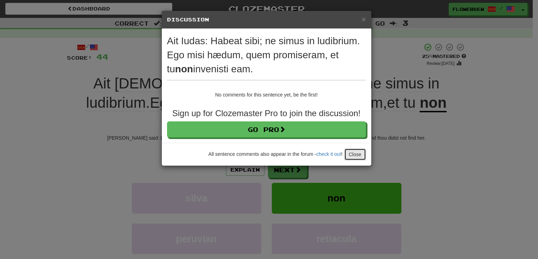
click at [358, 155] on button "Close" at bounding box center [355, 154] width 22 height 12
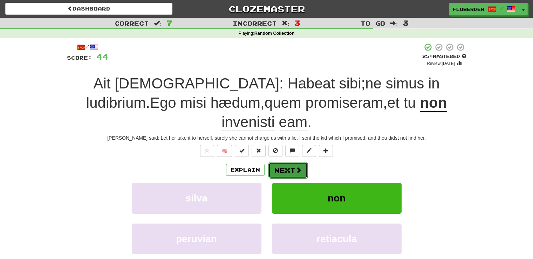
click at [302, 162] on button "Next" at bounding box center [287, 170] width 39 height 16
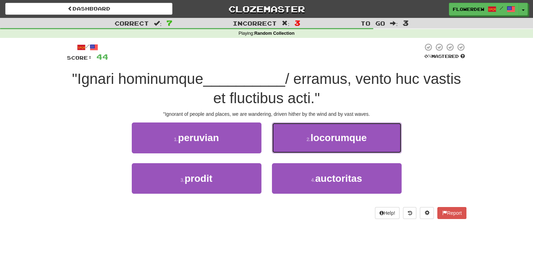
click at [302, 147] on button "2 . locorumque" at bounding box center [337, 137] width 130 height 30
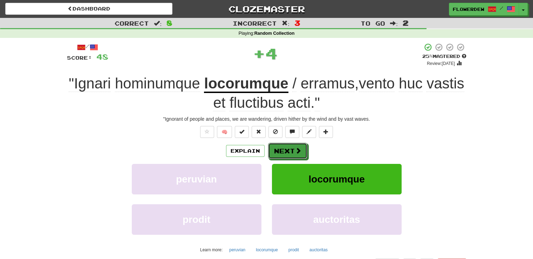
click at [302, 147] on button "Next" at bounding box center [287, 151] width 39 height 16
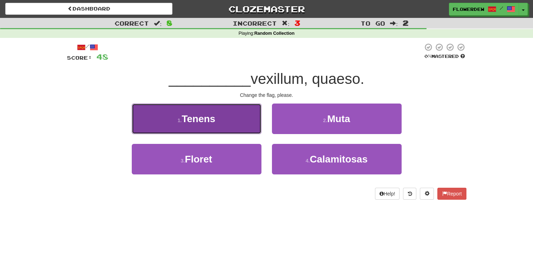
click at [254, 123] on button "1 . Tenens" at bounding box center [197, 118] width 130 height 30
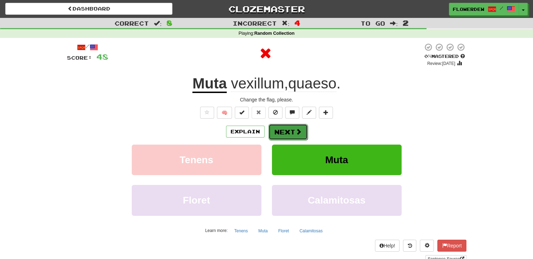
click at [292, 128] on button "Next" at bounding box center [287, 132] width 39 height 16
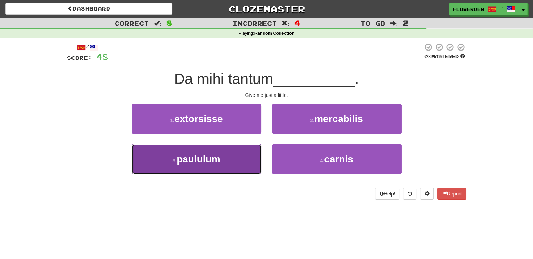
click at [250, 154] on button "3 . paululum" at bounding box center [197, 159] width 130 height 30
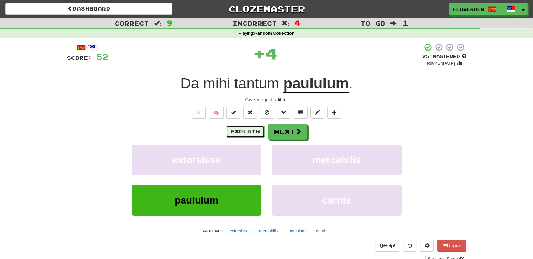
click at [254, 129] on button "Explain" at bounding box center [245, 131] width 39 height 12
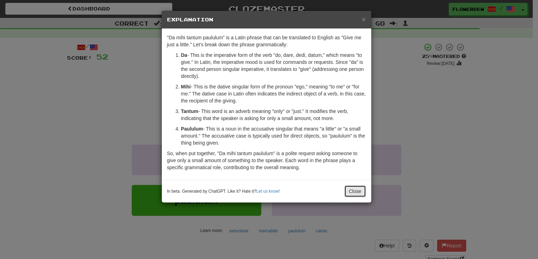
click at [356, 190] on button "Close" at bounding box center [355, 191] width 22 height 12
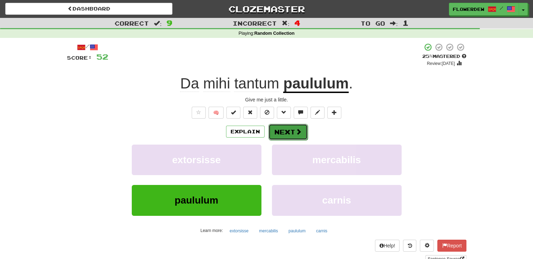
click at [299, 136] on button "Next" at bounding box center [287, 132] width 39 height 16
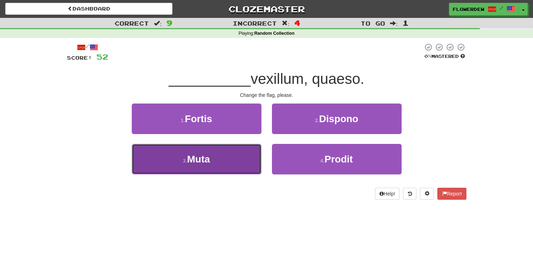
click at [257, 148] on button "3 . Muta" at bounding box center [197, 159] width 130 height 30
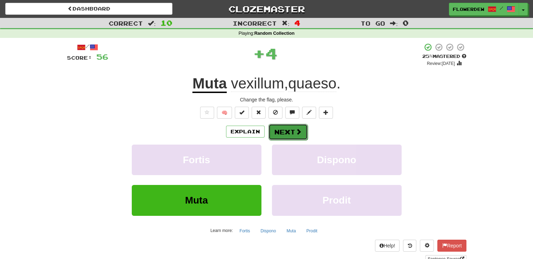
click at [296, 134] on span at bounding box center [298, 131] width 6 height 6
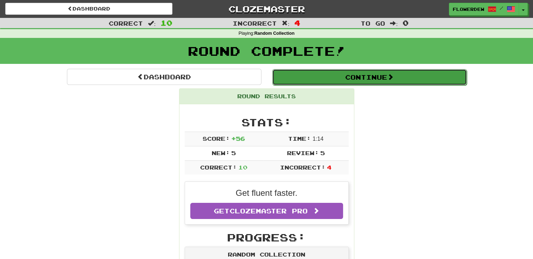
click at [313, 82] on button "Continue" at bounding box center [369, 77] width 194 height 16
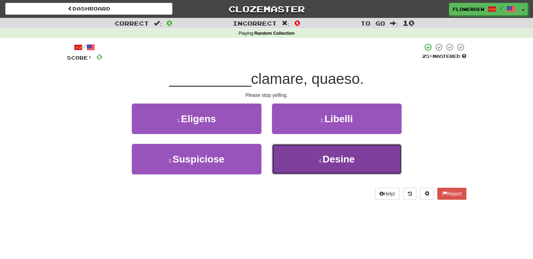
click at [286, 164] on button "4 . Desine" at bounding box center [337, 159] width 130 height 30
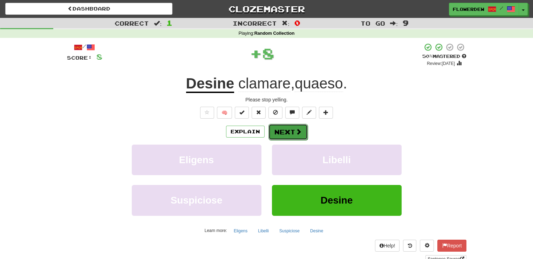
click at [295, 128] on span at bounding box center [298, 131] width 6 height 6
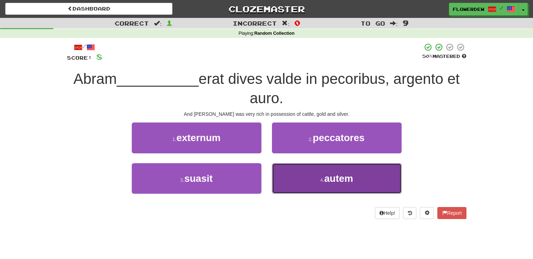
click at [294, 174] on button "4 . autem" at bounding box center [337, 178] width 130 height 30
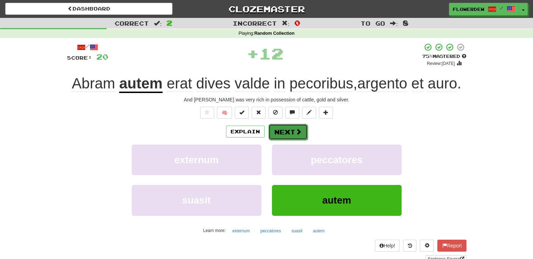
click at [289, 131] on button "Next" at bounding box center [287, 132] width 39 height 16
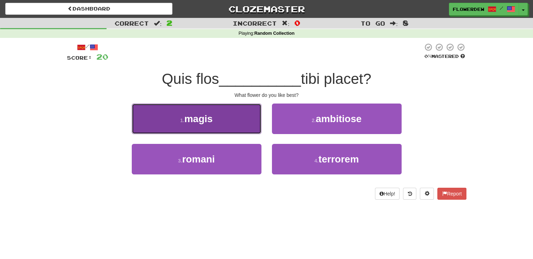
click at [260, 125] on button "1 . magis" at bounding box center [197, 118] width 130 height 30
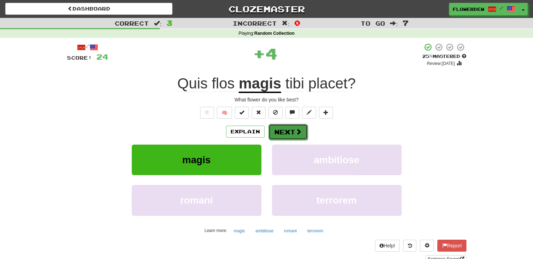
click at [299, 129] on span at bounding box center [298, 131] width 6 height 6
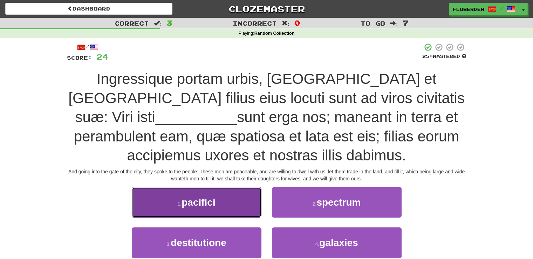
click at [250, 205] on button "1 . pacifici" at bounding box center [197, 202] width 130 height 30
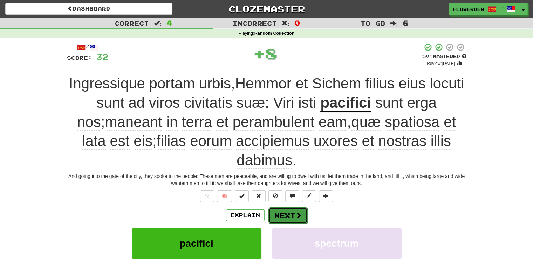
click at [292, 209] on button "Next" at bounding box center [287, 215] width 39 height 16
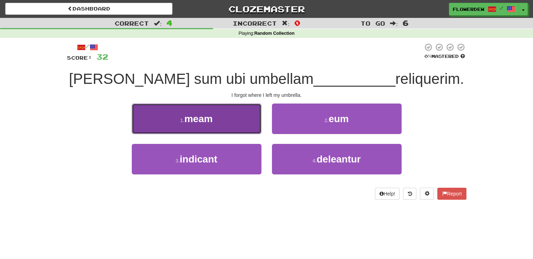
click at [254, 120] on button "1 . meam" at bounding box center [197, 118] width 130 height 30
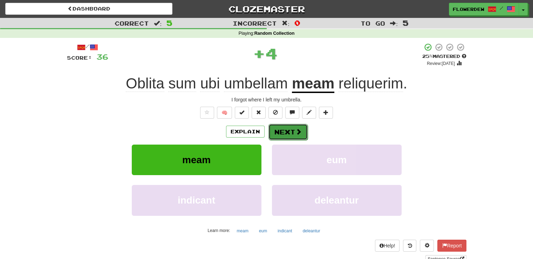
click at [292, 127] on button "Next" at bounding box center [287, 132] width 39 height 16
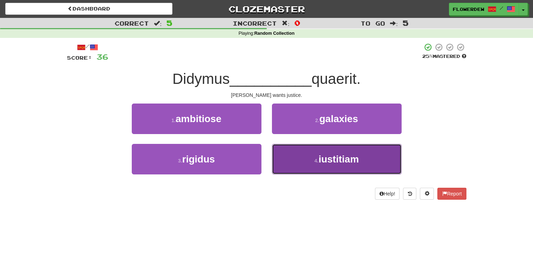
click at [291, 148] on button "4 . iustitiam" at bounding box center [337, 159] width 130 height 30
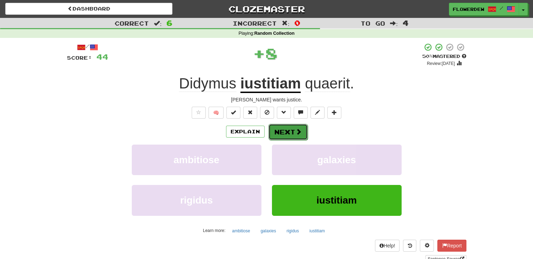
click at [290, 127] on button "Next" at bounding box center [287, 132] width 39 height 16
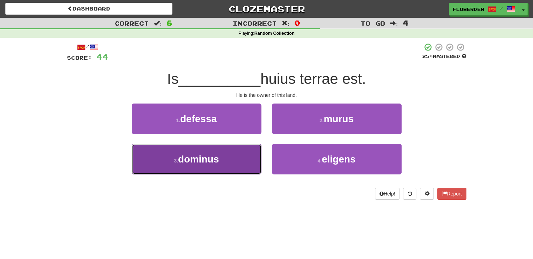
click at [248, 150] on button "3 . dominus" at bounding box center [197, 159] width 130 height 30
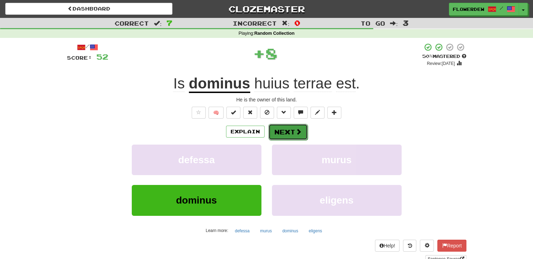
click at [286, 127] on button "Next" at bounding box center [287, 132] width 39 height 16
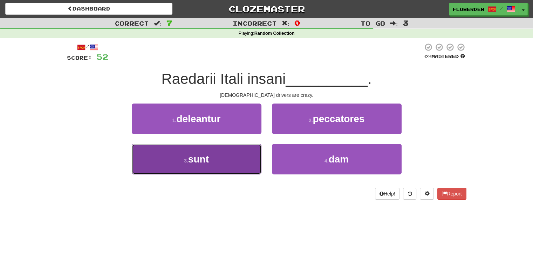
click at [248, 148] on button "3 . sunt" at bounding box center [197, 159] width 130 height 30
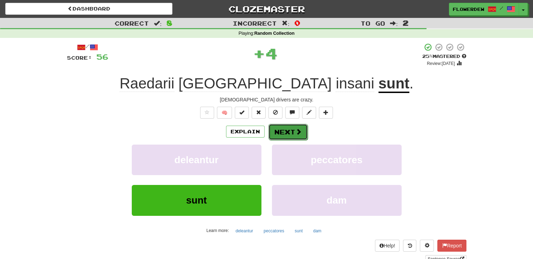
click at [288, 128] on button "Next" at bounding box center [287, 132] width 39 height 16
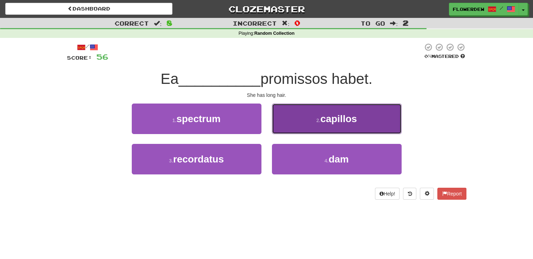
click at [283, 115] on button "2 . capillos" at bounding box center [337, 118] width 130 height 30
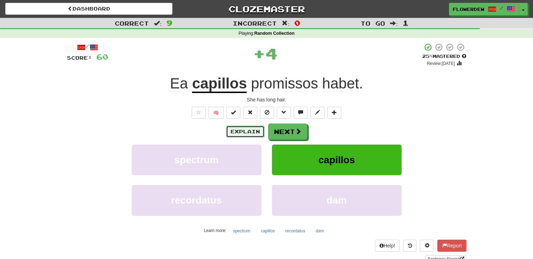
click at [247, 130] on button "Explain" at bounding box center [245, 131] width 39 height 12
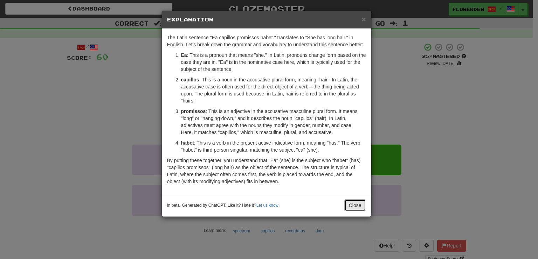
click at [347, 207] on button "Close" at bounding box center [355, 205] width 22 height 12
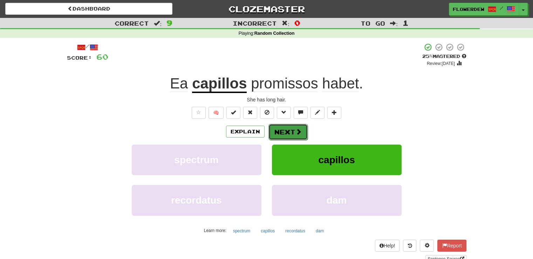
click at [287, 128] on button "Next" at bounding box center [287, 132] width 39 height 16
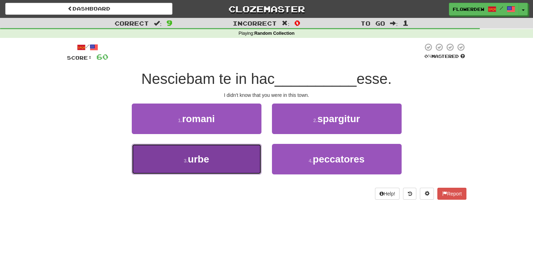
click at [250, 144] on button "3 . urbe" at bounding box center [197, 159] width 130 height 30
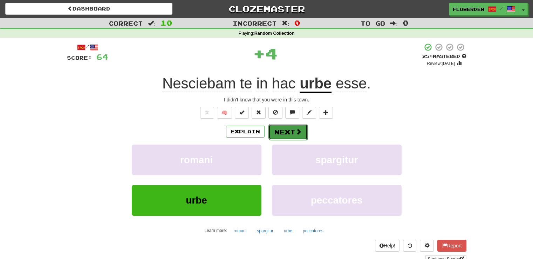
click at [292, 132] on button "Next" at bounding box center [287, 132] width 39 height 16
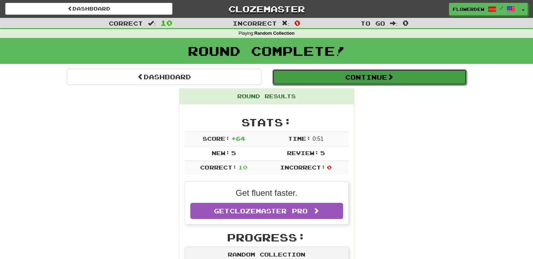
click at [312, 76] on button "Continue" at bounding box center [369, 77] width 194 height 16
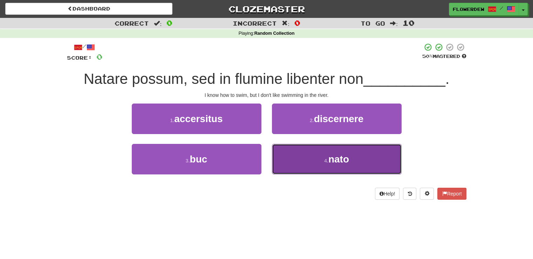
click at [307, 151] on button "4 . nato" at bounding box center [337, 159] width 130 height 30
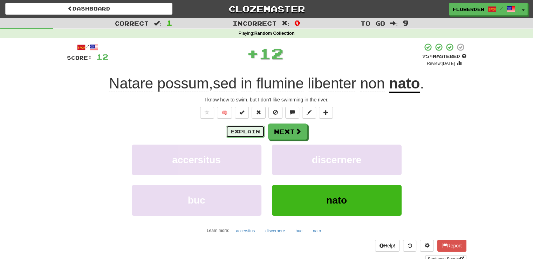
click at [259, 131] on button "Explain" at bounding box center [245, 131] width 39 height 12
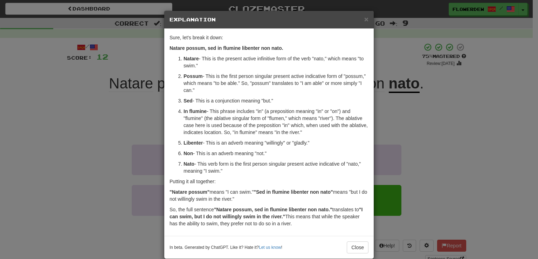
drag, startPoint x: 356, startPoint y: 18, endPoint x: 366, endPoint y: 20, distance: 10.3
click at [366, 20] on div "× Explanation" at bounding box center [269, 20] width 210 height 18
click at [364, 19] on span "×" at bounding box center [366, 19] width 4 height 8
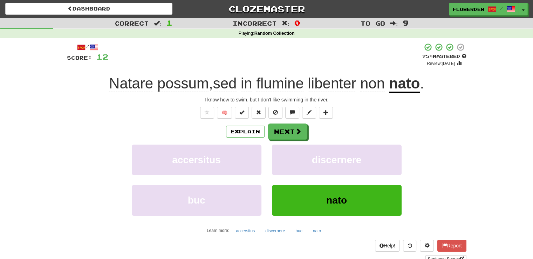
click at [367, 112] on div "🧠" at bounding box center [266, 113] width 399 height 12
click at [301, 135] on button "Next" at bounding box center [287, 132] width 39 height 16
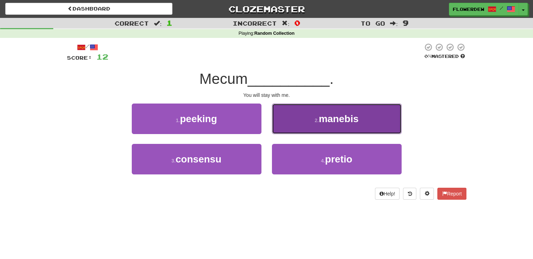
click at [294, 124] on button "2 . manebis" at bounding box center [337, 118] width 130 height 30
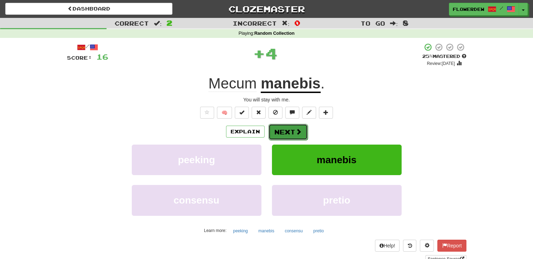
click at [287, 137] on button "Next" at bounding box center [287, 132] width 39 height 16
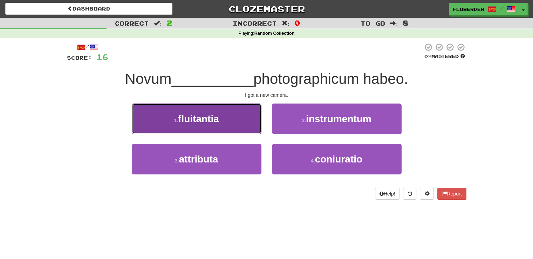
click at [247, 122] on button "1 . fluitantia" at bounding box center [197, 118] width 130 height 30
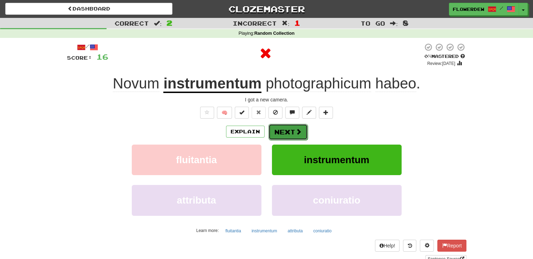
click at [280, 128] on button "Next" at bounding box center [287, 132] width 39 height 16
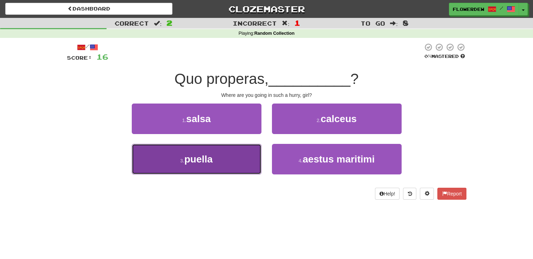
click at [242, 153] on button "3 . puella" at bounding box center [197, 159] width 130 height 30
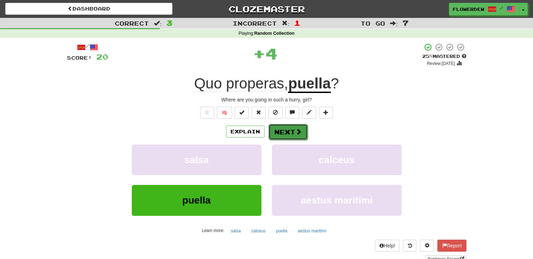
click at [288, 134] on button "Next" at bounding box center [287, 132] width 39 height 16
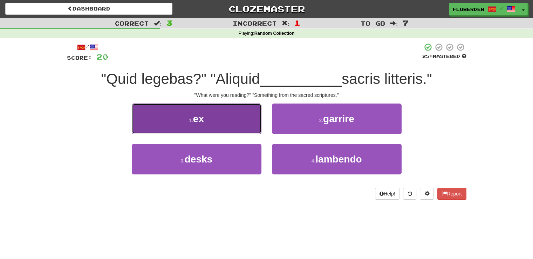
click at [252, 127] on button "1 . ex" at bounding box center [197, 118] width 130 height 30
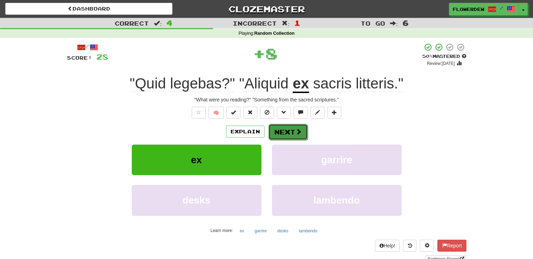
click at [282, 134] on button "Next" at bounding box center [287, 132] width 39 height 16
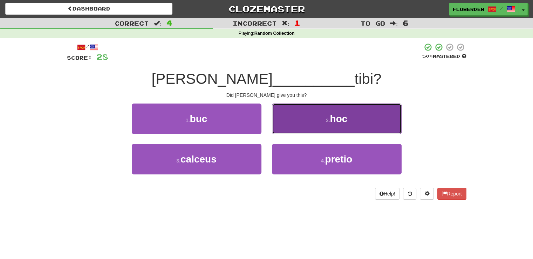
click at [284, 113] on button "2 . hoc" at bounding box center [337, 118] width 130 height 30
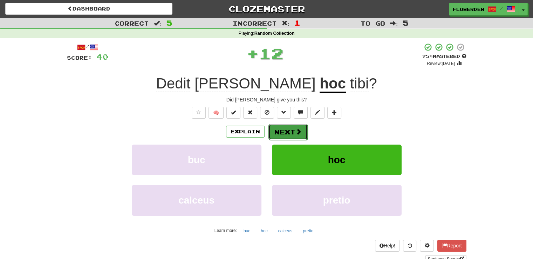
click at [279, 130] on button "Next" at bounding box center [287, 132] width 39 height 16
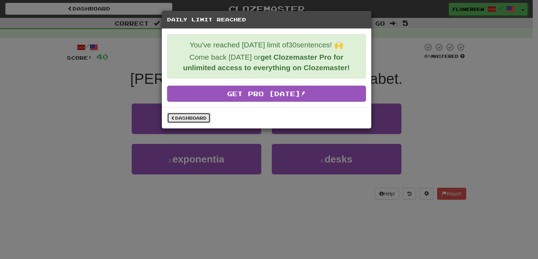
click at [195, 114] on link "Dashboard" at bounding box center [188, 117] width 43 height 11
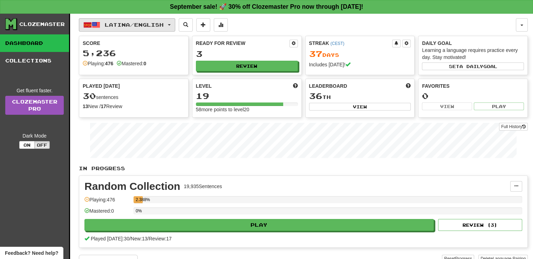
click at [146, 19] on button "Latina / English" at bounding box center [127, 24] width 96 height 13
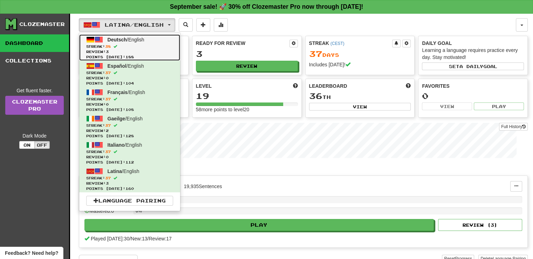
click at [156, 51] on span "Review: 3" at bounding box center [129, 51] width 87 height 5
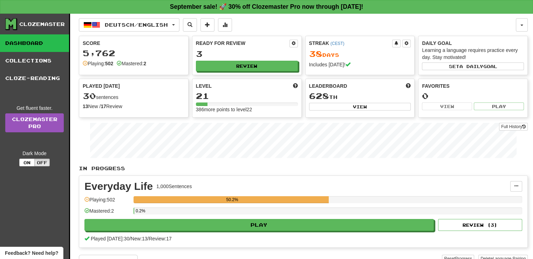
click at [168, 33] on div "Deutsch / English Deutsch / English Streak: 38 Review: 3 Points [DATE]: 188 Esp…" at bounding box center [303, 151] width 449 height 274
click at [168, 26] on span "Deutsch / English" at bounding box center [136, 25] width 63 height 6
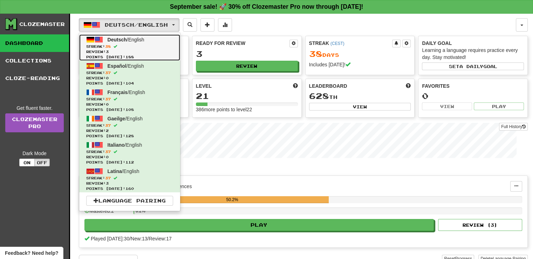
click at [164, 44] on span "Streak: 38" at bounding box center [129, 46] width 87 height 5
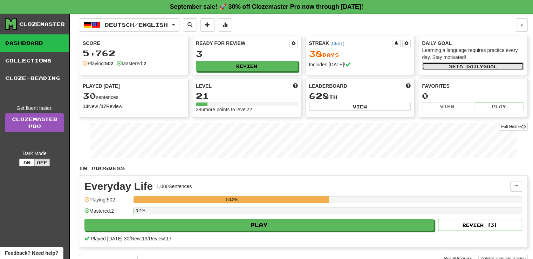
click at [437, 68] on button "Set a daily goal" at bounding box center [473, 66] width 102 height 8
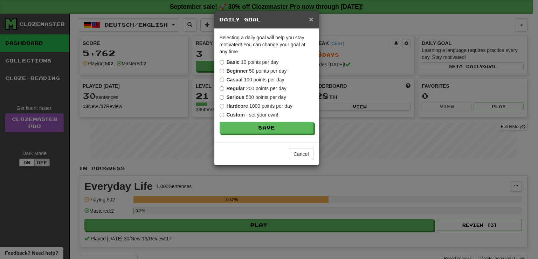
click at [310, 22] on span "×" at bounding box center [311, 19] width 4 height 8
